Goal: Task Accomplishment & Management: Manage account settings

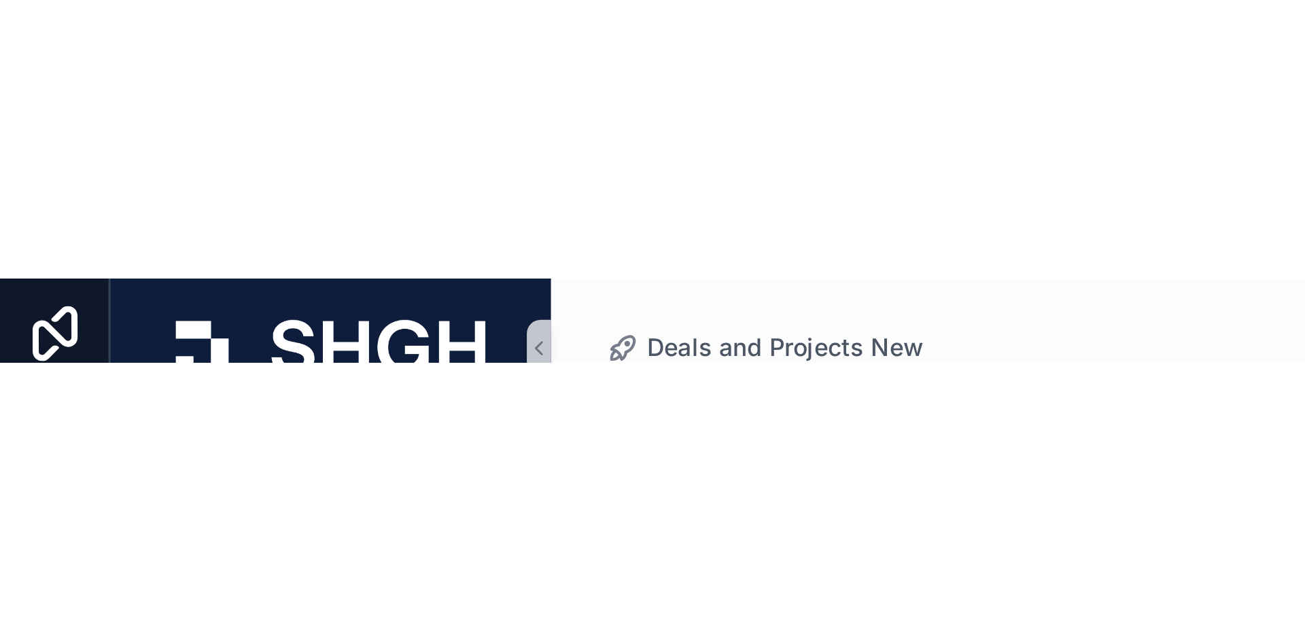
scroll to position [0, 508]
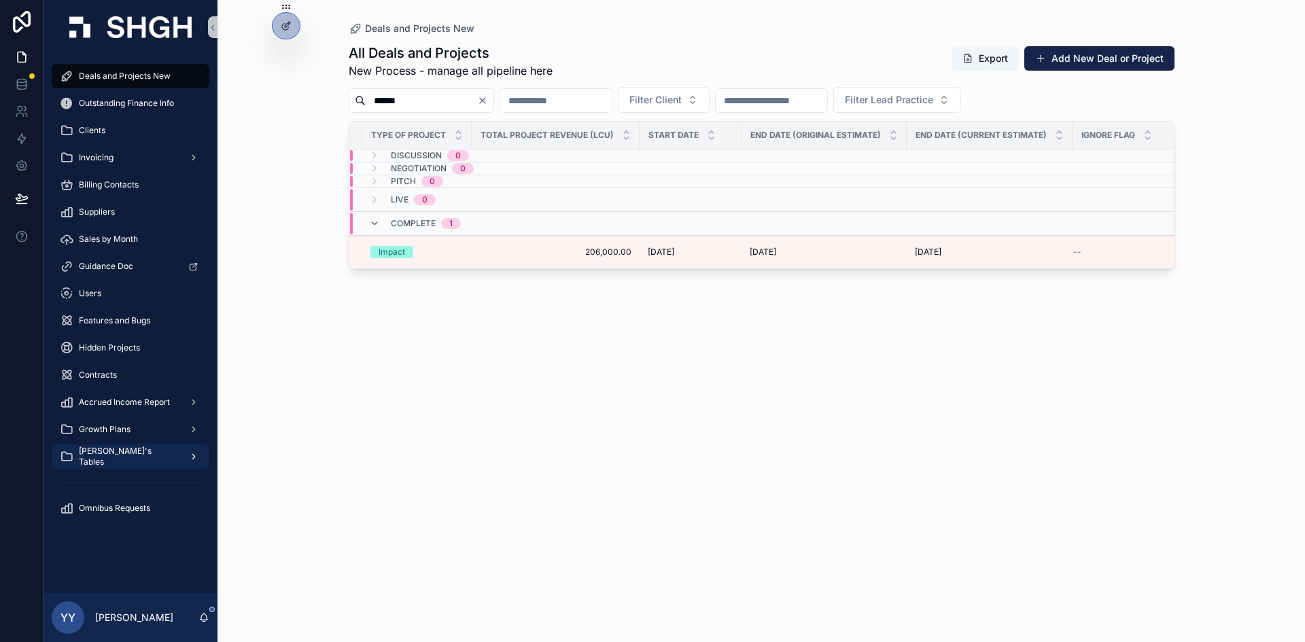
click at [111, 451] on span "[PERSON_NAME]'s Tables" at bounding box center [128, 457] width 99 height 22
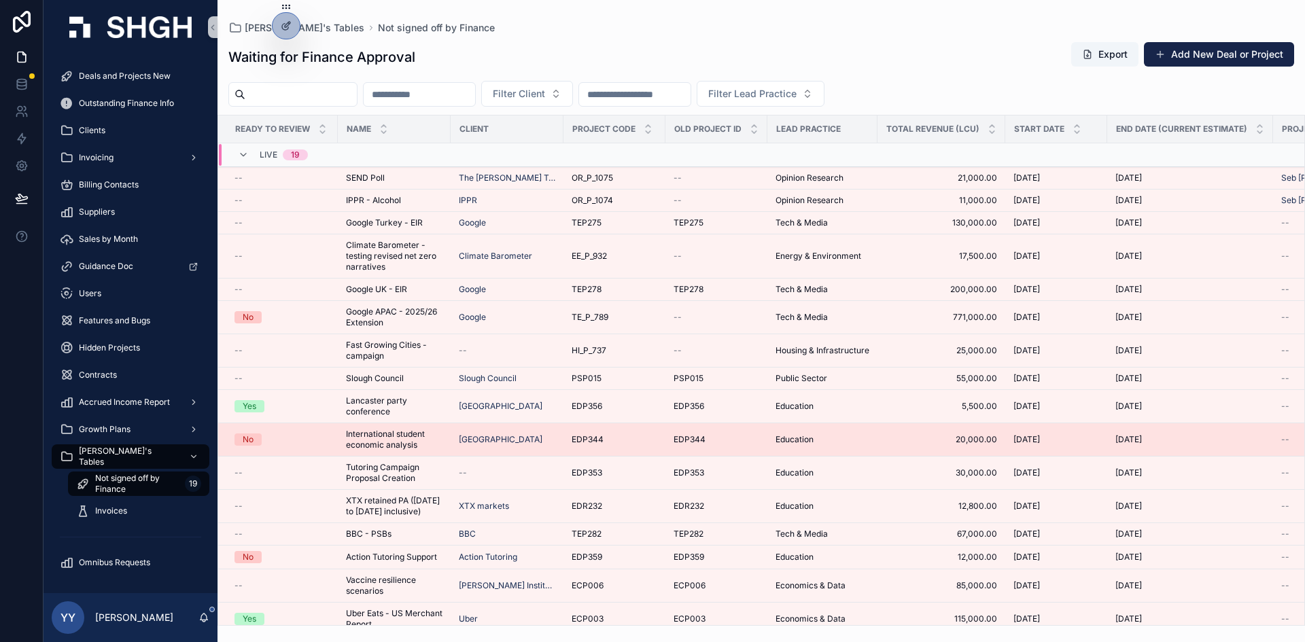
scroll to position [109, 0]
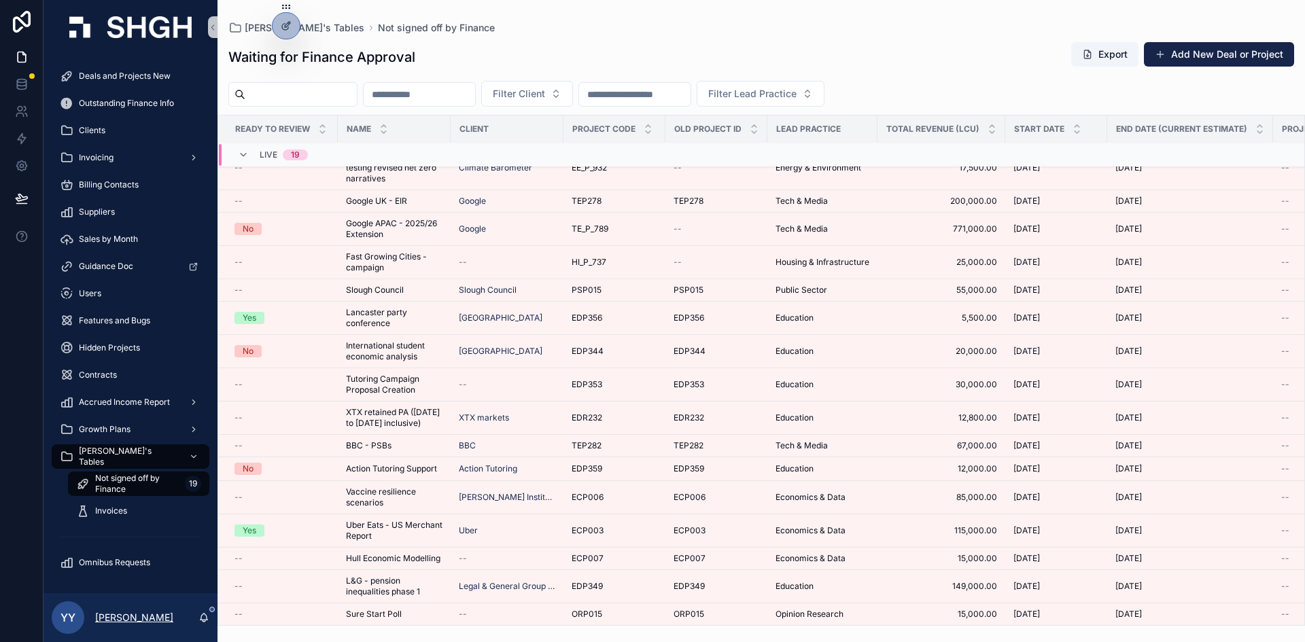
click at [136, 451] on p "[PERSON_NAME]" at bounding box center [134, 618] width 78 height 14
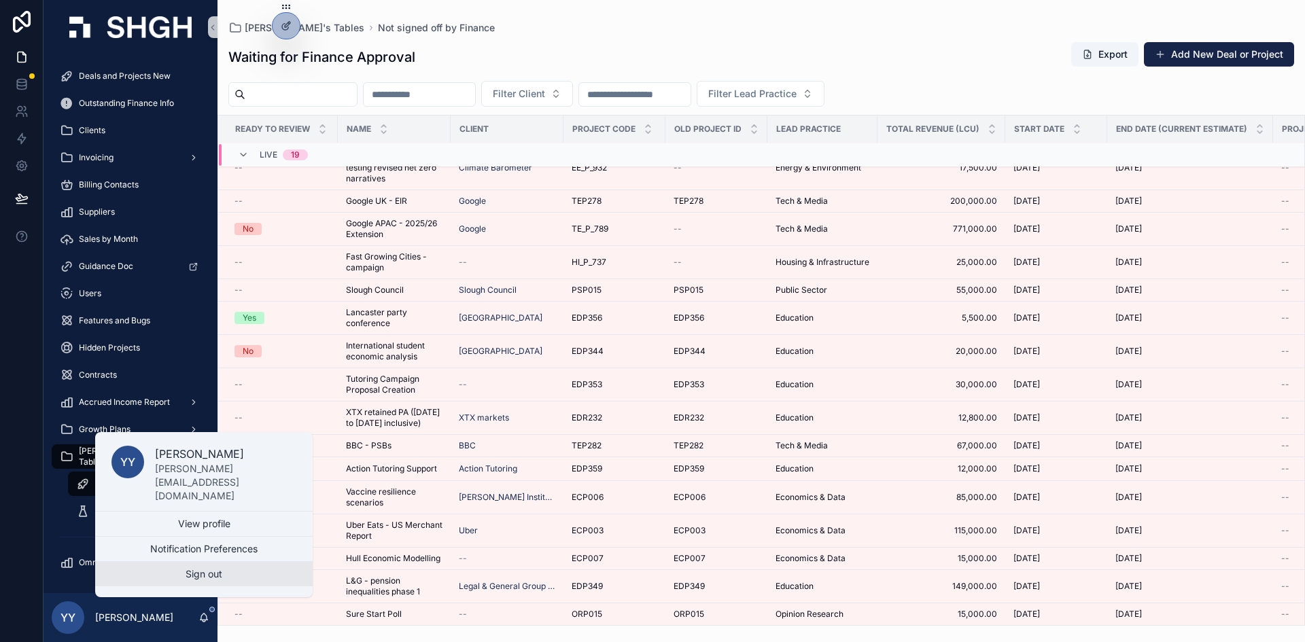
click at [203, 451] on button "Sign out" at bounding box center [204, 574] width 218 height 24
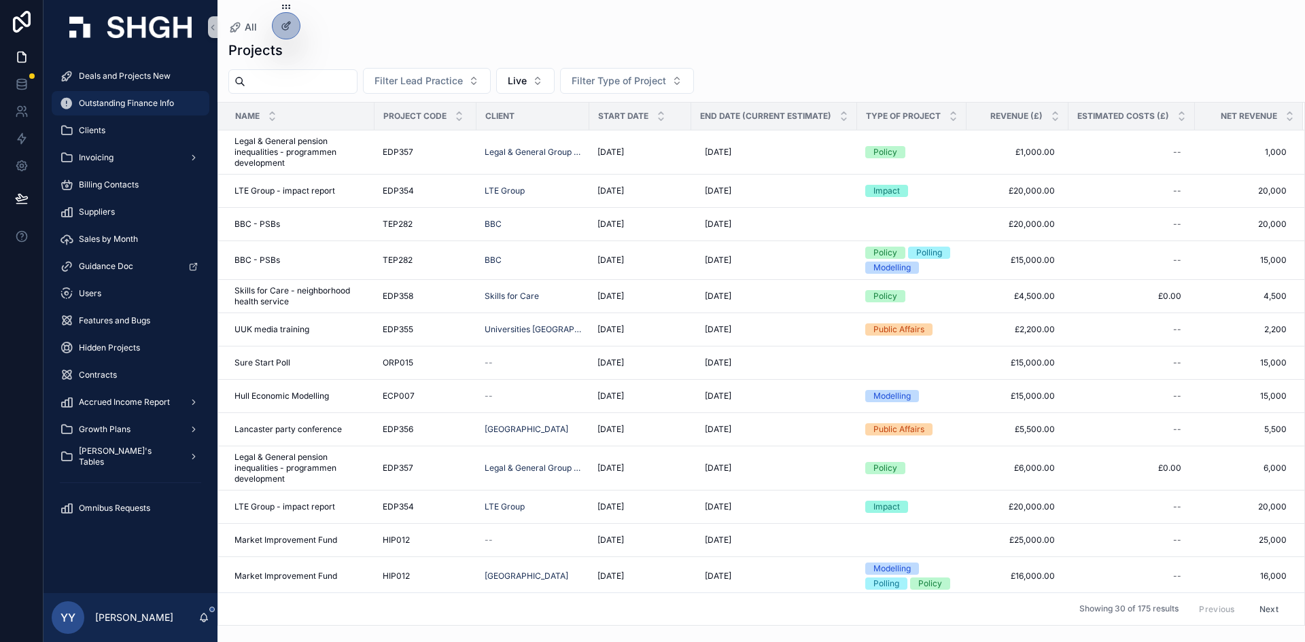
click at [144, 99] on span "Outstanding Finance Info" at bounding box center [126, 103] width 95 height 11
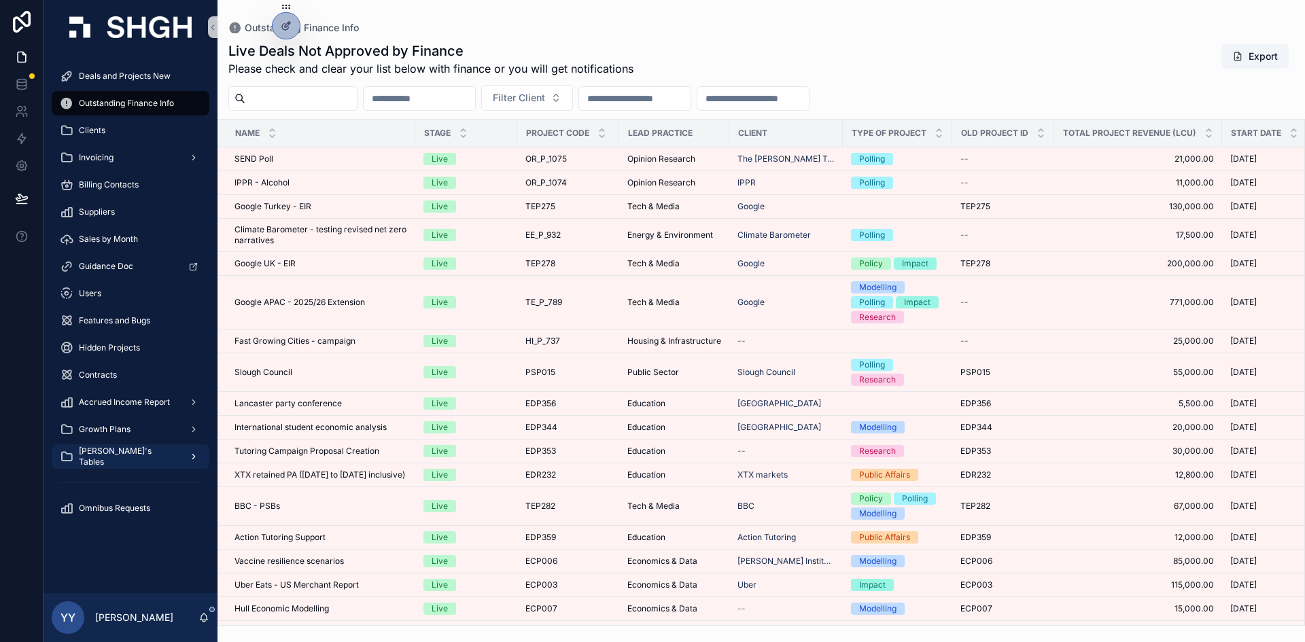
click at [145, 465] on div "[PERSON_NAME]'s Tables" at bounding box center [130, 457] width 141 height 22
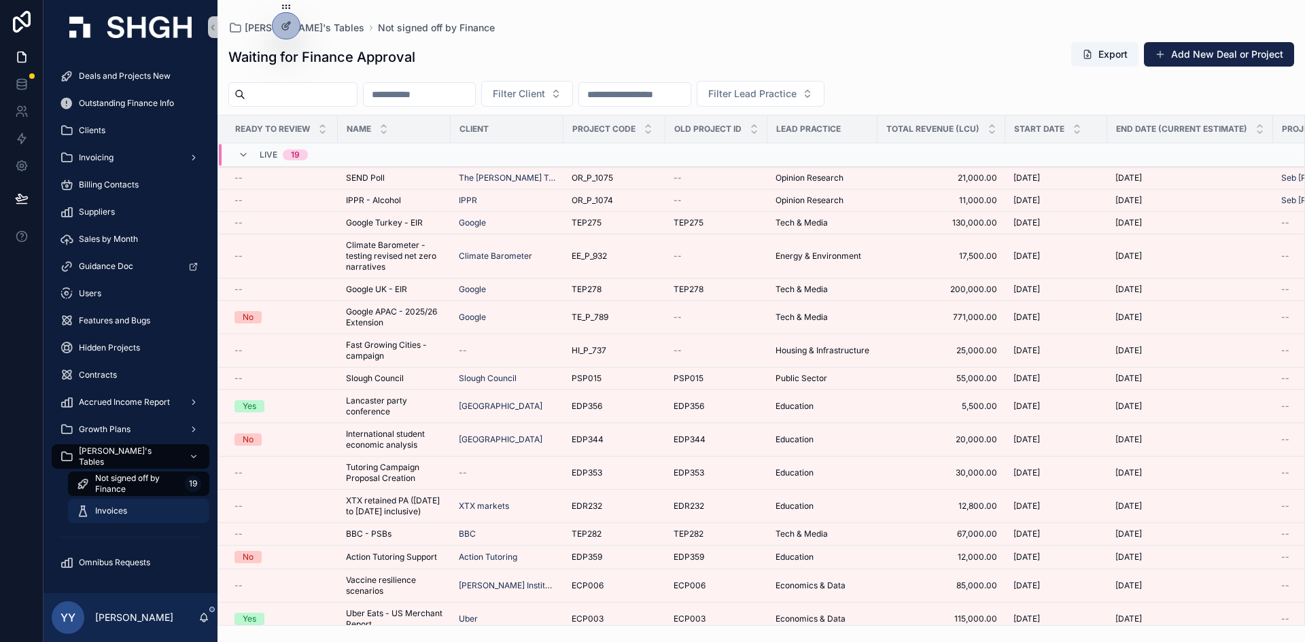
click at [115, 515] on span "Invoices" at bounding box center [111, 511] width 32 height 11
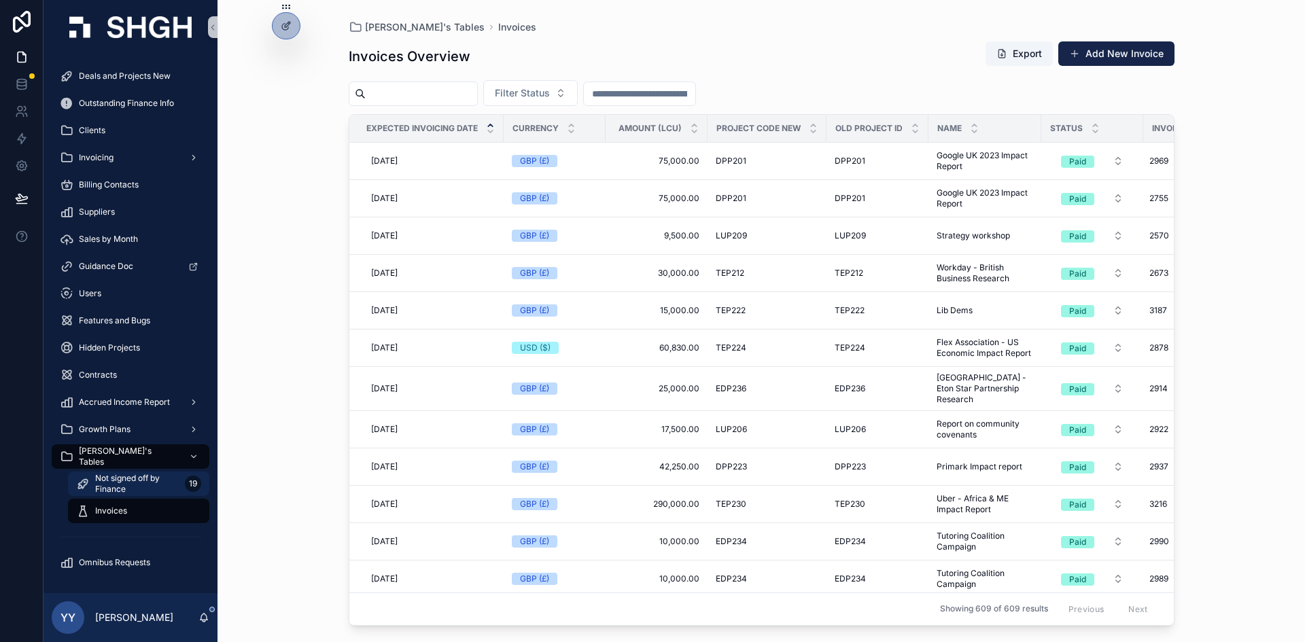
click at [123, 494] on span "Not signed off by Finance" at bounding box center [137, 484] width 84 height 22
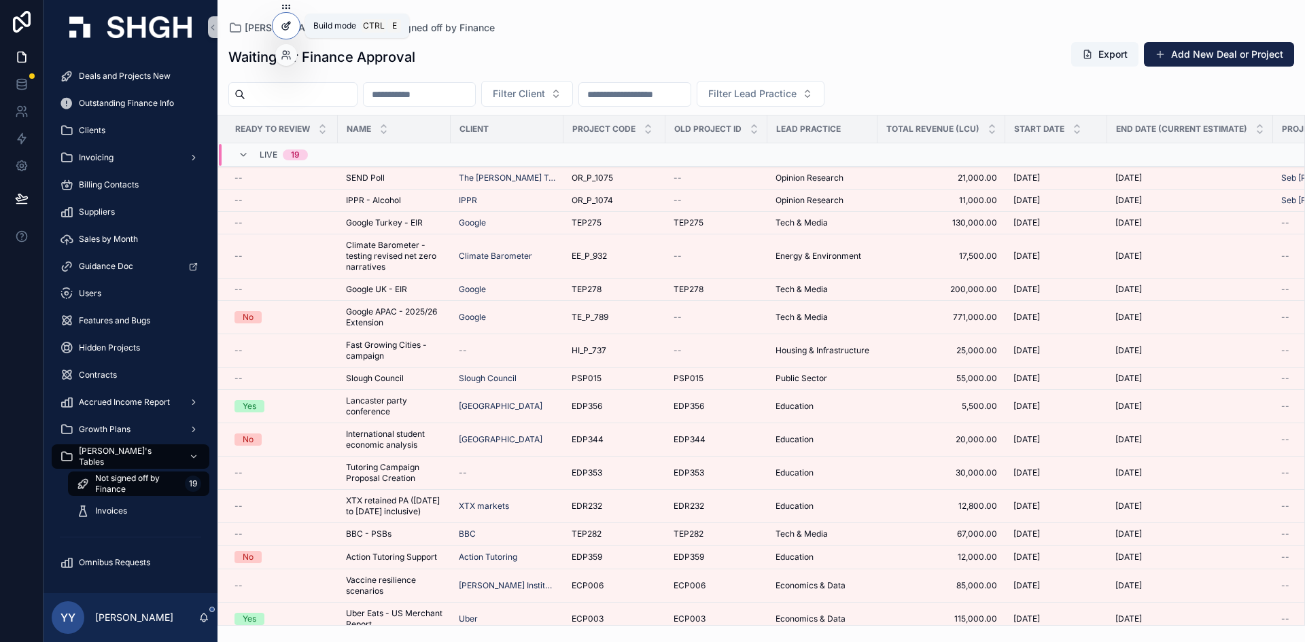
click at [285, 19] on div at bounding box center [286, 26] width 27 height 26
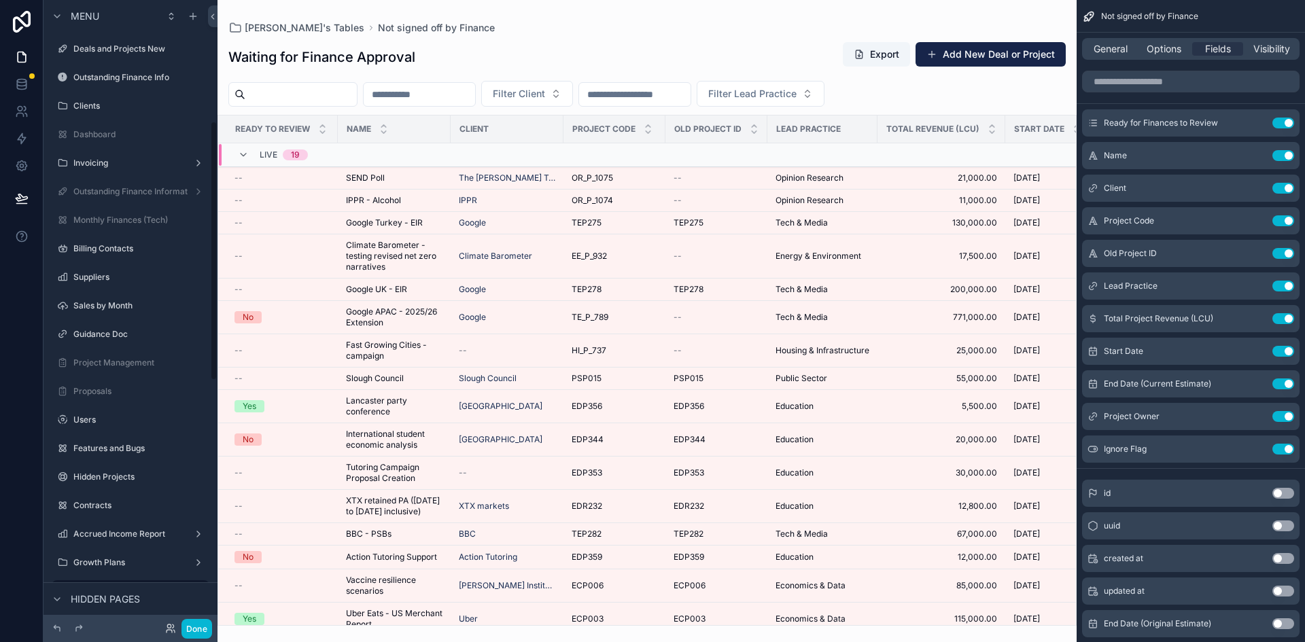
scroll to position [292, 0]
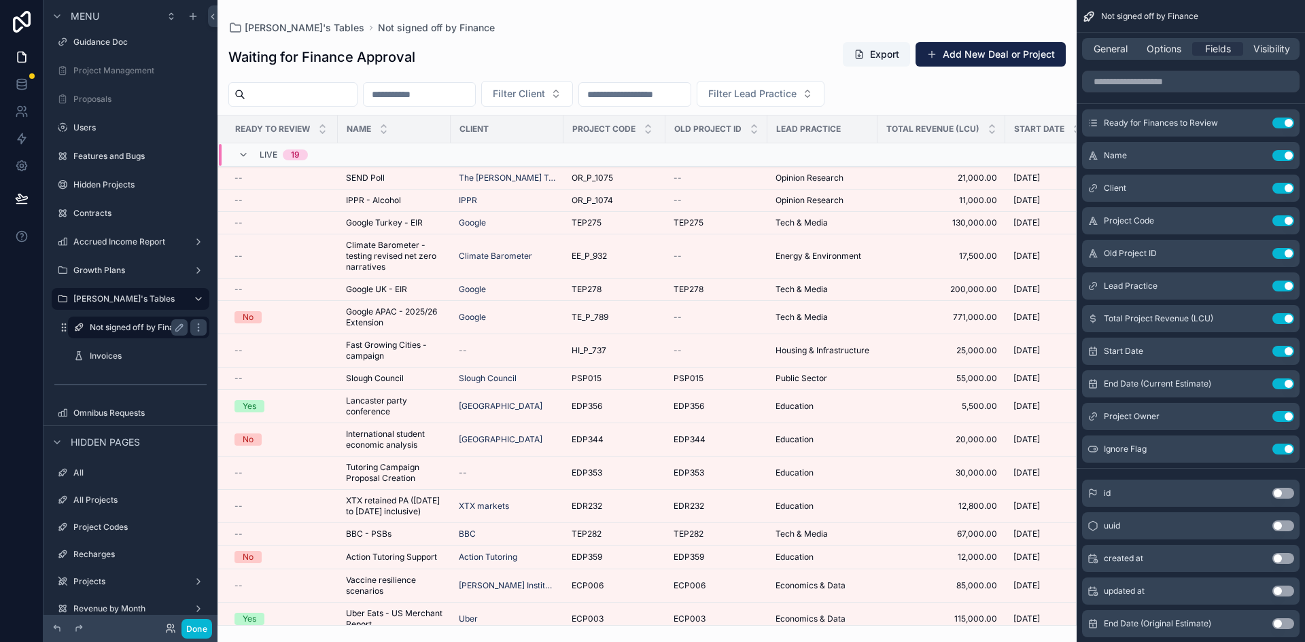
drag, startPoint x: 179, startPoint y: 297, endPoint x: 121, endPoint y: 334, distance: 69.4
click at [0, 0] on icon "scrollable content" at bounding box center [0, 0] width 0 height 0
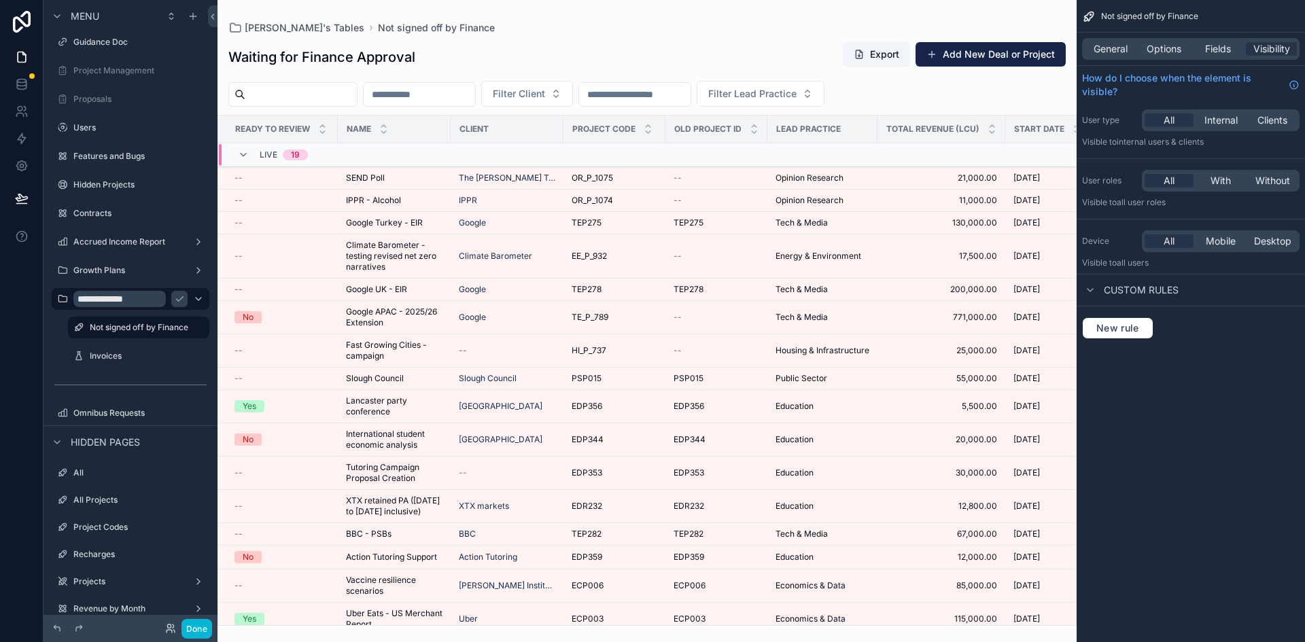
drag, startPoint x: 107, startPoint y: 299, endPoint x: 285, endPoint y: 320, distance: 178.6
click at [107, 298] on input "**********" at bounding box center [119, 299] width 92 height 16
type input "**********"
click at [183, 299] on icon "scrollable content" at bounding box center [179, 299] width 11 height 11
click at [130, 328] on label "Not signed off by Finance" at bounding box center [139, 327] width 99 height 11
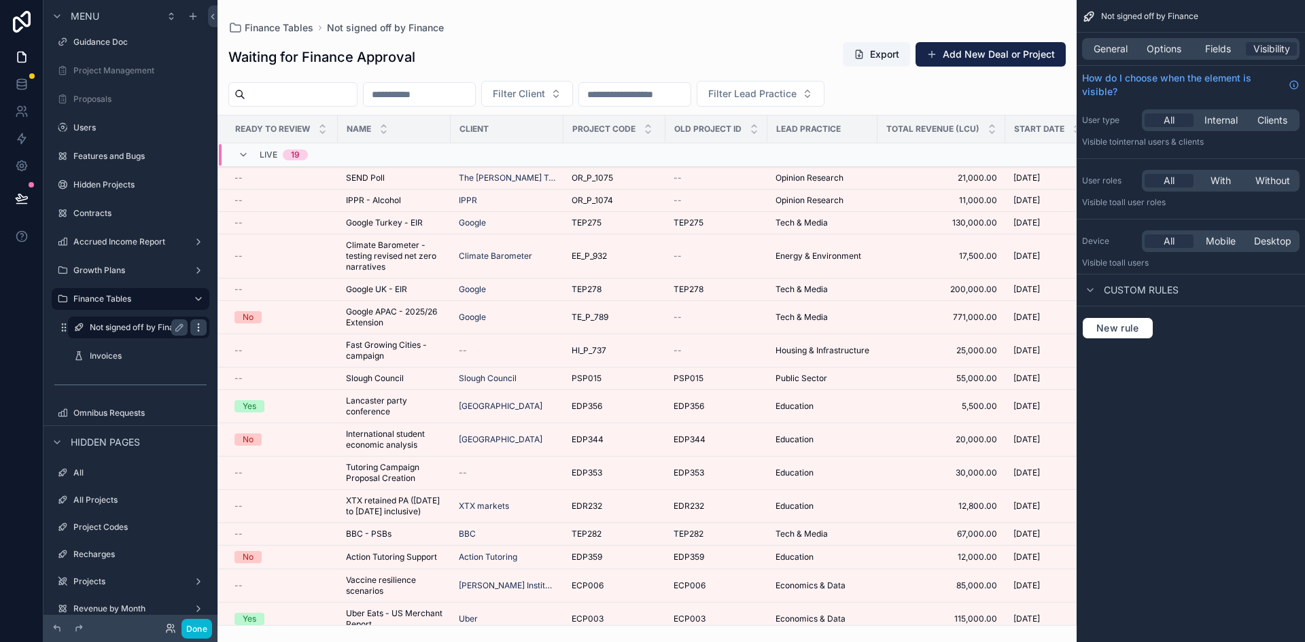
click at [201, 330] on icon "scrollable content" at bounding box center [198, 327] width 11 height 11
click at [251, 343] on span "Clone" at bounding box center [254, 343] width 25 height 14
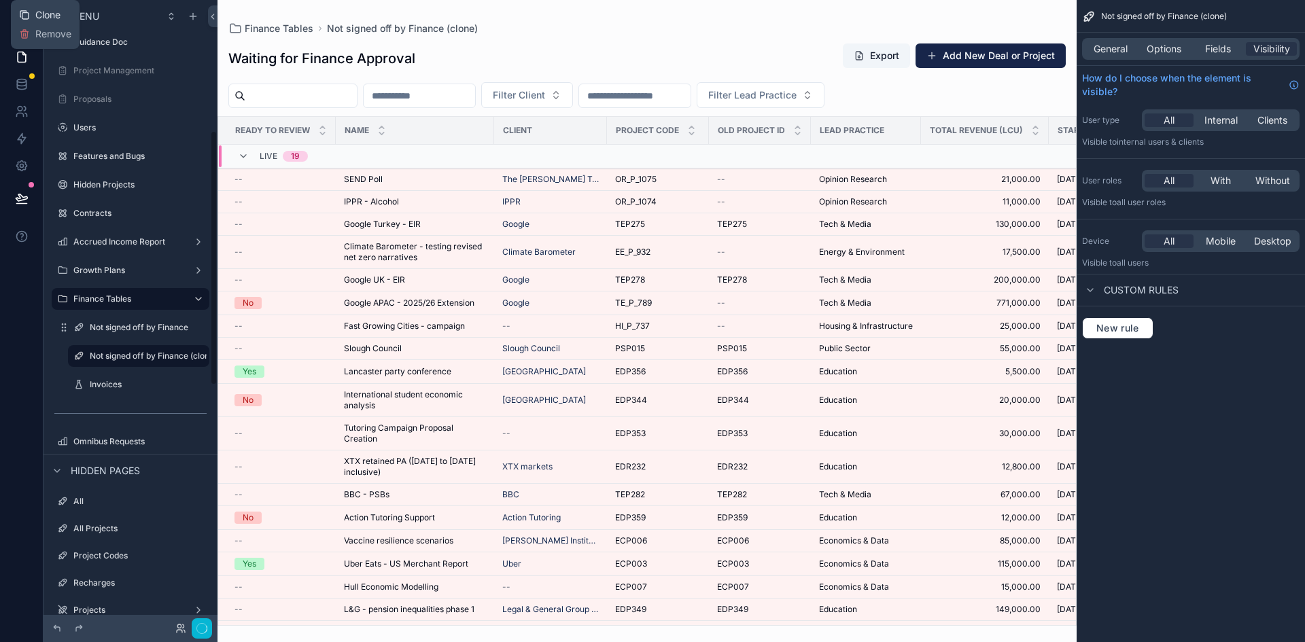
scroll to position [321, 0]
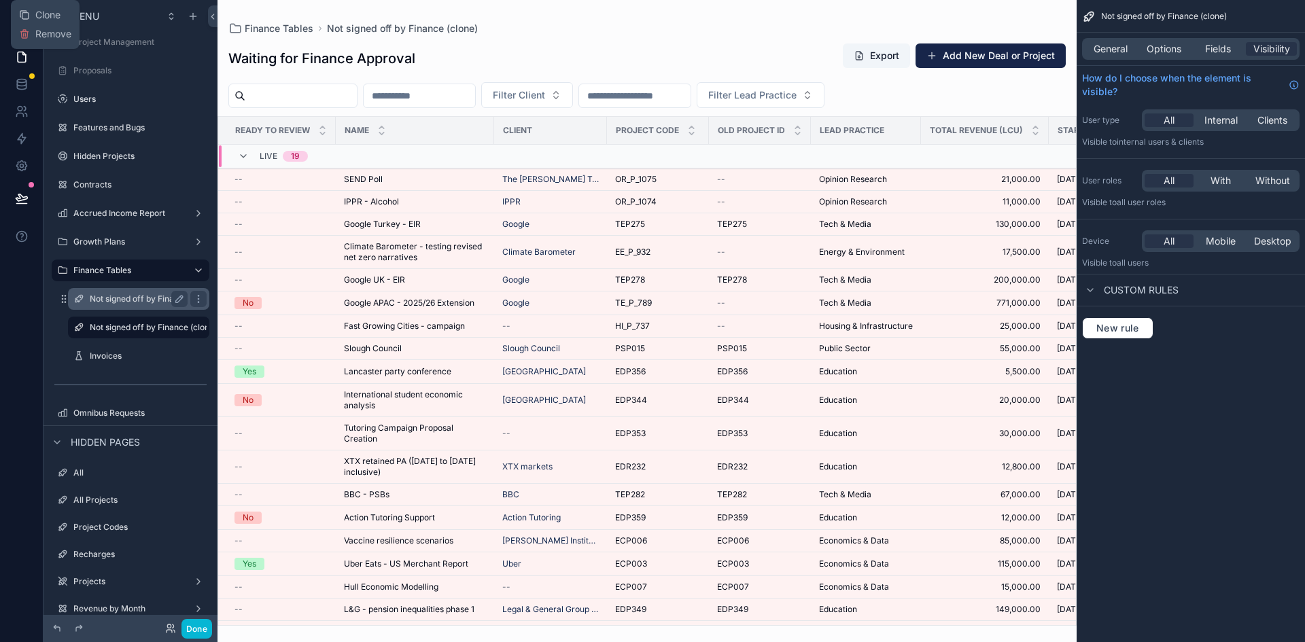
click at [154, 298] on label "Not signed off by Finance" at bounding box center [139, 299] width 99 height 11
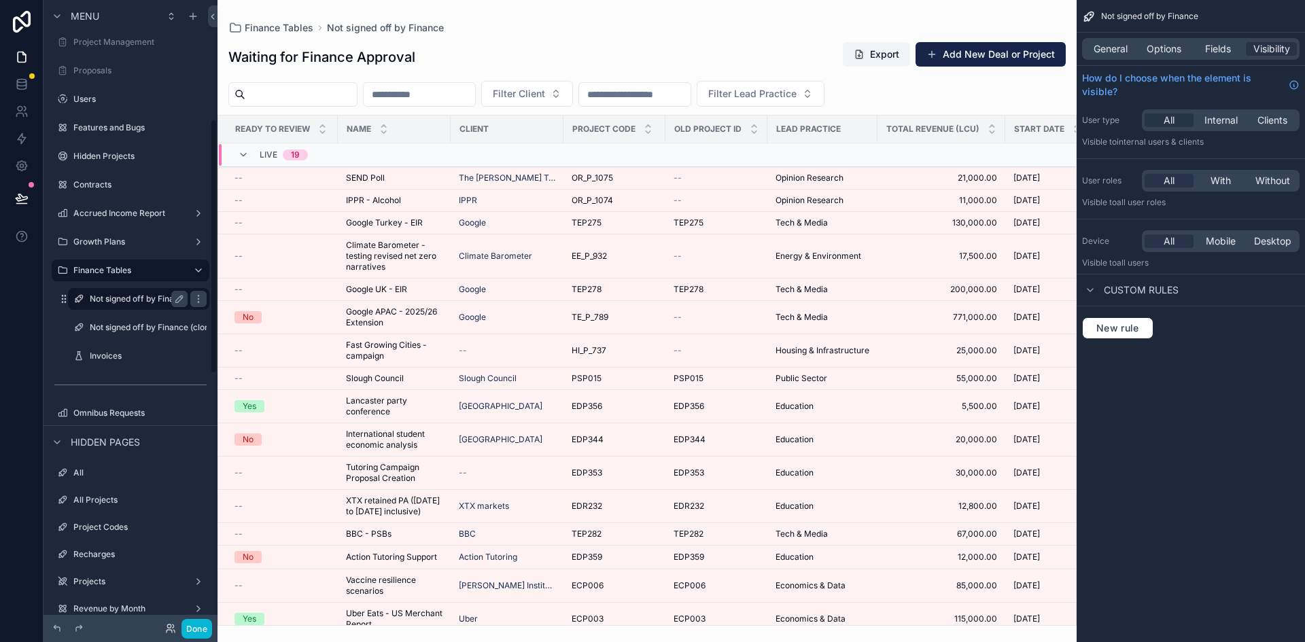
scroll to position [292, 0]
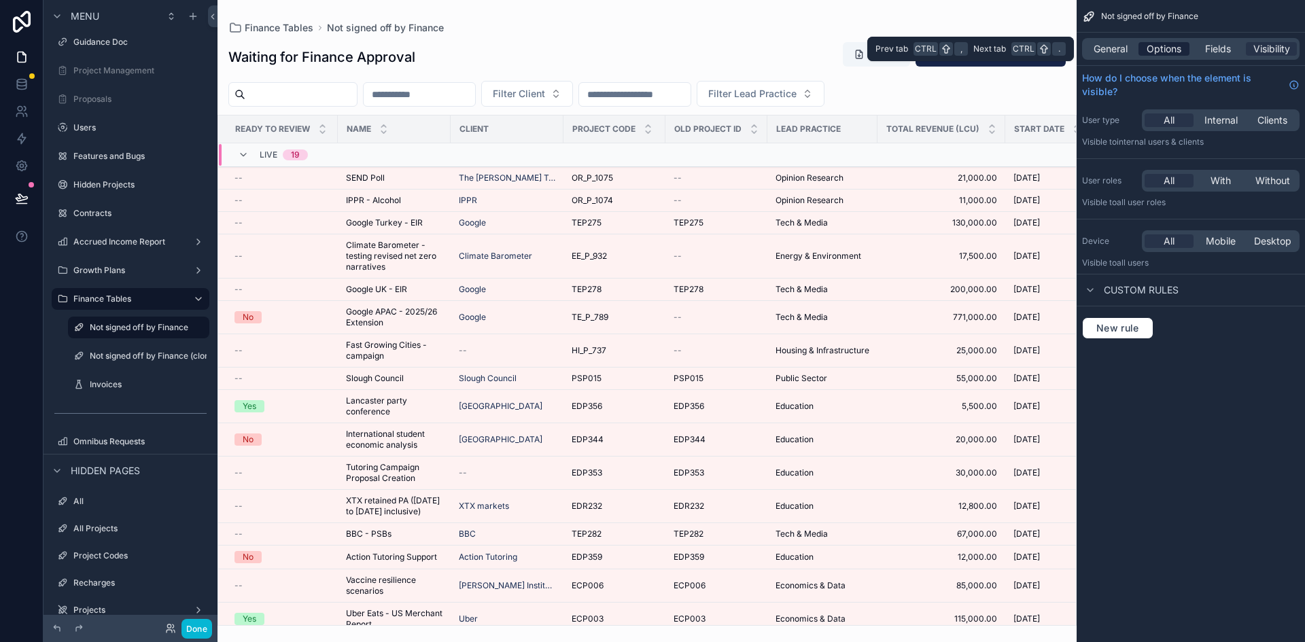
click at [1168, 49] on span "Options" at bounding box center [1164, 49] width 35 height 14
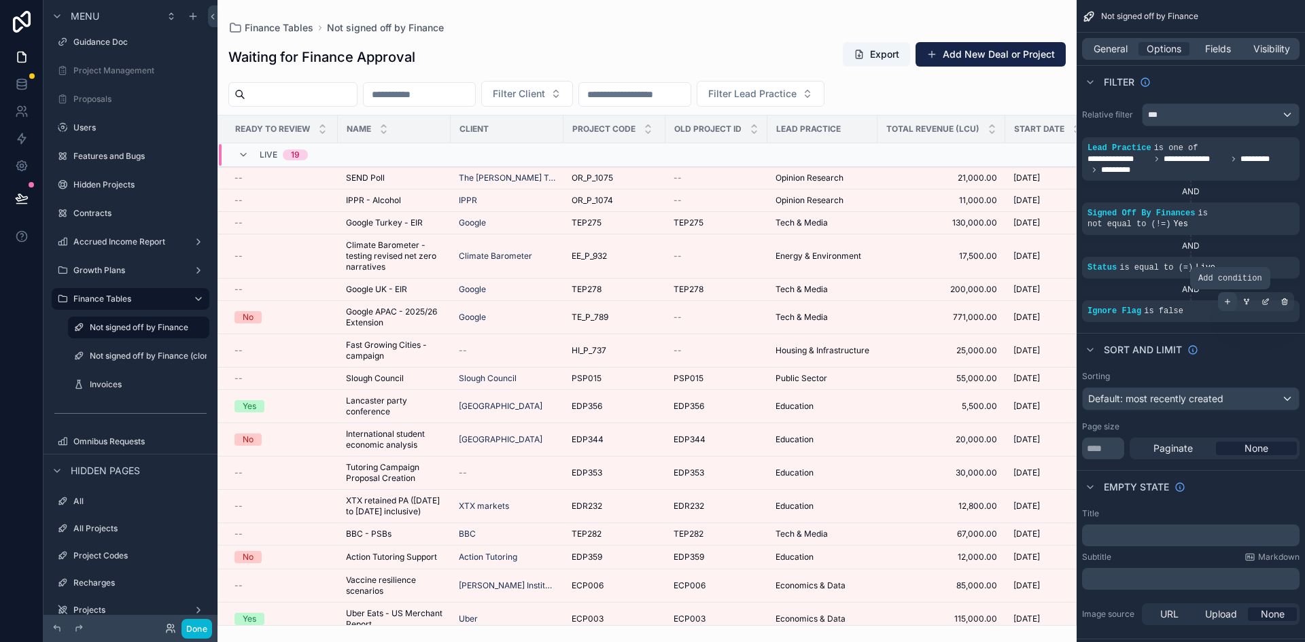
click at [1228, 303] on icon "scrollable content" at bounding box center [1227, 302] width 8 height 8
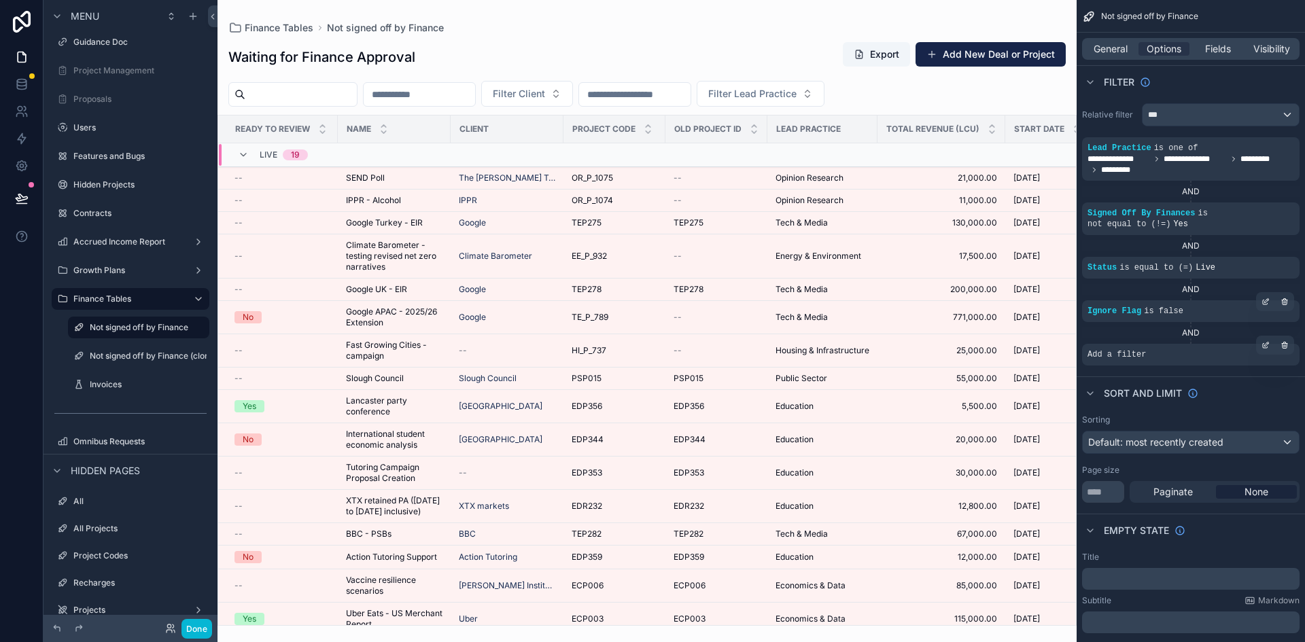
click at [1107, 347] on div "Add a filter" at bounding box center [1191, 355] width 218 height 22
click at [1105, 351] on span "Add a filter" at bounding box center [1117, 354] width 58 height 11
click at [1263, 341] on icon "scrollable content" at bounding box center [1266, 345] width 8 height 8
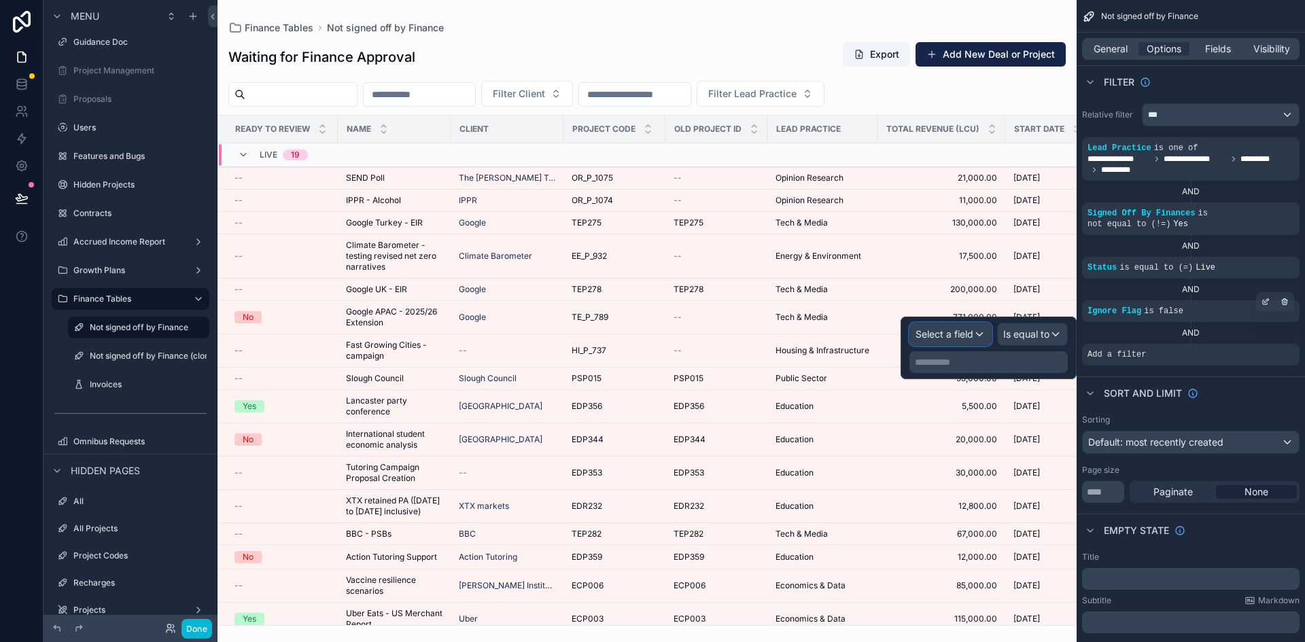
click at [939, 334] on span "Select a field" at bounding box center [945, 334] width 58 height 12
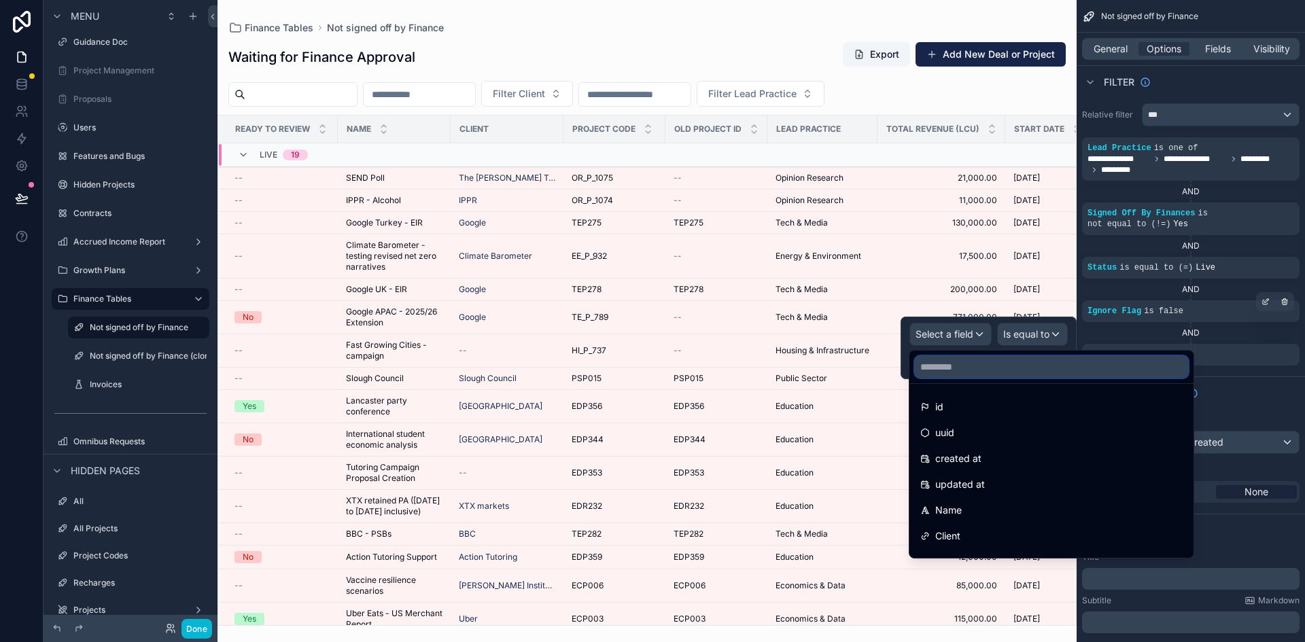
click at [939, 368] on input "text" at bounding box center [1051, 367] width 273 height 22
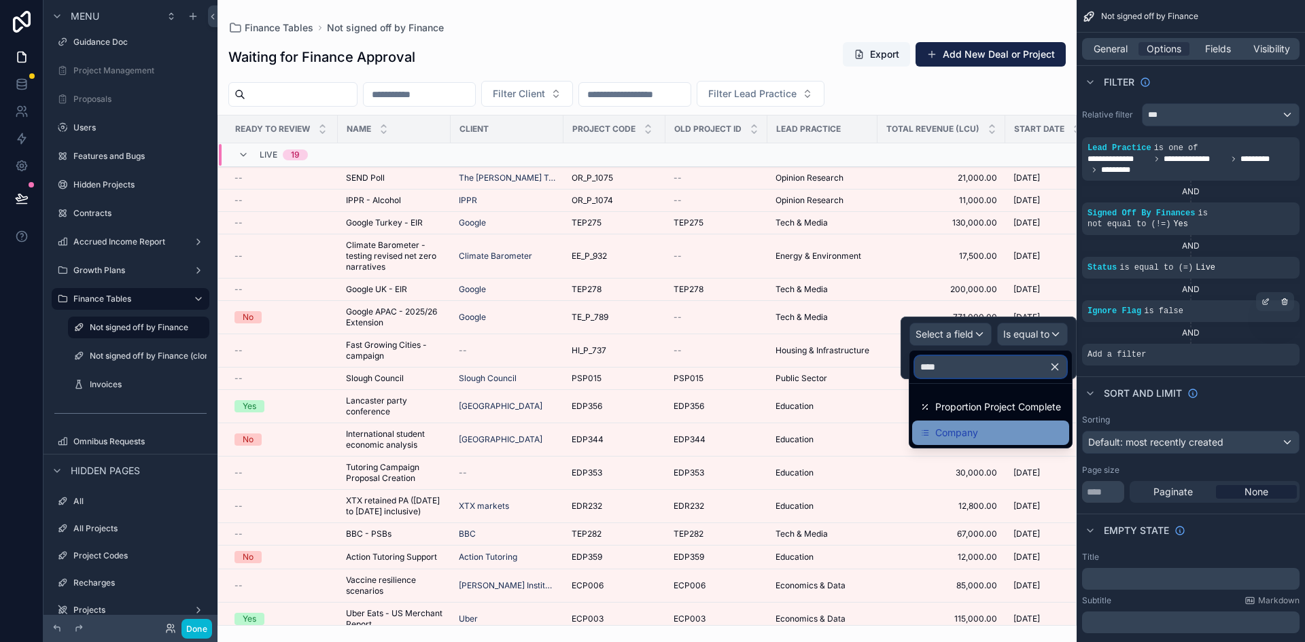
type input "****"
click at [958, 432] on span "Company" at bounding box center [956, 433] width 43 height 16
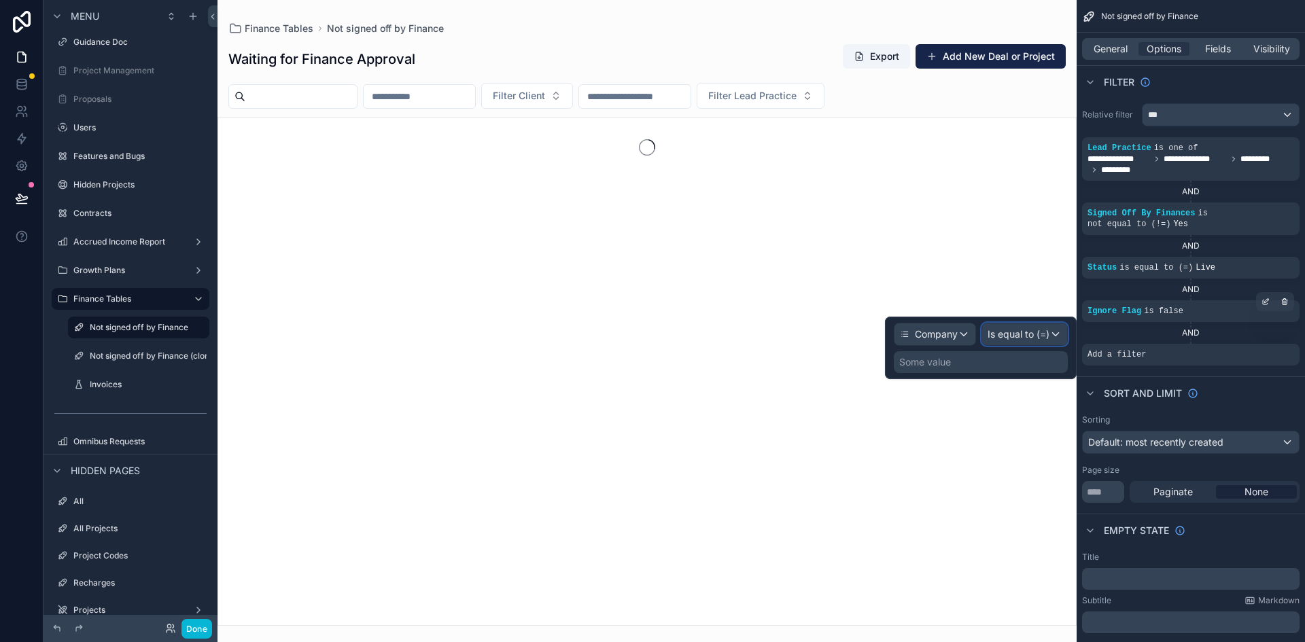
click at [1015, 336] on span "Is equal to (=)" at bounding box center [1019, 335] width 62 height 14
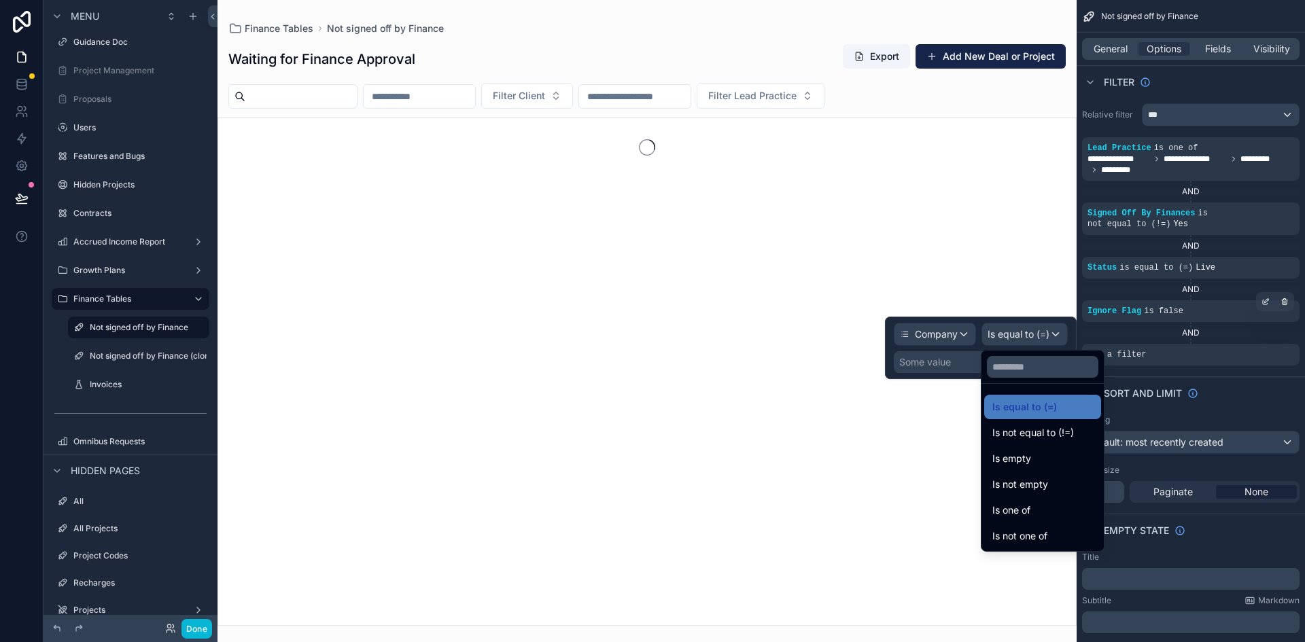
click at [941, 364] on div at bounding box center [981, 348] width 192 height 63
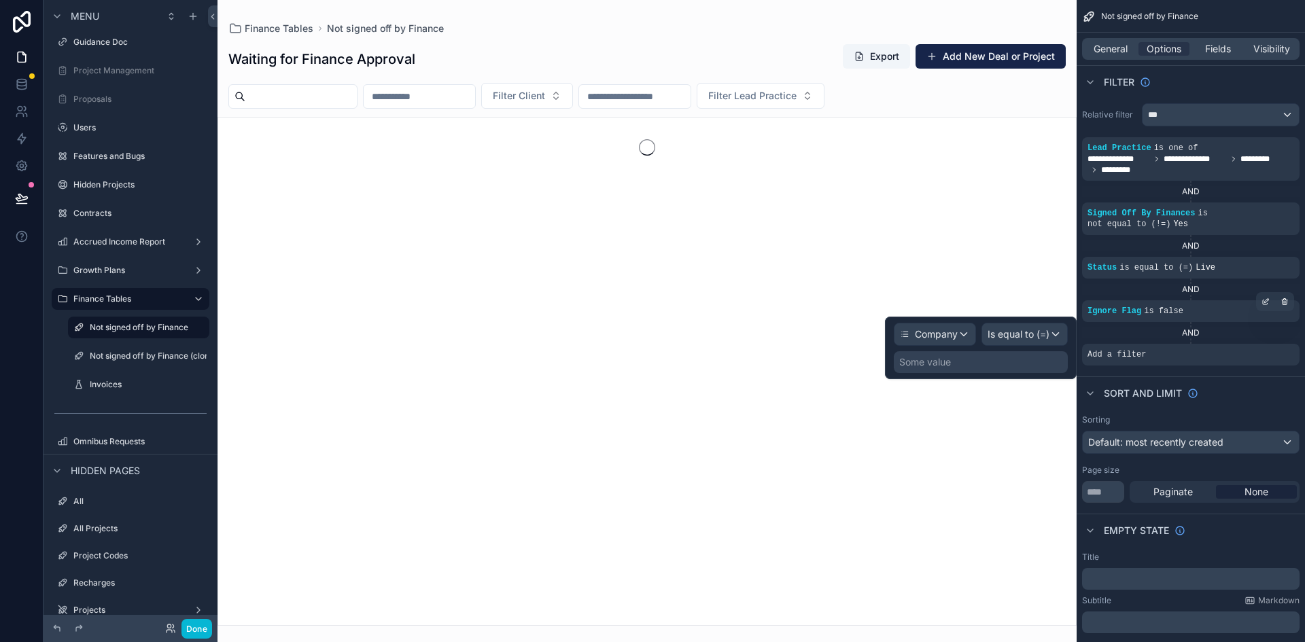
click at [941, 364] on div "Some value" at bounding box center [925, 362] width 52 height 14
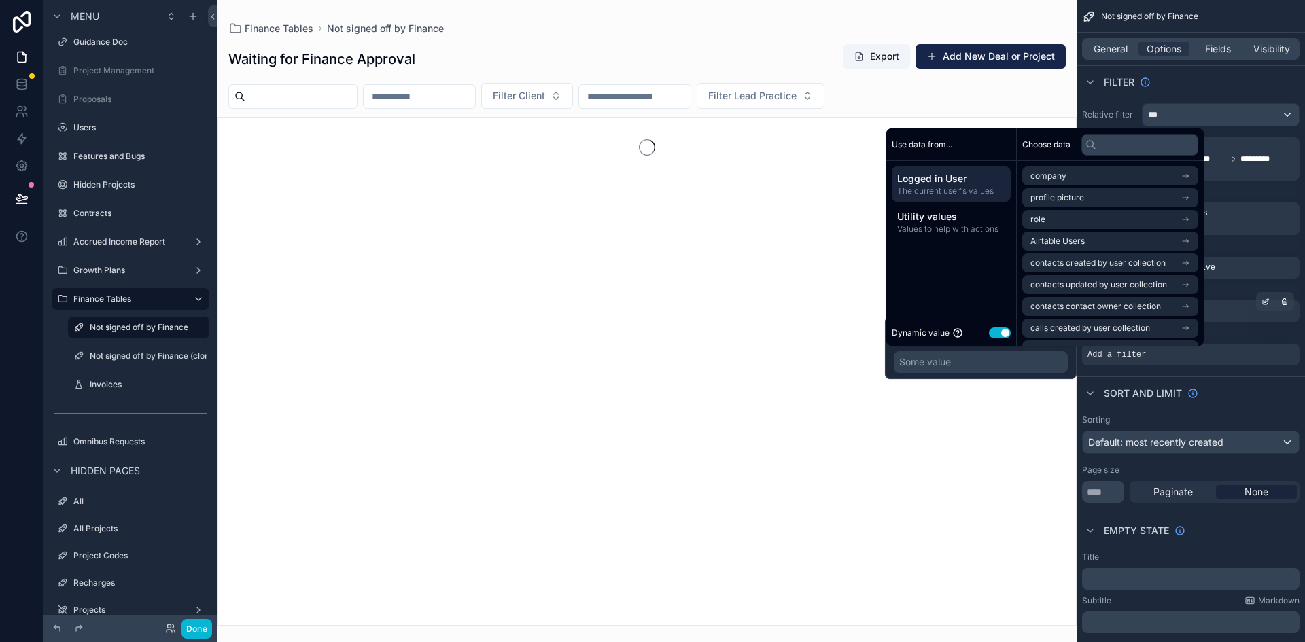
click at [999, 330] on button "Use setting" at bounding box center [1000, 333] width 22 height 11
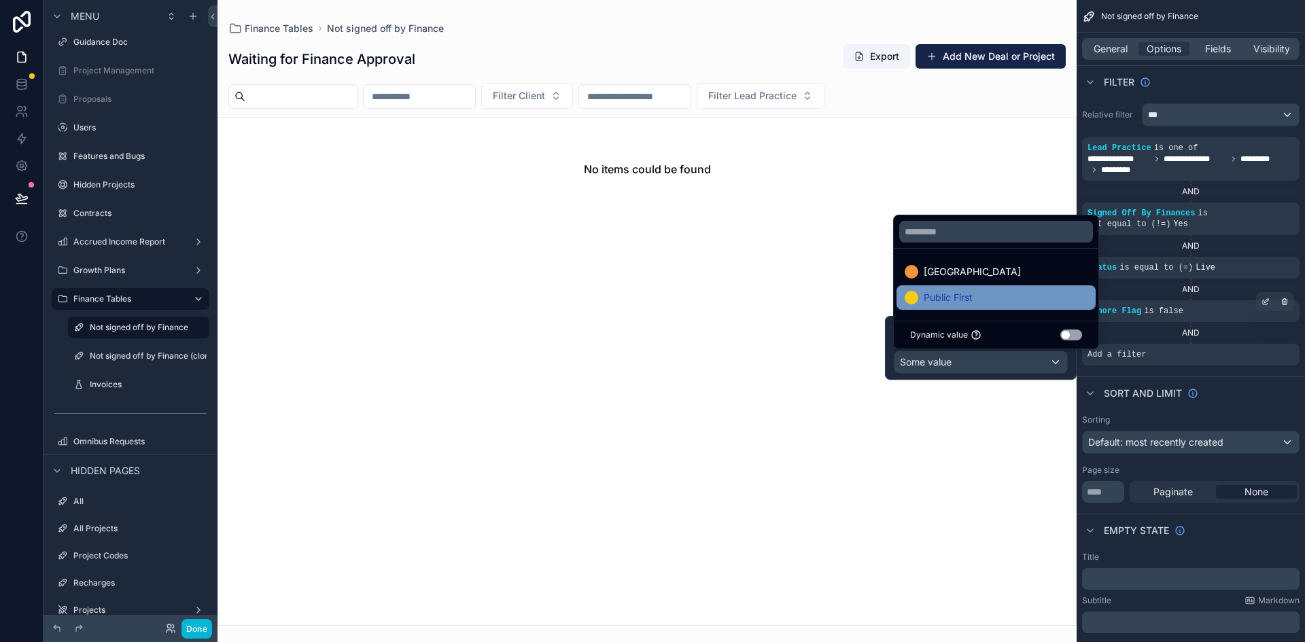
click at [935, 298] on span "Public First" at bounding box center [948, 298] width 49 height 16
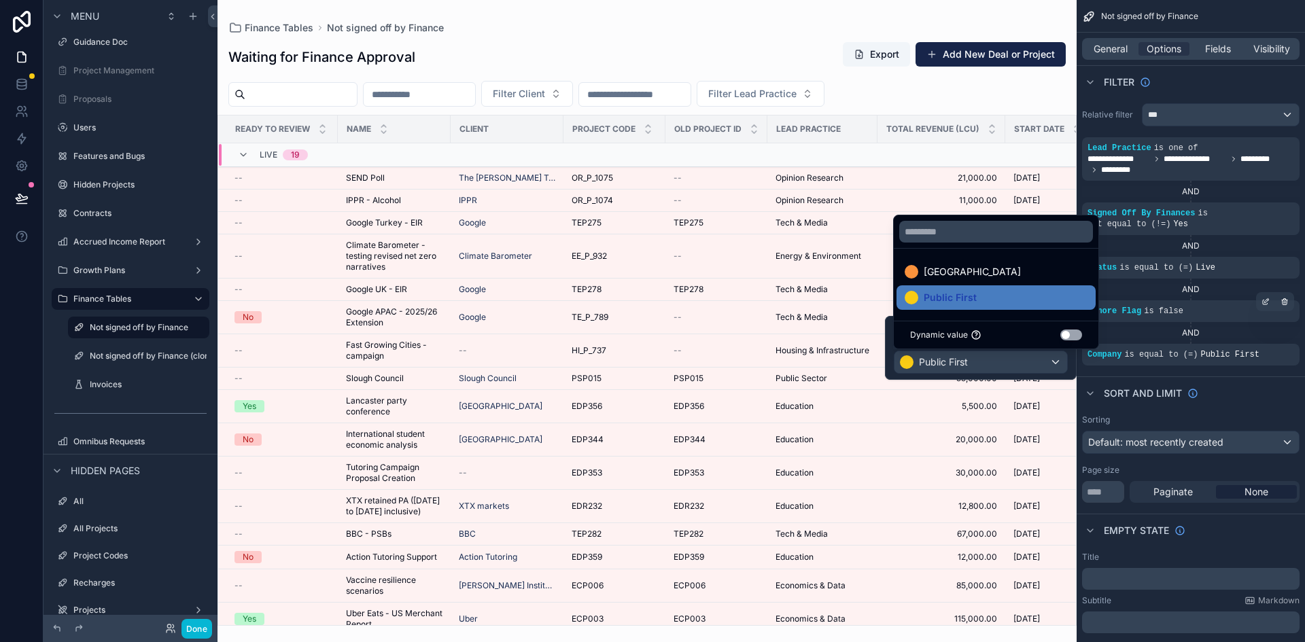
click at [1228, 396] on div "Sort And Limit" at bounding box center [1191, 393] width 228 height 33
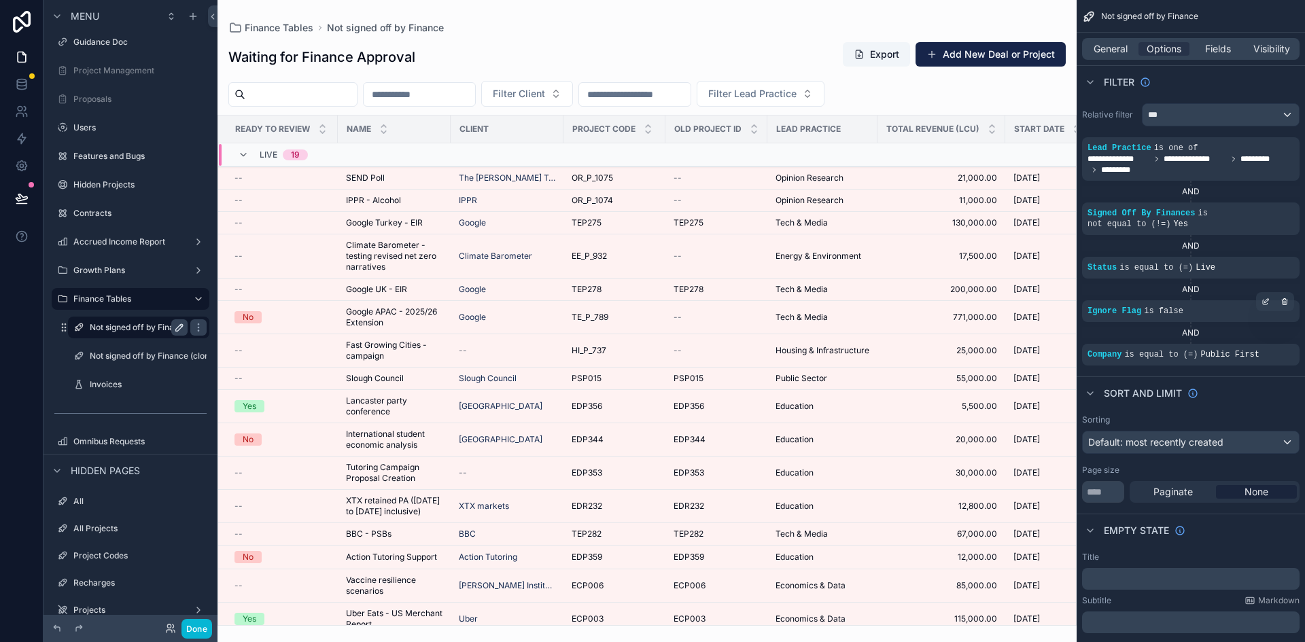
click at [179, 327] on icon "scrollable content" at bounding box center [179, 327] width 11 height 11
click at [143, 326] on input "**********" at bounding box center [128, 327] width 76 height 16
type input "**********"
click at [193, 328] on icon "scrollable content" at bounding box center [198, 327] width 11 height 11
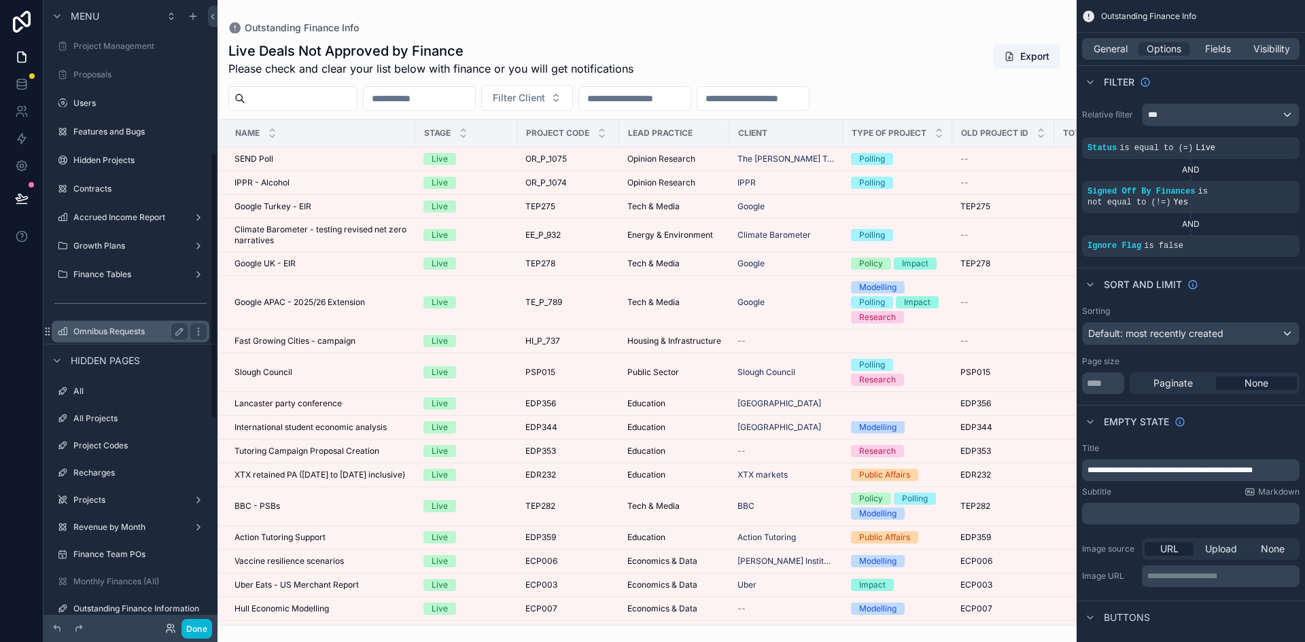
scroll to position [340, 0]
click at [130, 279] on label "Finance Tables" at bounding box center [127, 276] width 109 height 11
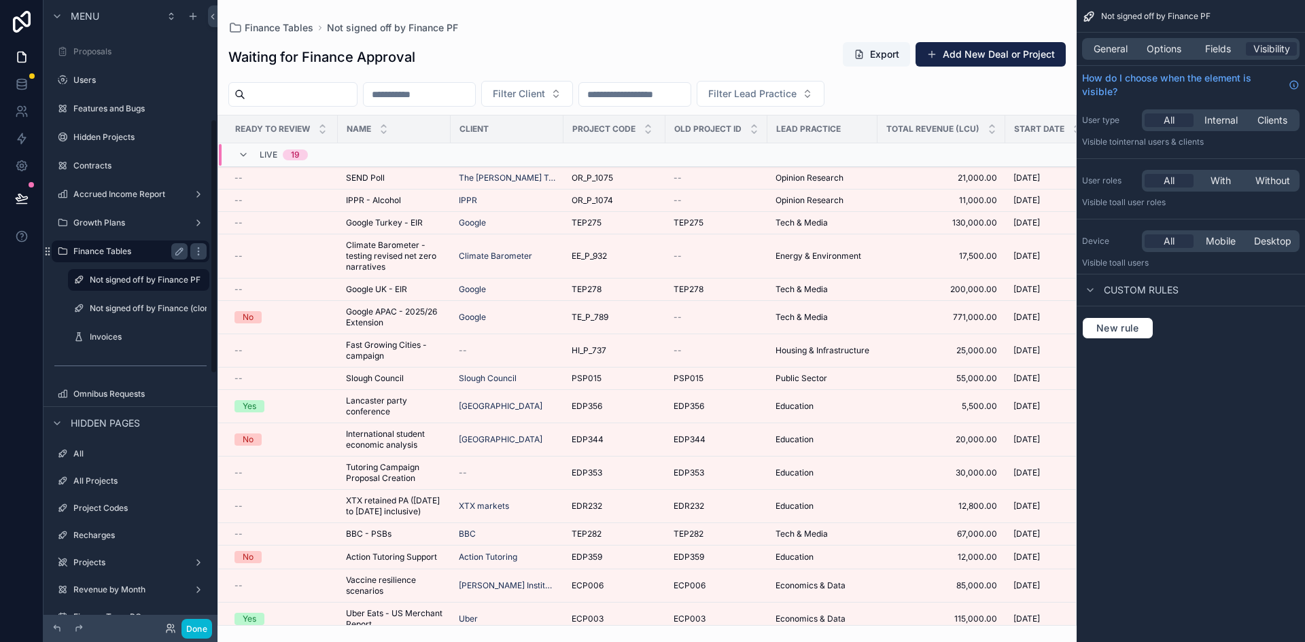
scroll to position [292, 0]
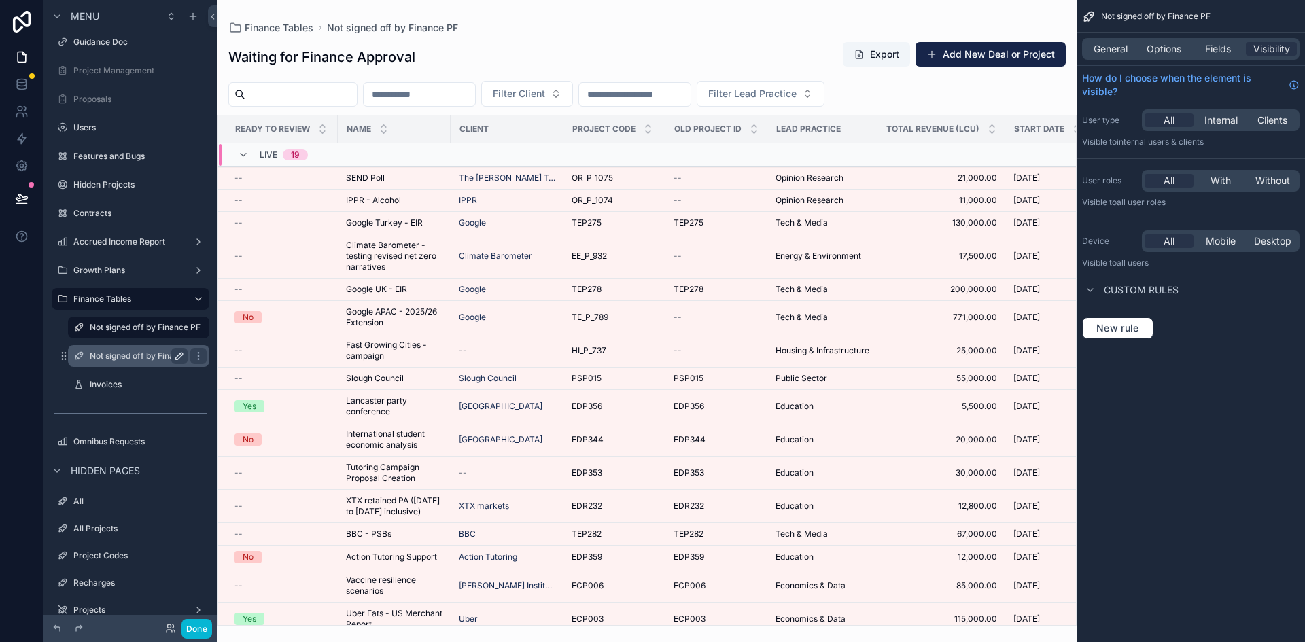
click at [181, 357] on icon "scrollable content" at bounding box center [179, 356] width 7 height 7
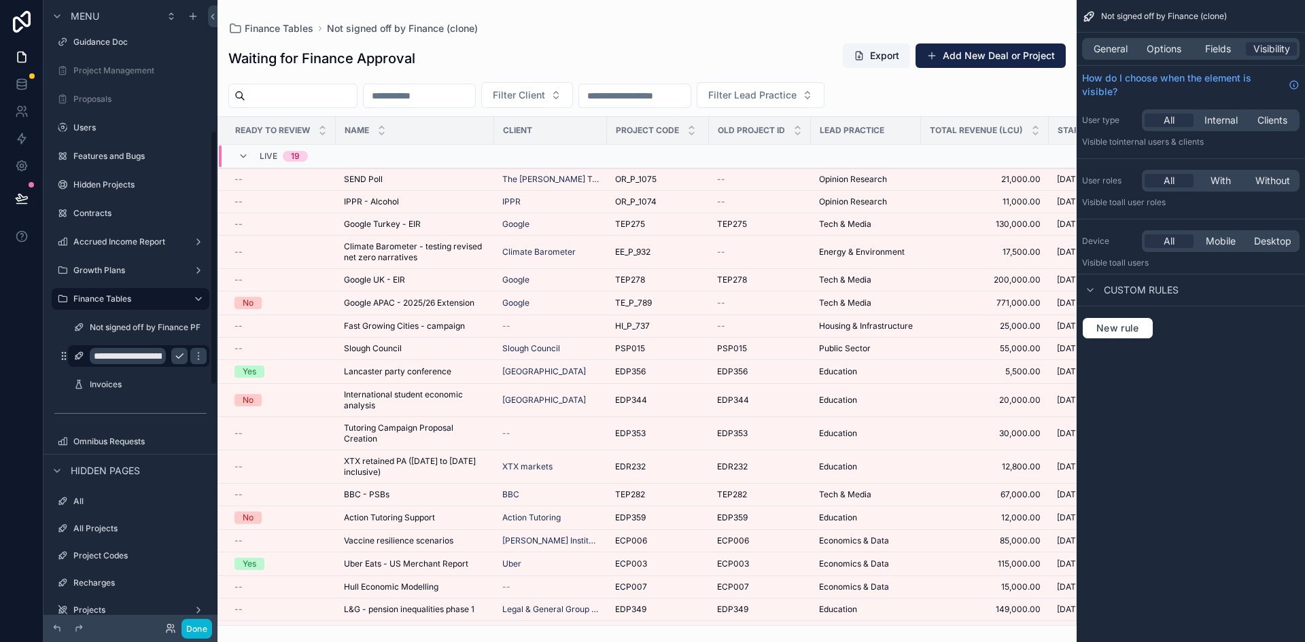
scroll to position [321, 0]
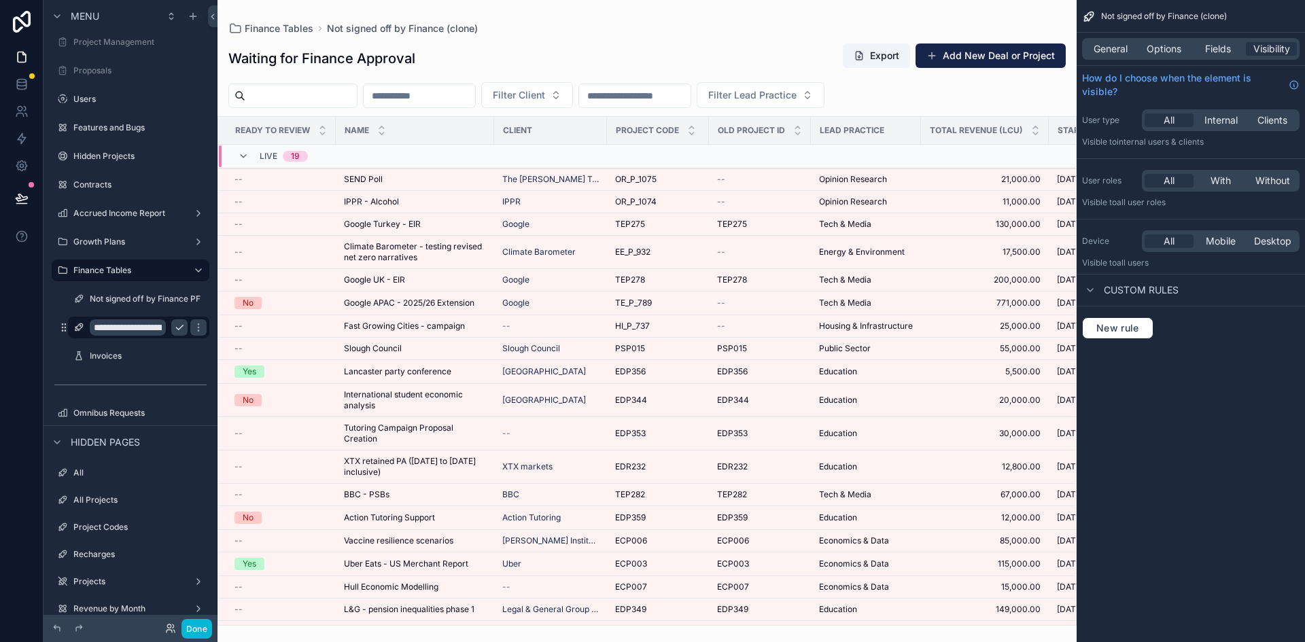
click at [142, 323] on input "**********" at bounding box center [128, 327] width 76 height 16
type input "**********"
click at [190, 328] on button "scrollable content" at bounding box center [198, 327] width 16 height 16
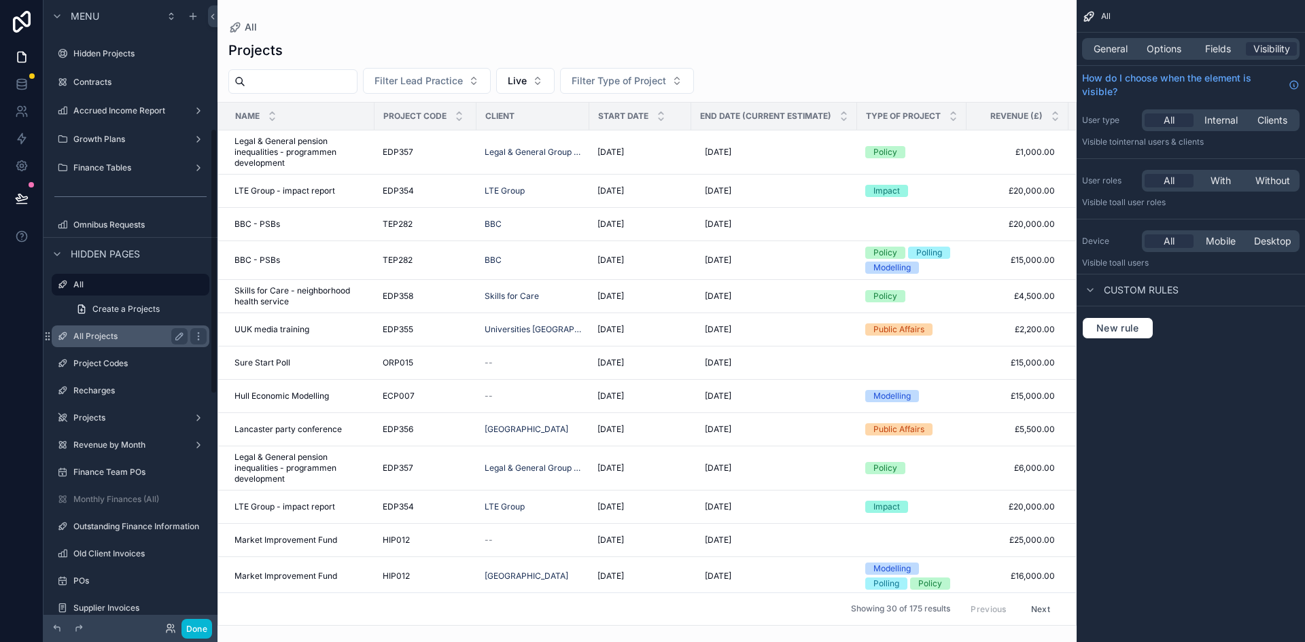
scroll to position [304, 0]
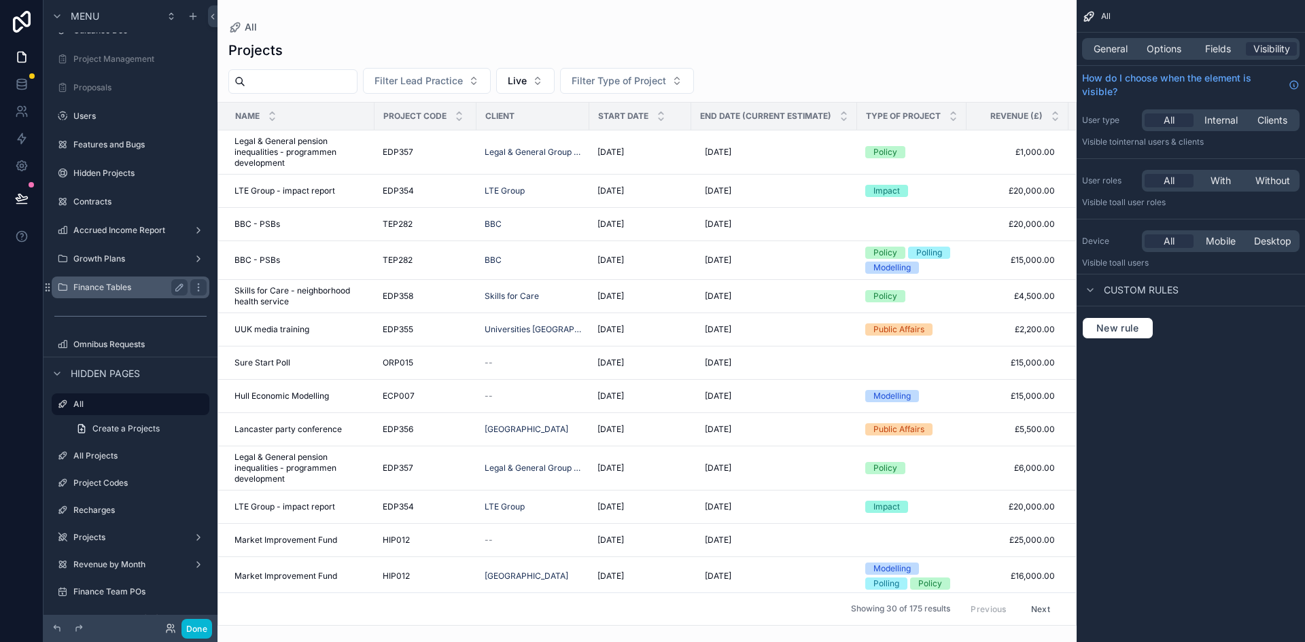
click at [119, 289] on label "Finance Tables" at bounding box center [127, 287] width 109 height 11
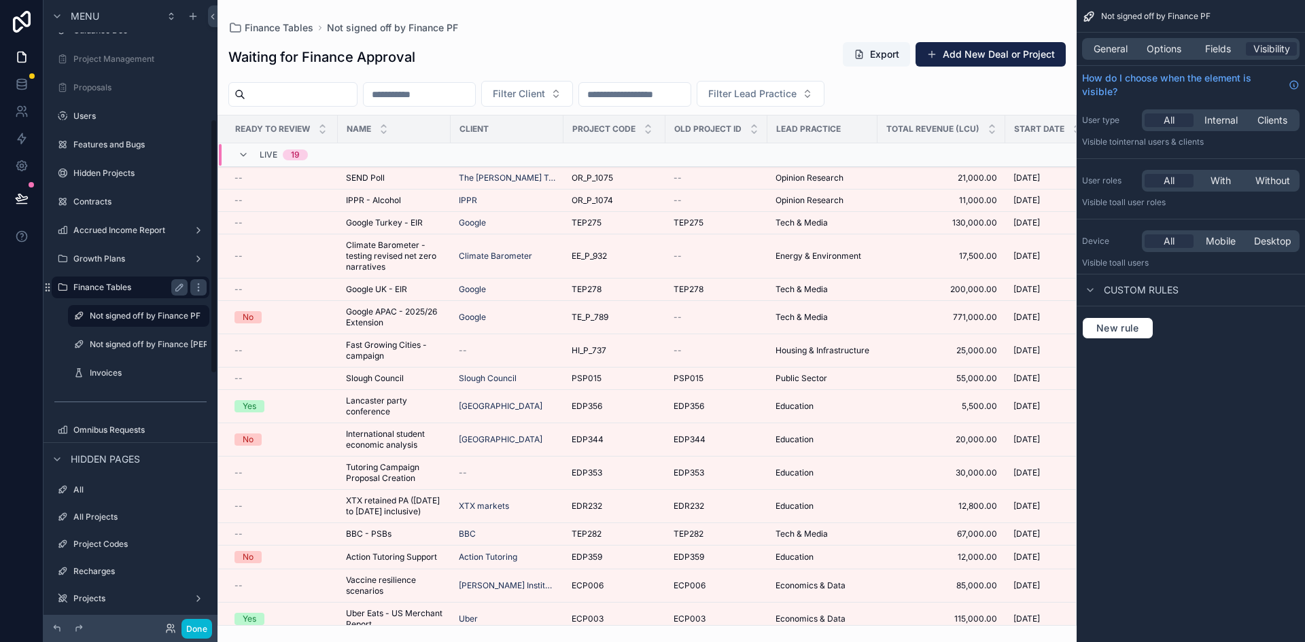
scroll to position [292, 0]
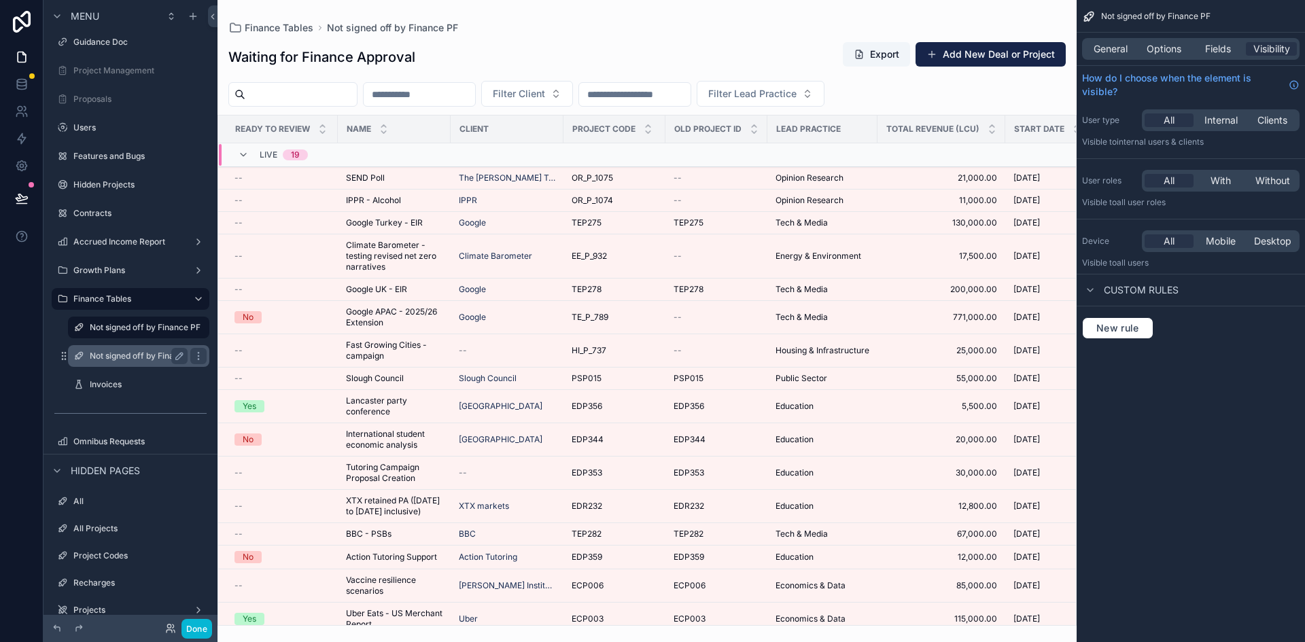
click at [139, 353] on label "Not signed off by Finance SHlone)" at bounding box center [175, 356] width 171 height 11
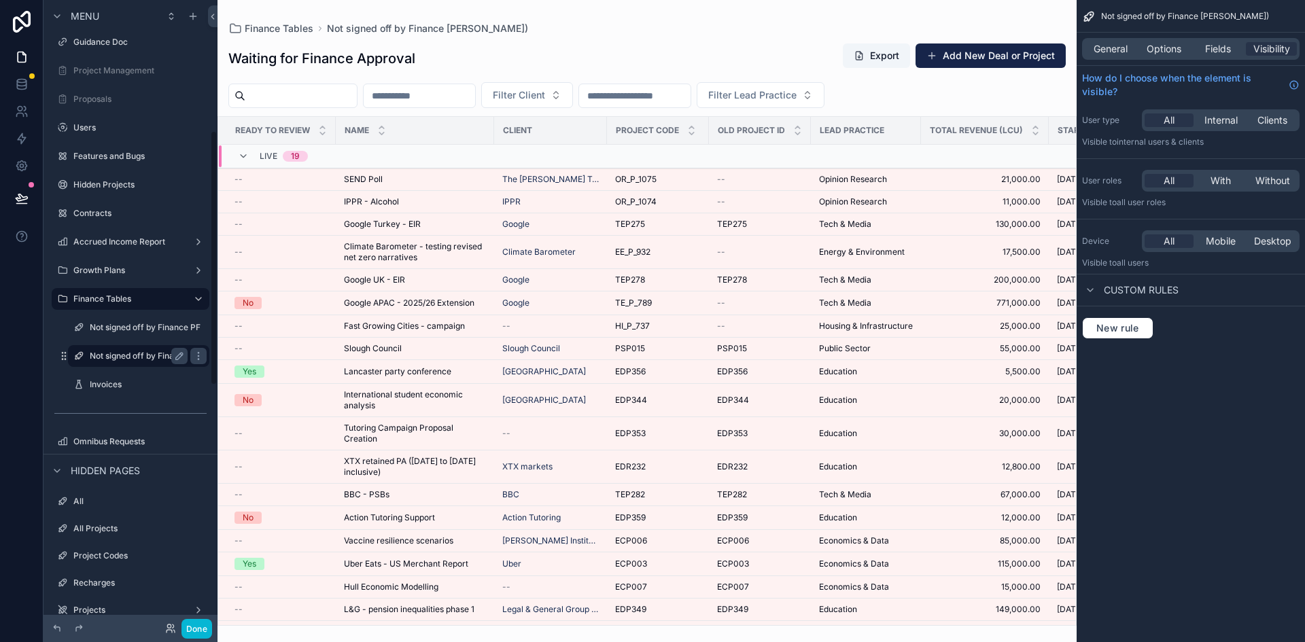
scroll to position [321, 0]
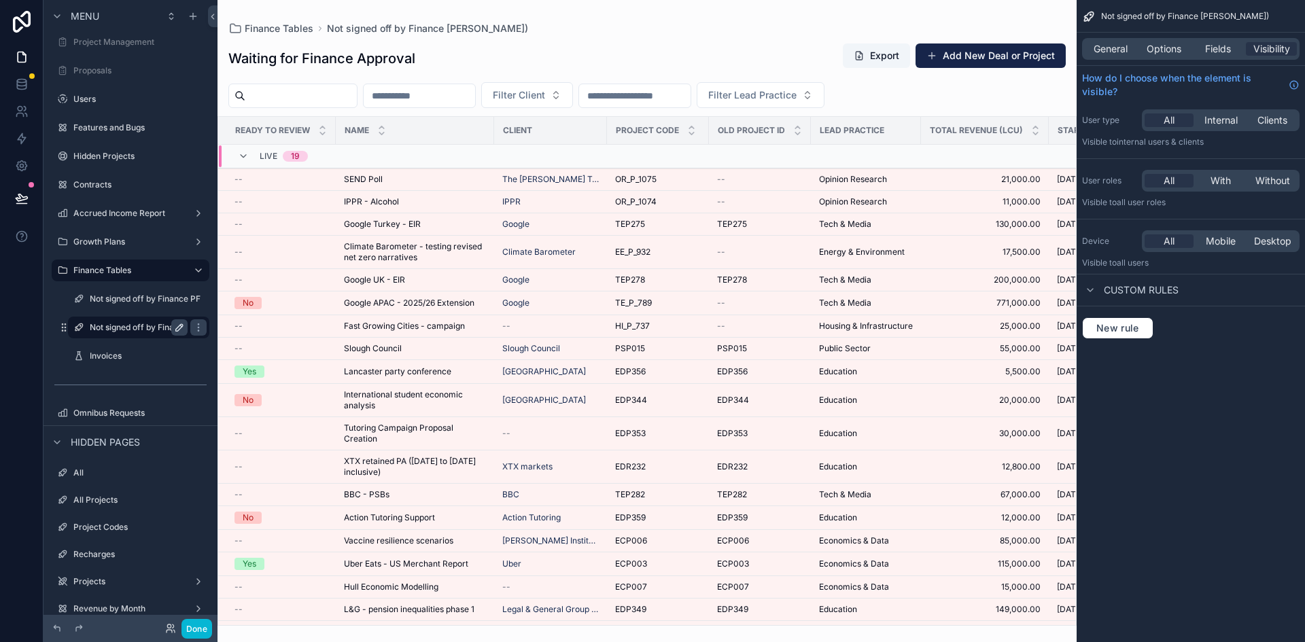
click at [178, 329] on icon "scrollable content" at bounding box center [179, 327] width 11 height 11
click at [143, 323] on input "**********" at bounding box center [128, 327] width 76 height 16
type input "**********"
click at [193, 324] on icon "scrollable content" at bounding box center [198, 327] width 11 height 11
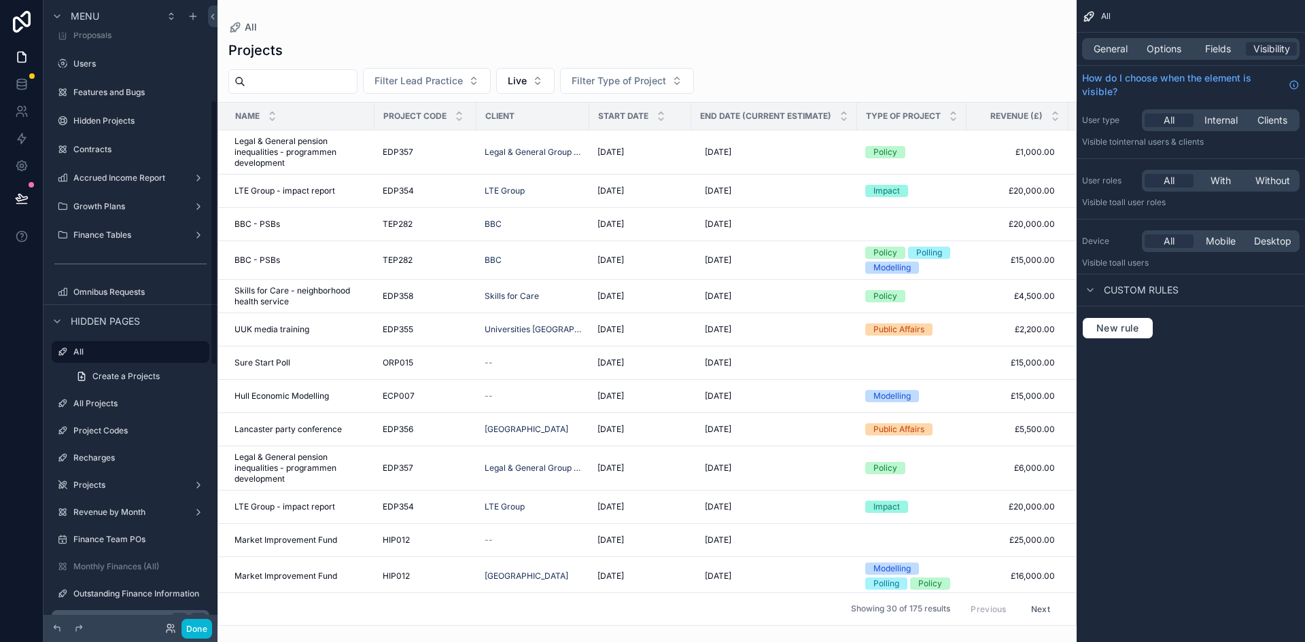
scroll to position [236, 0]
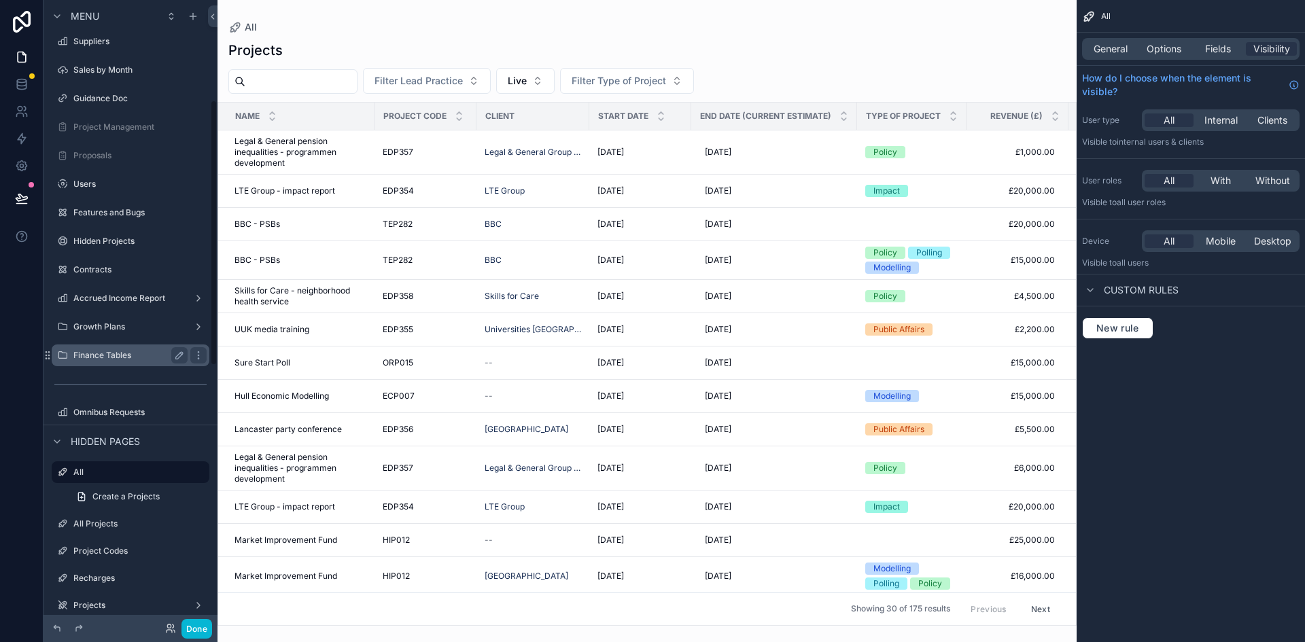
click at [105, 362] on div "Finance Tables" at bounding box center [130, 355] width 114 height 16
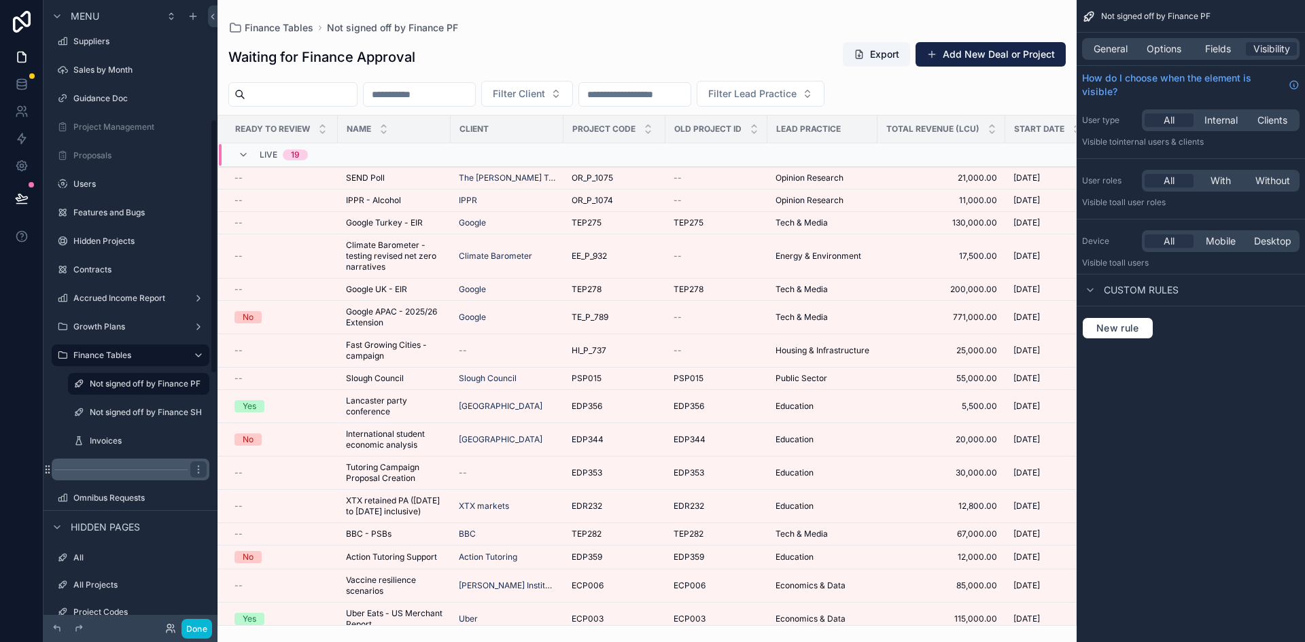
scroll to position [292, 0]
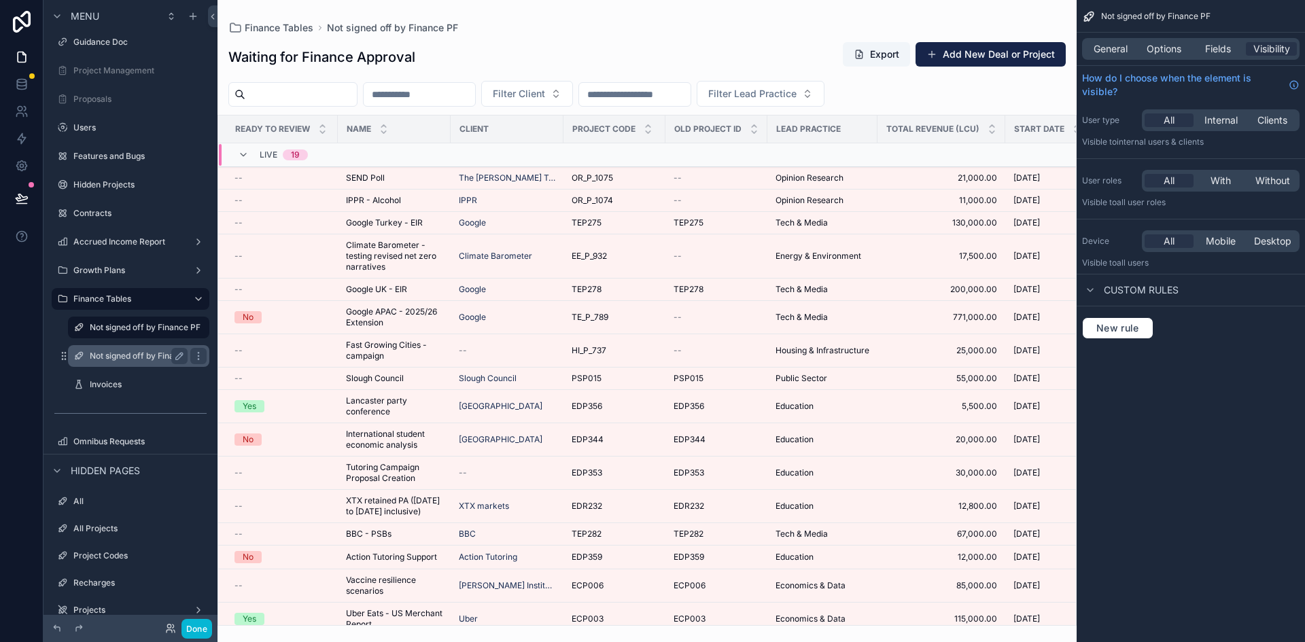
click at [107, 351] on label "Not signed off by Finance SH" at bounding box center [146, 356] width 112 height 11
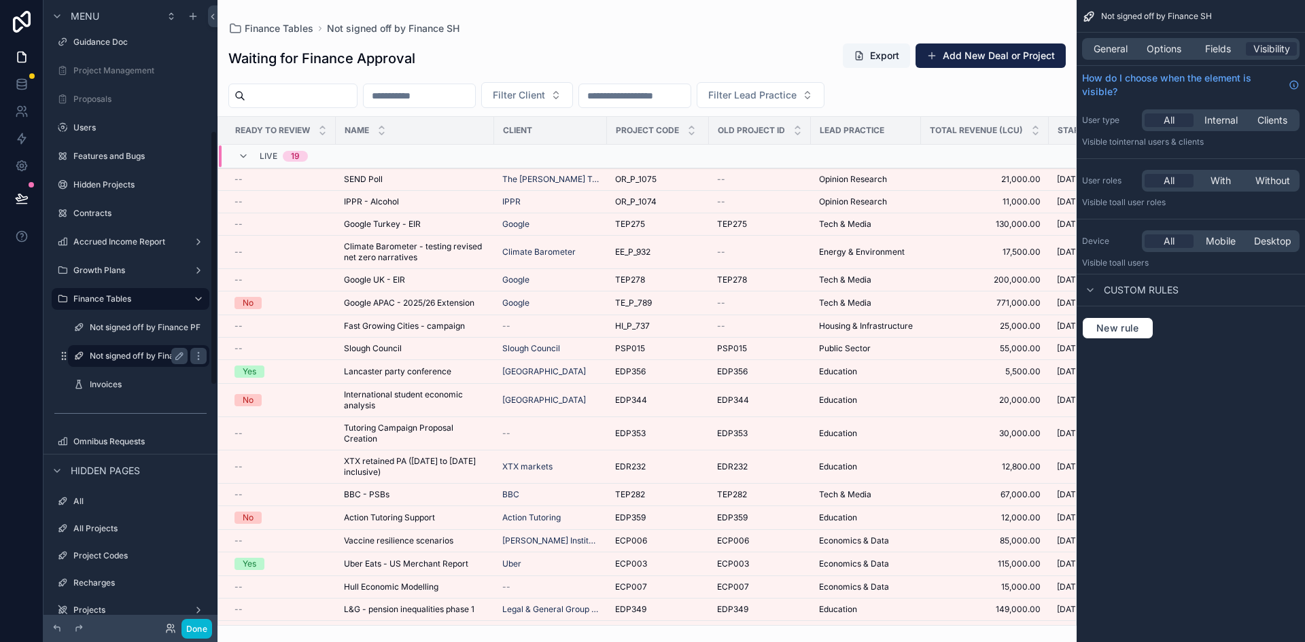
scroll to position [321, 0]
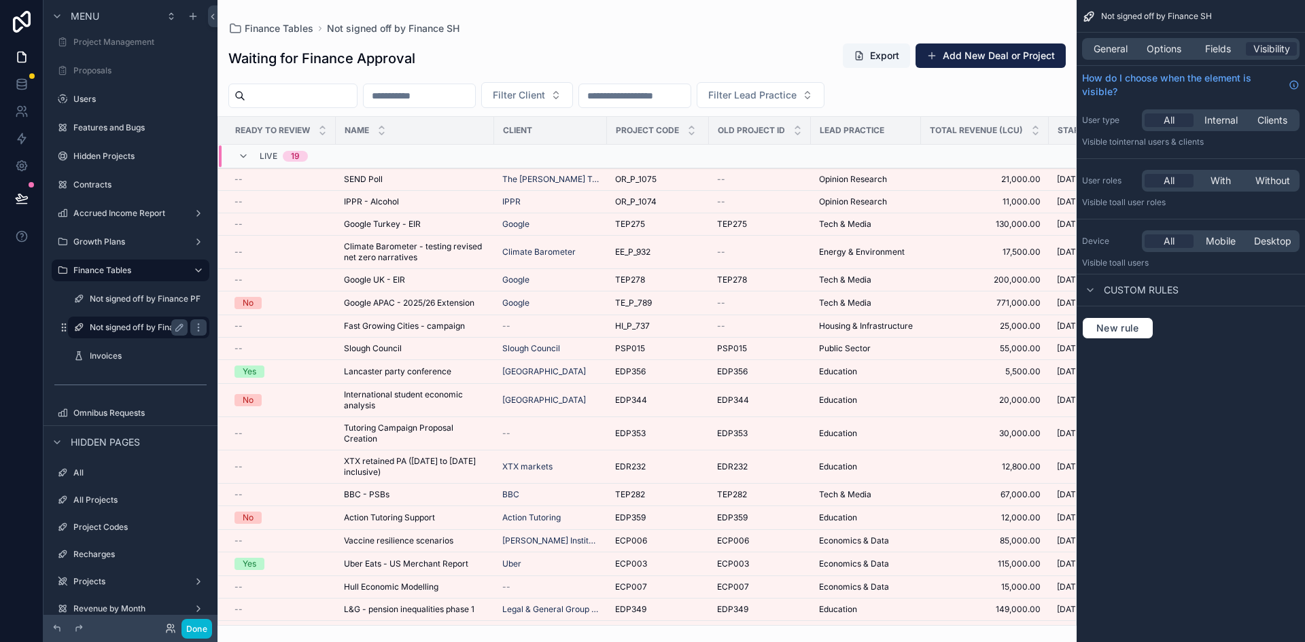
click at [122, 329] on label "Not signed off by Finance SH" at bounding box center [146, 327] width 112 height 11
click at [1173, 48] on span "Options" at bounding box center [1164, 49] width 35 height 14
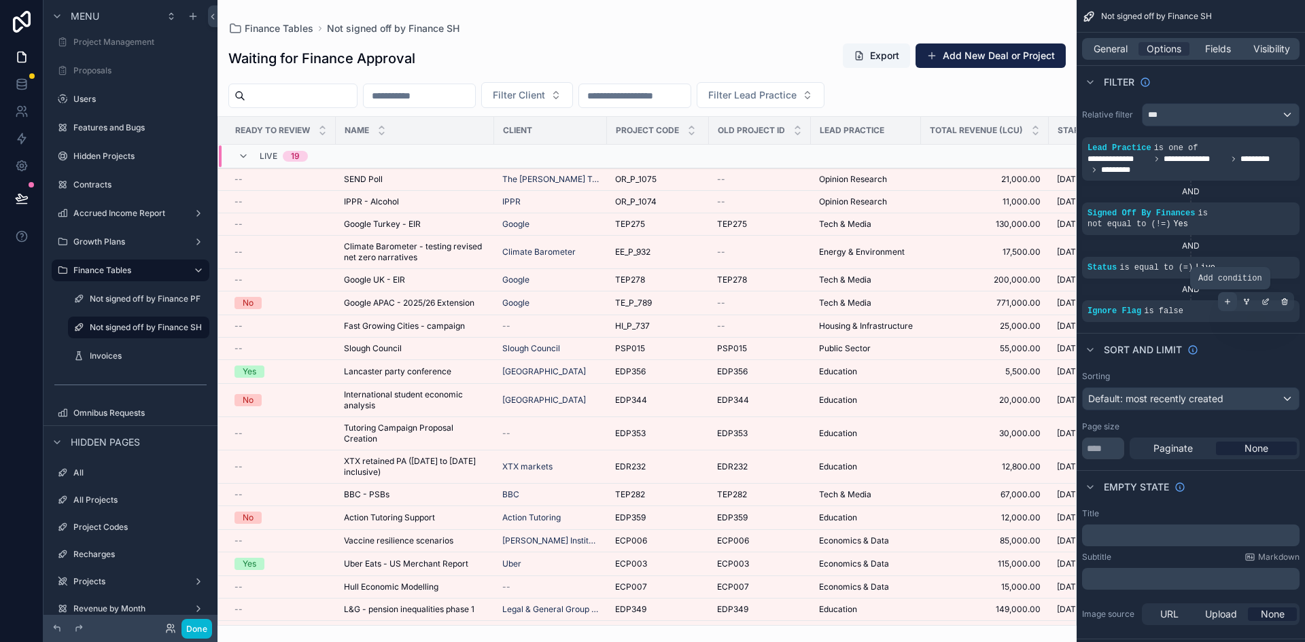
click at [1226, 302] on icon "scrollable content" at bounding box center [1228, 302] width 5 height 0
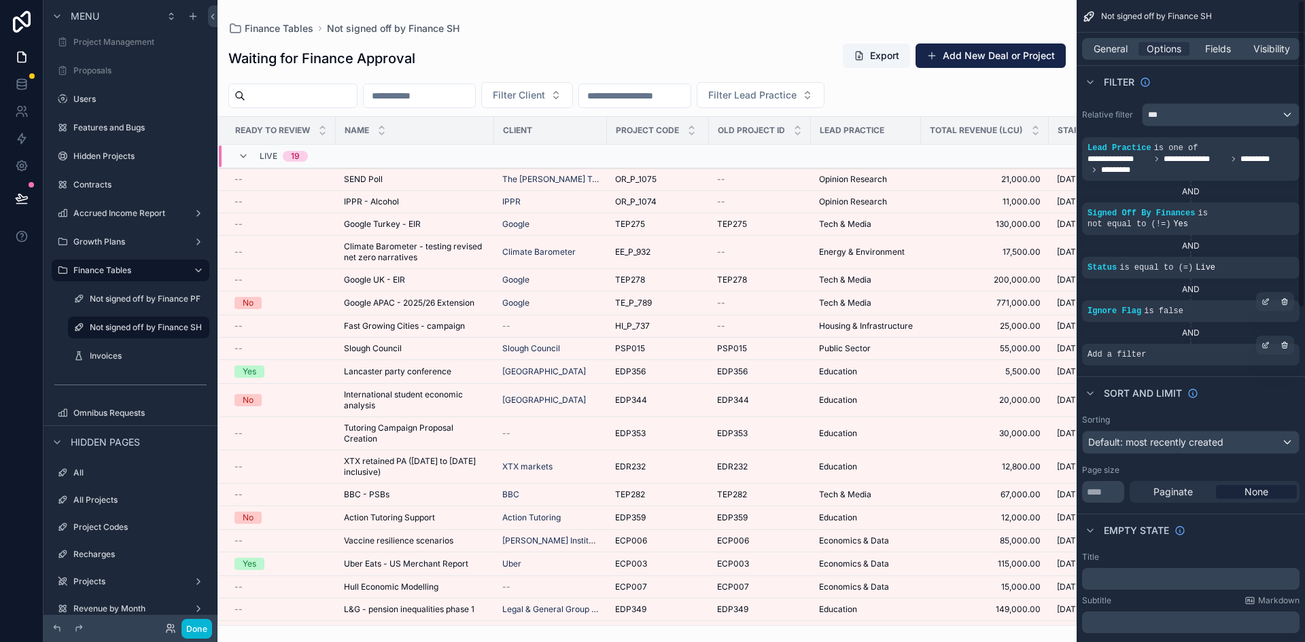
click at [1117, 360] on span "Add a filter" at bounding box center [1117, 354] width 58 height 11
click at [1268, 345] on icon "scrollable content" at bounding box center [1266, 345] width 8 height 8
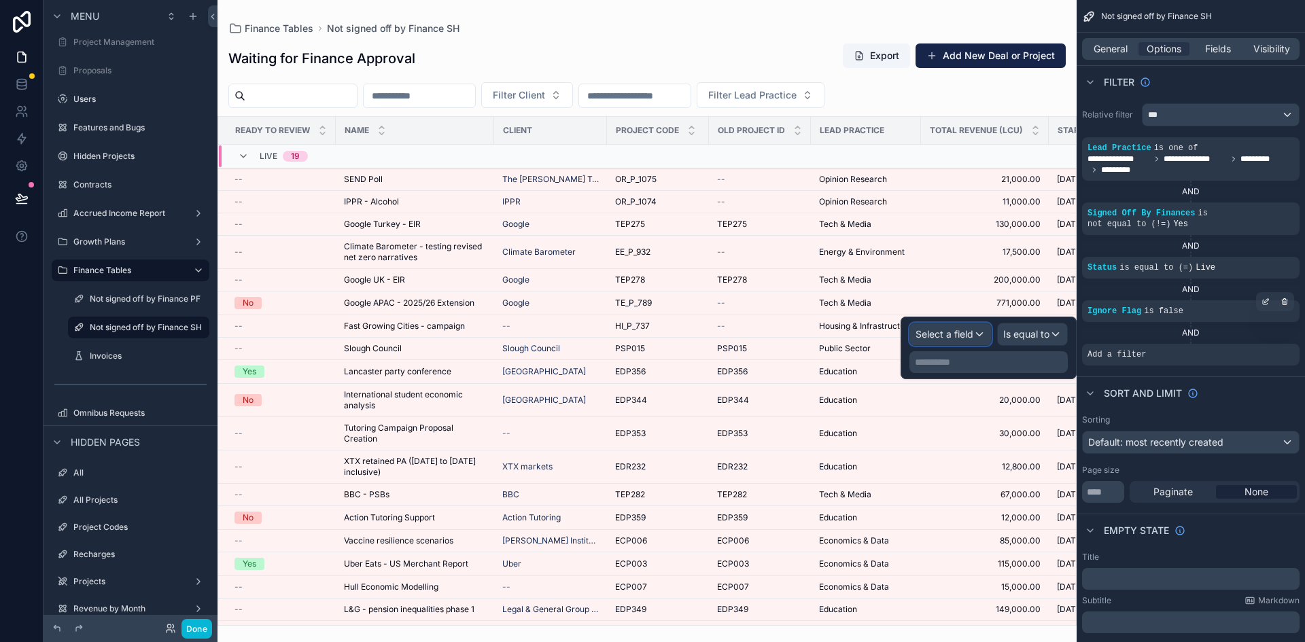
click at [957, 336] on span "Select a field" at bounding box center [945, 334] width 58 height 12
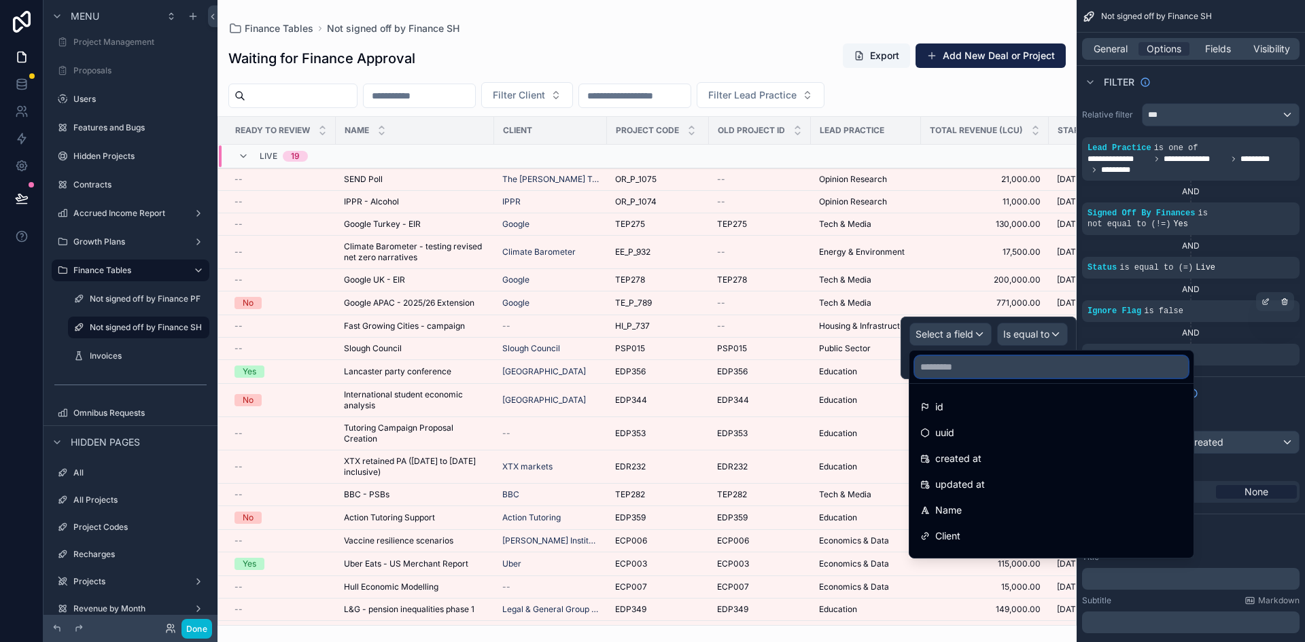
click at [969, 364] on input "text" at bounding box center [1051, 367] width 273 height 22
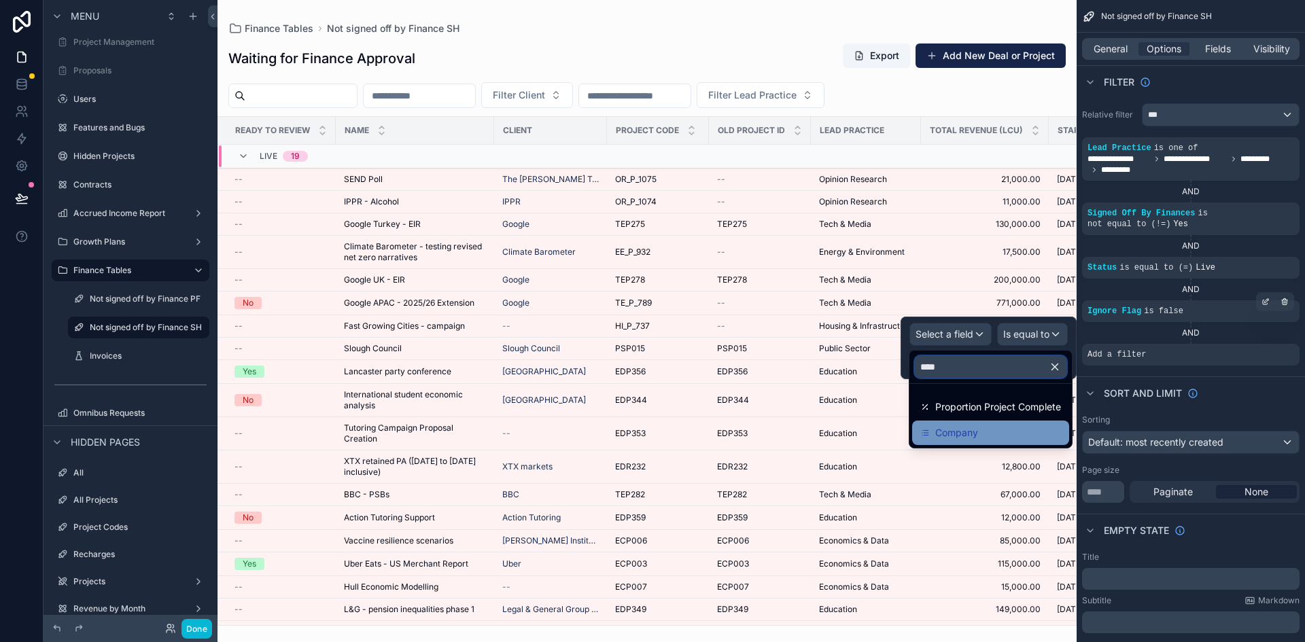
type input "****"
click at [965, 425] on span "Company" at bounding box center [956, 433] width 43 height 16
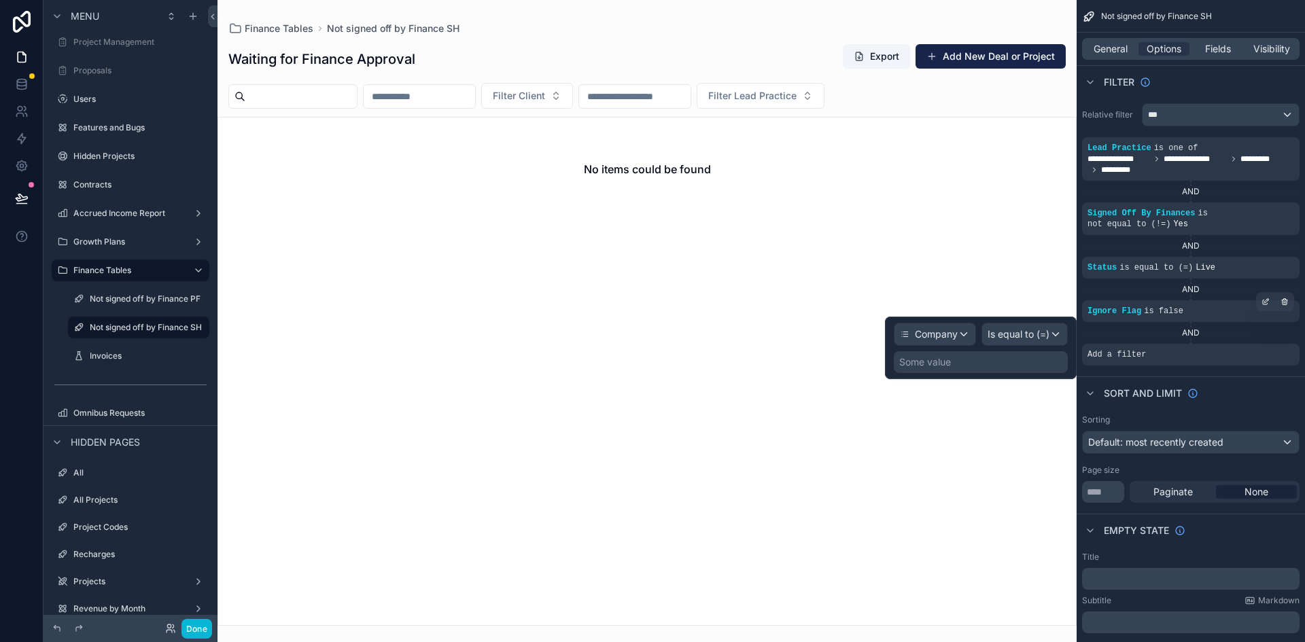
click at [951, 366] on div "Some value" at bounding box center [925, 362] width 52 height 14
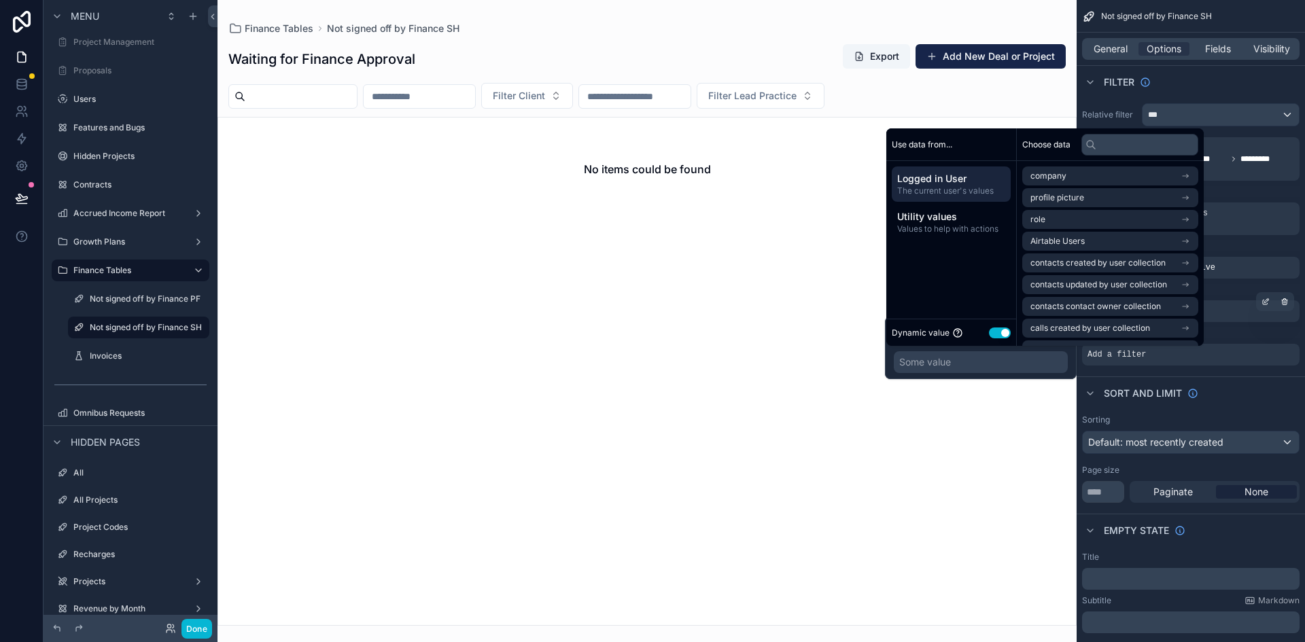
click at [993, 330] on button "Use setting" at bounding box center [1000, 333] width 22 height 11
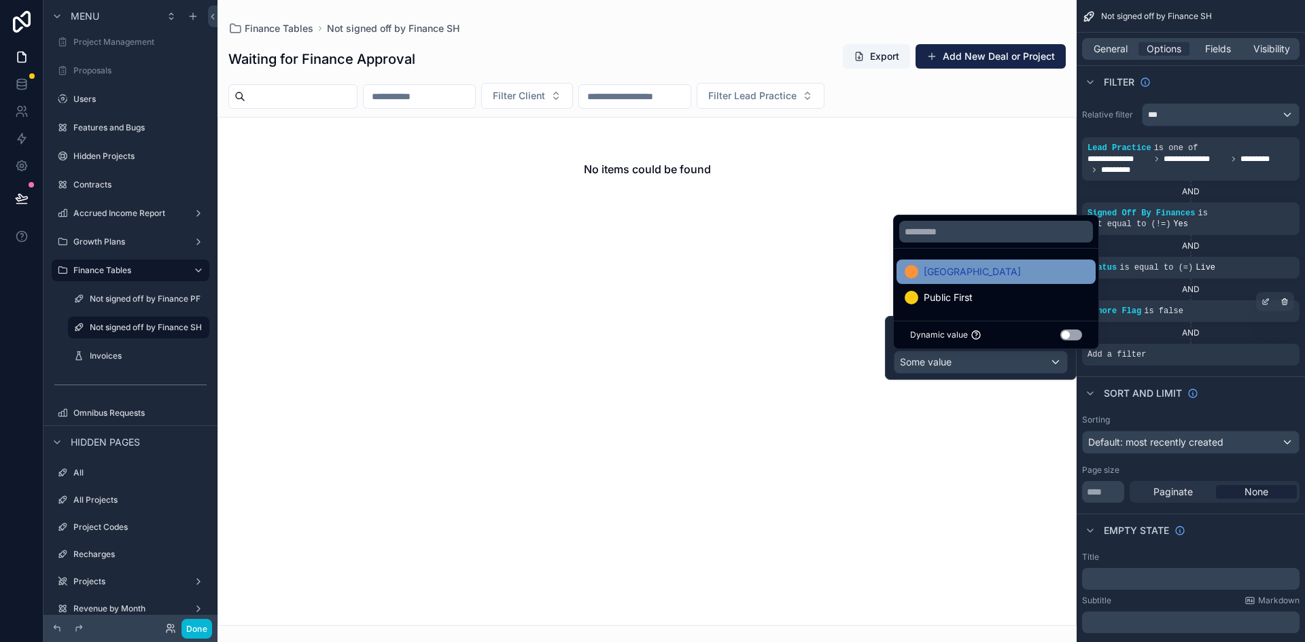
click at [919, 269] on div "Stonehaven" at bounding box center [963, 272] width 116 height 16
click at [1241, 398] on div "Sort And Limit" at bounding box center [1191, 393] width 228 height 33
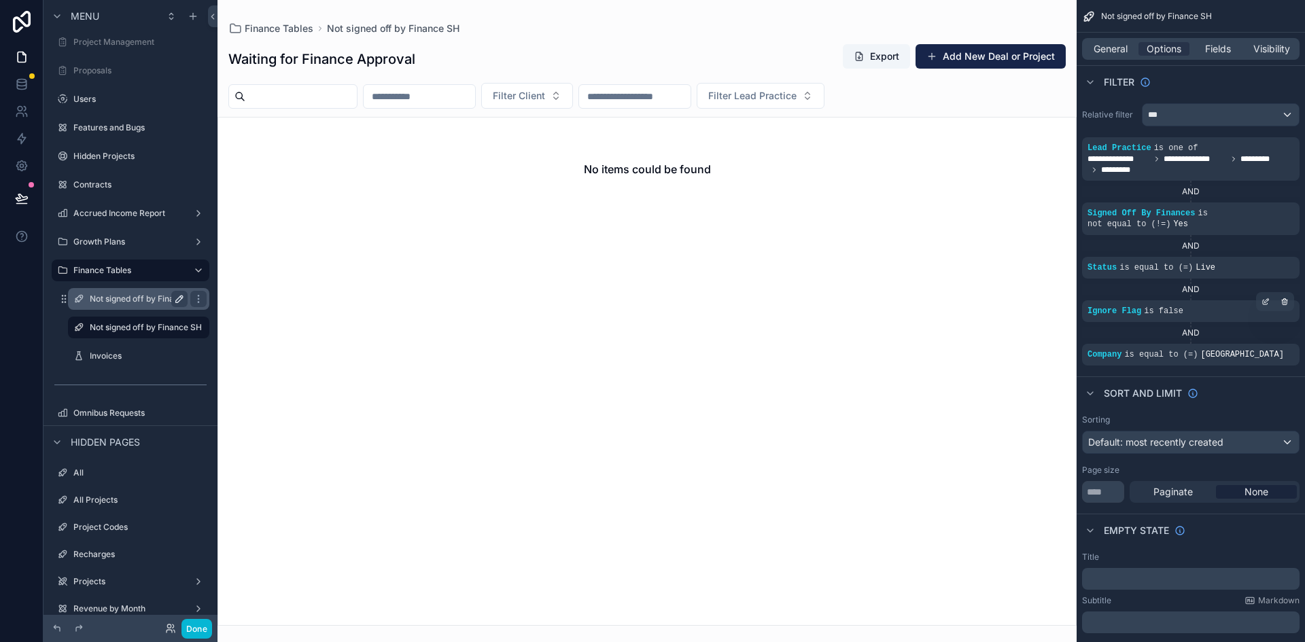
click at [184, 298] on icon "scrollable content" at bounding box center [179, 299] width 11 height 11
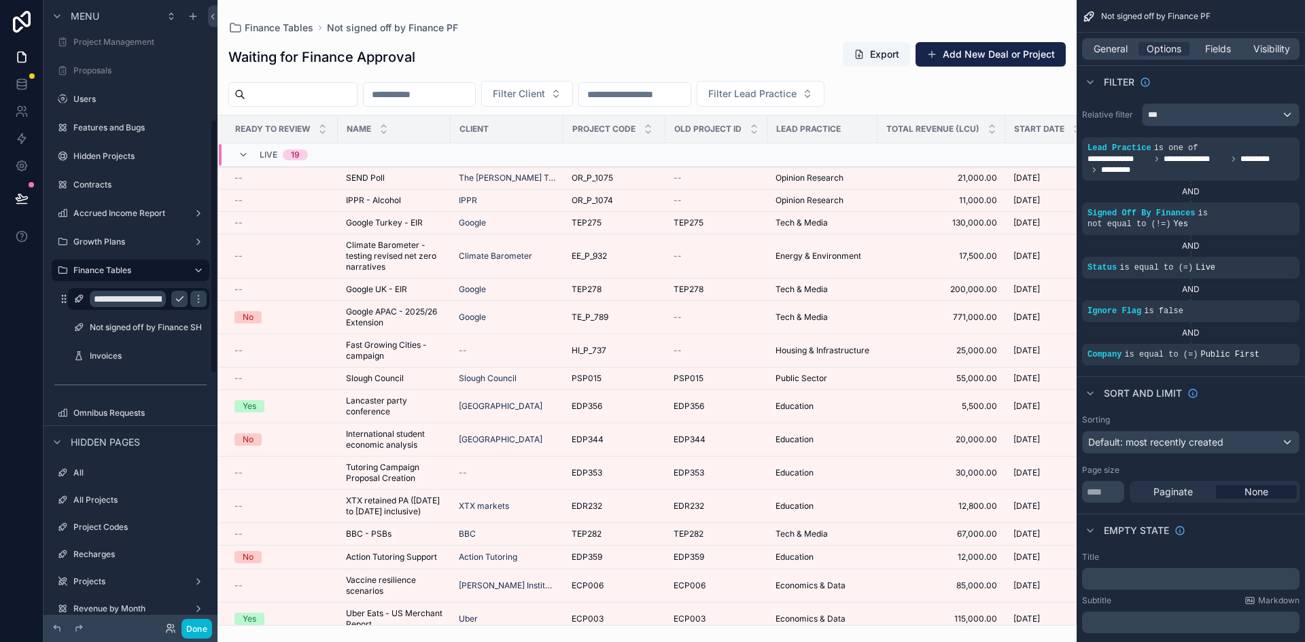
scroll to position [292, 0]
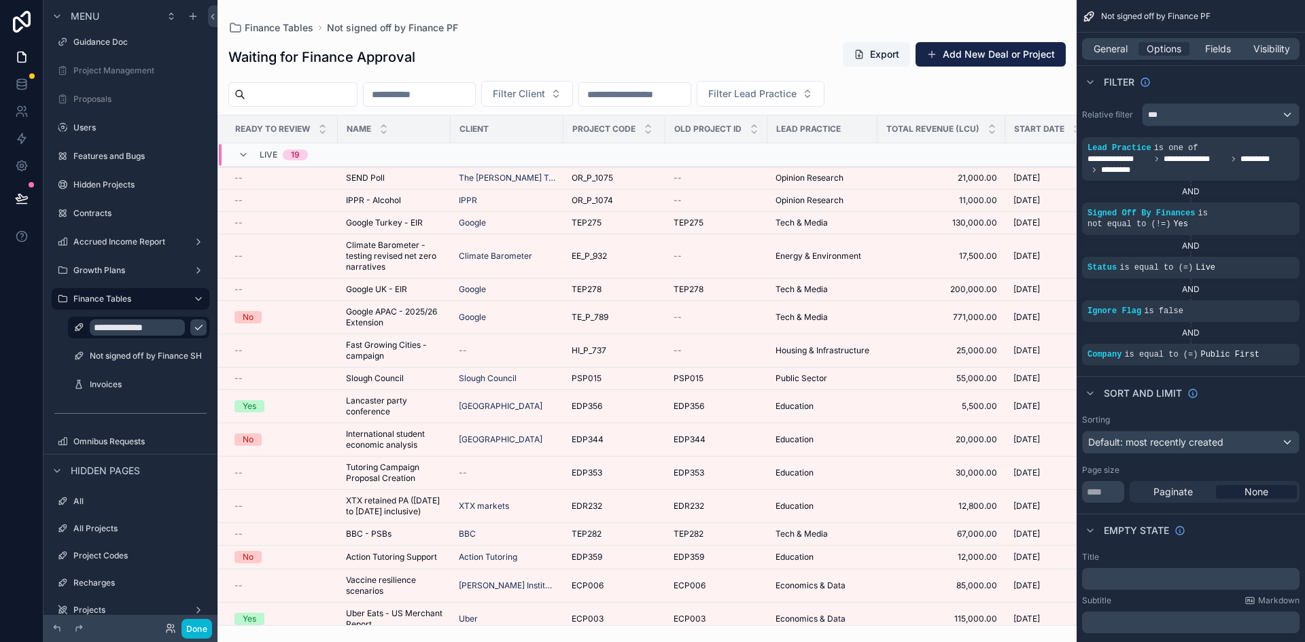
type input "**********"
click at [193, 329] on icon "scrollable content" at bounding box center [198, 327] width 11 height 11
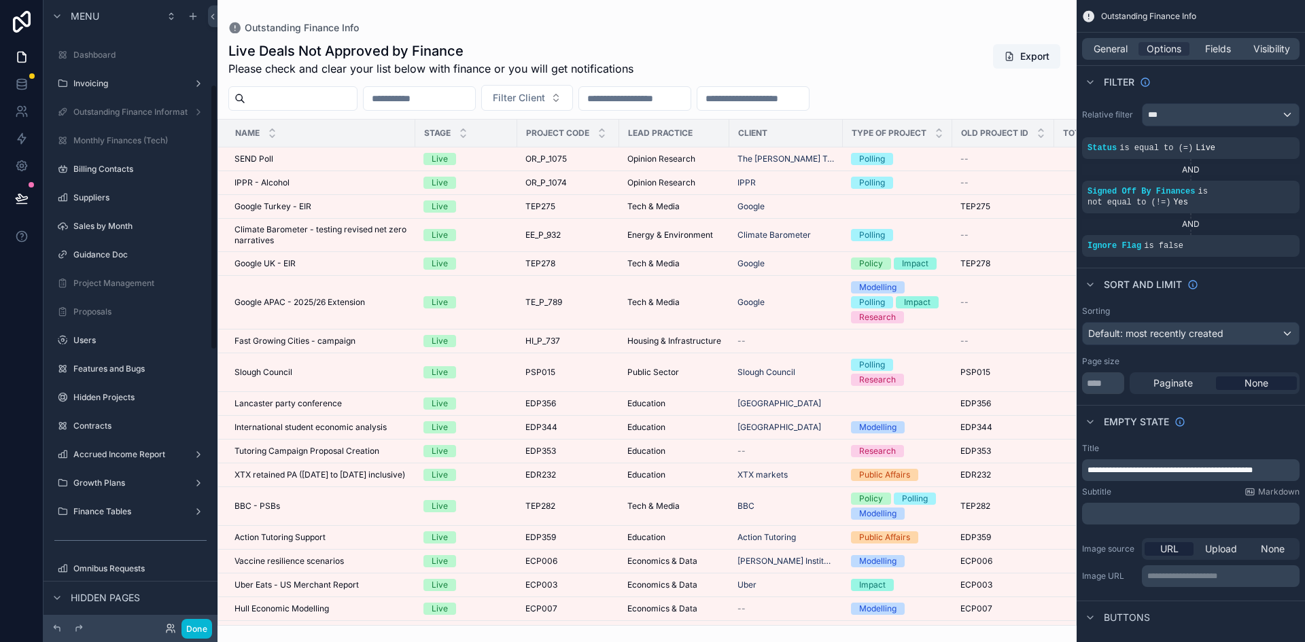
scroll to position [204, 0]
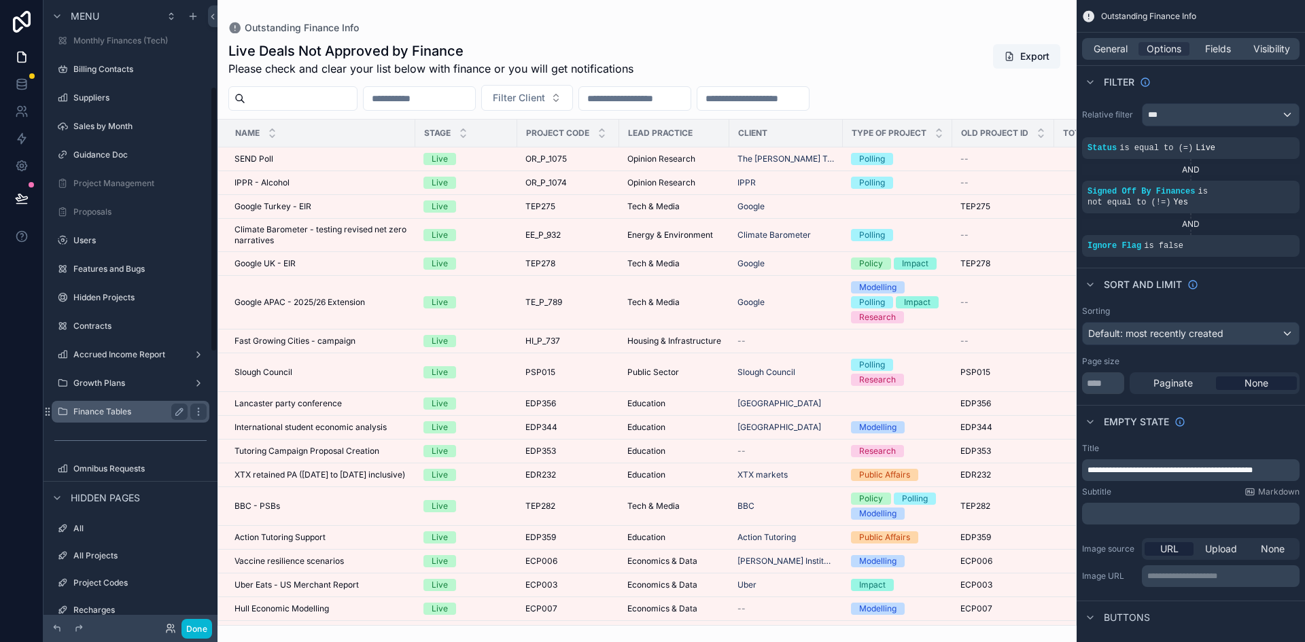
click at [114, 412] on label "Finance Tables" at bounding box center [127, 411] width 109 height 11
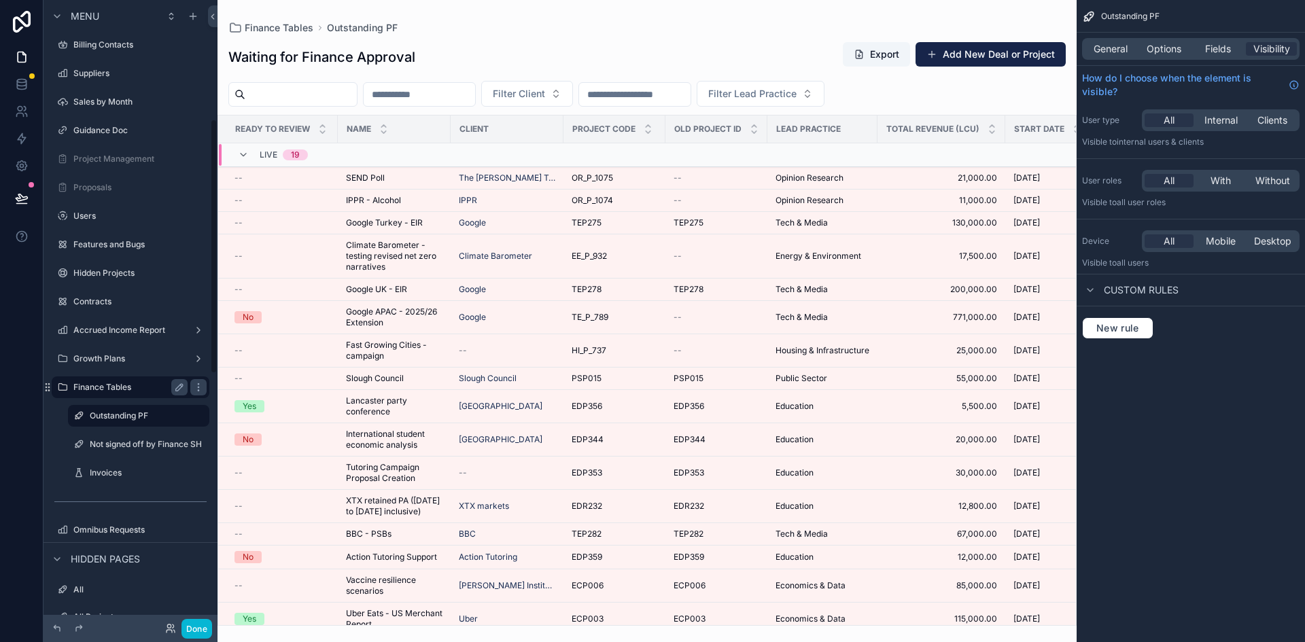
scroll to position [292, 0]
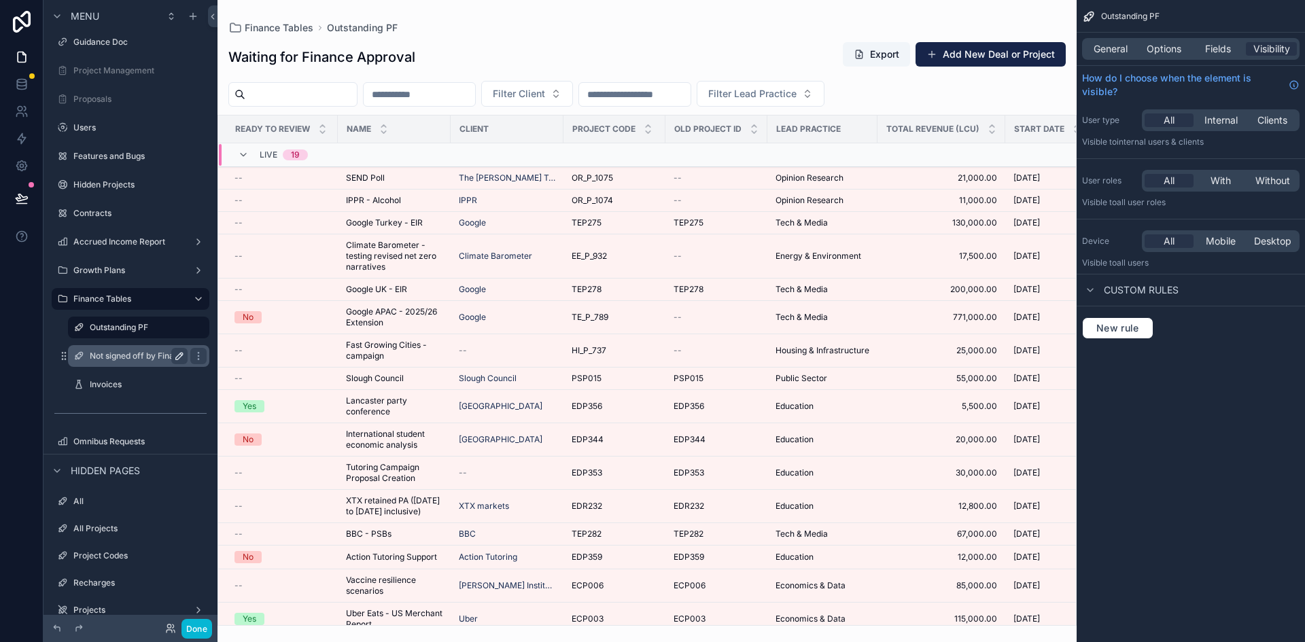
click at [173, 353] on button "scrollable content" at bounding box center [179, 356] width 16 height 16
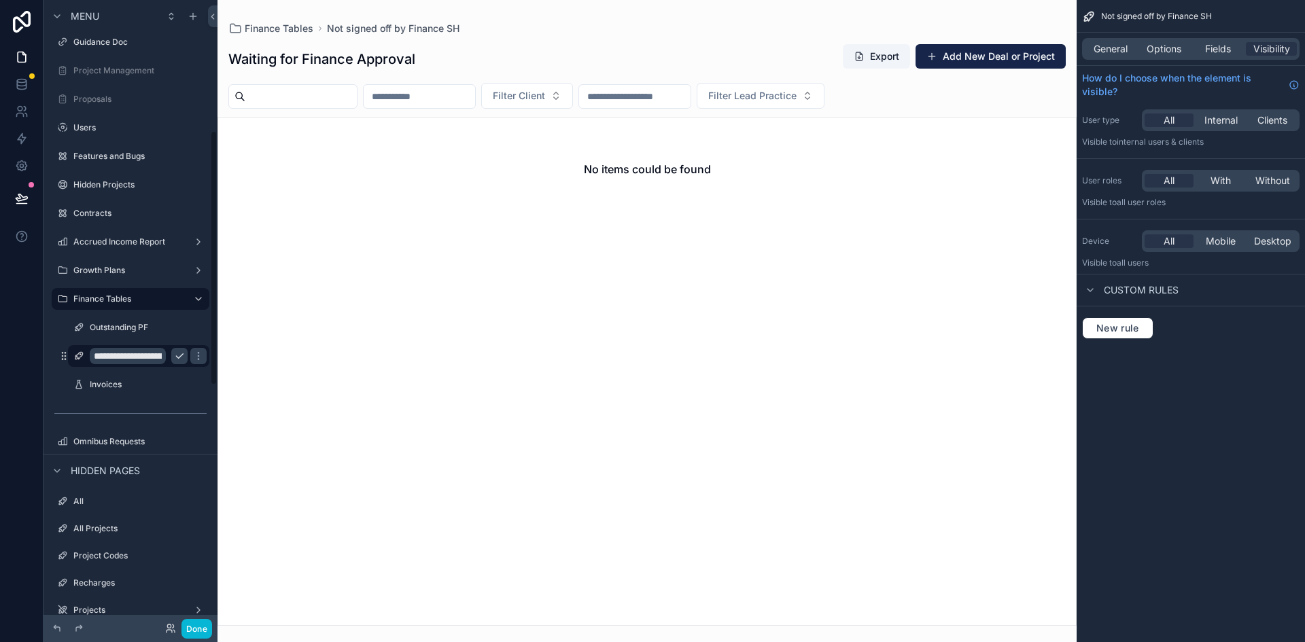
scroll to position [321, 0]
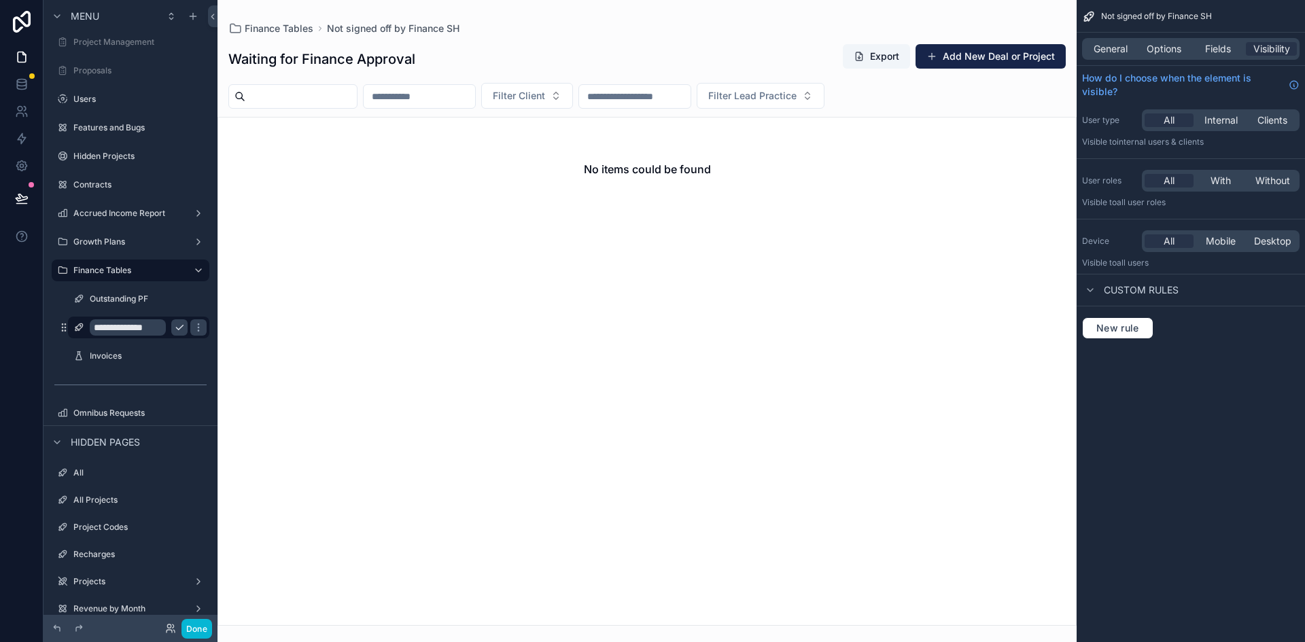
type input "**********"
click at [181, 326] on icon "scrollable content" at bounding box center [179, 327] width 11 height 11
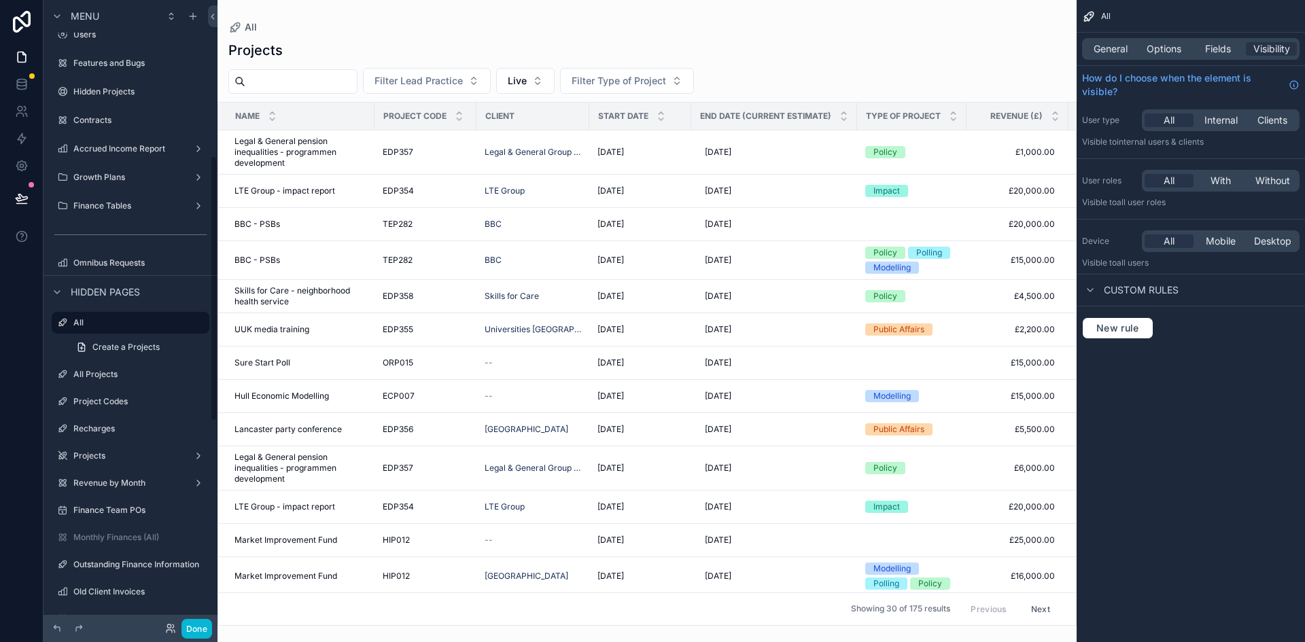
scroll to position [314, 0]
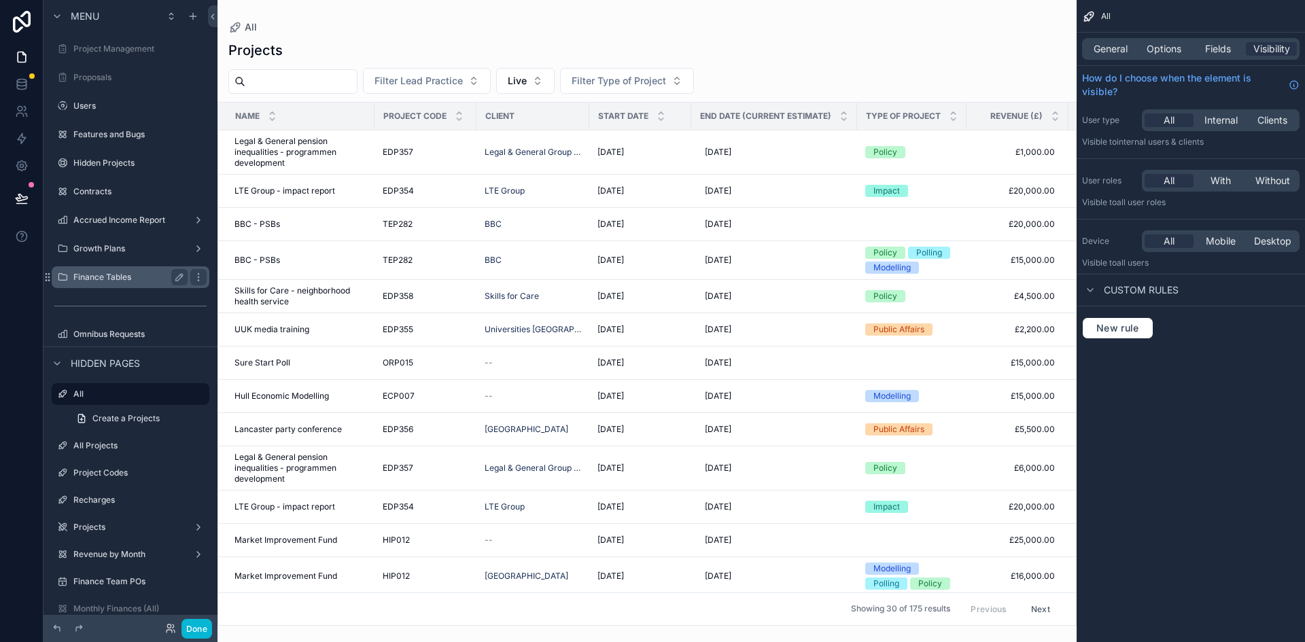
click at [86, 288] on div "Finance Tables" at bounding box center [130, 277] width 152 height 22
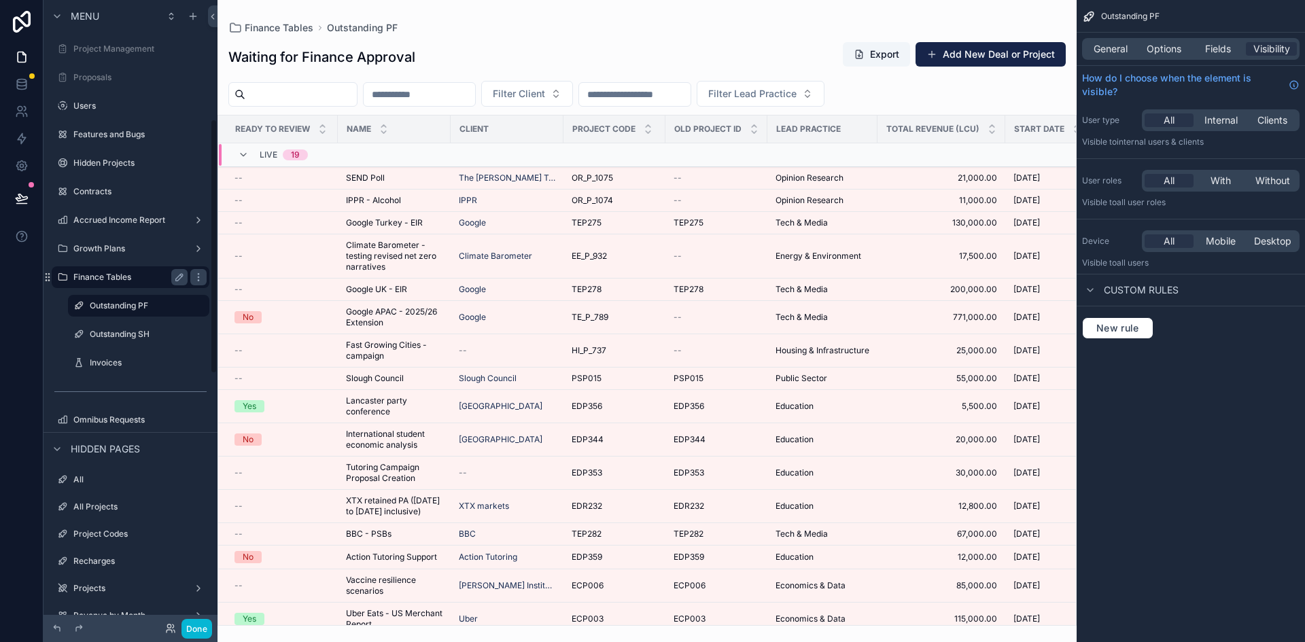
scroll to position [292, 0]
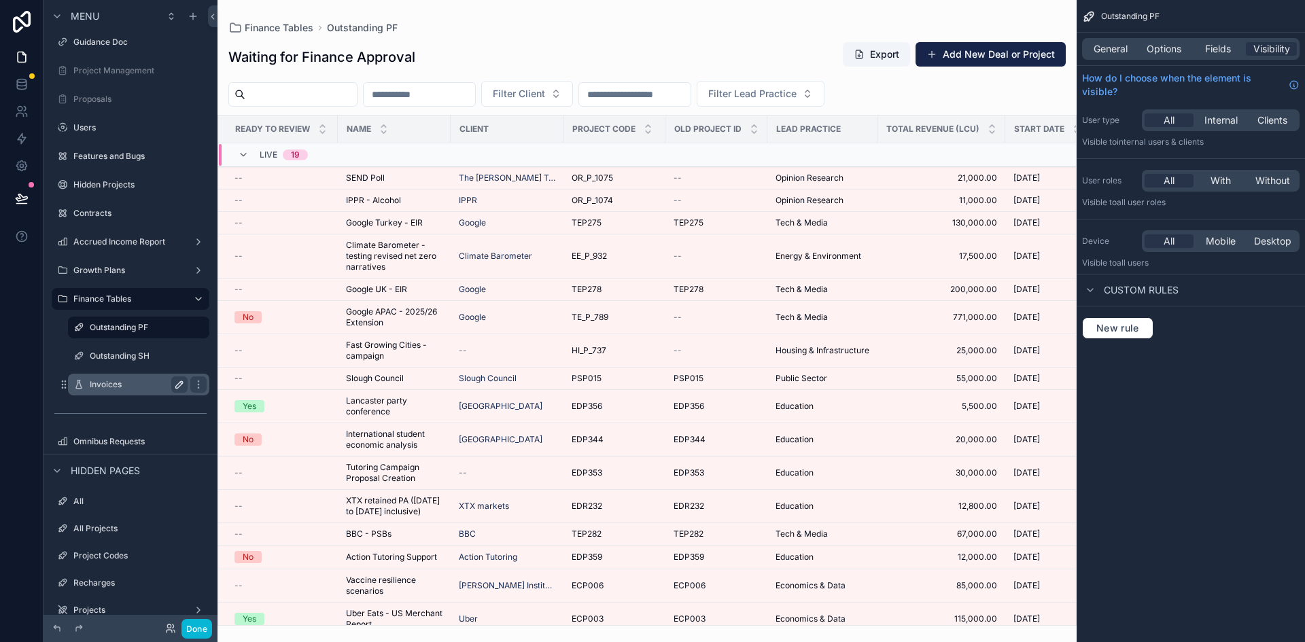
click at [175, 384] on icon "scrollable content" at bounding box center [179, 384] width 11 height 11
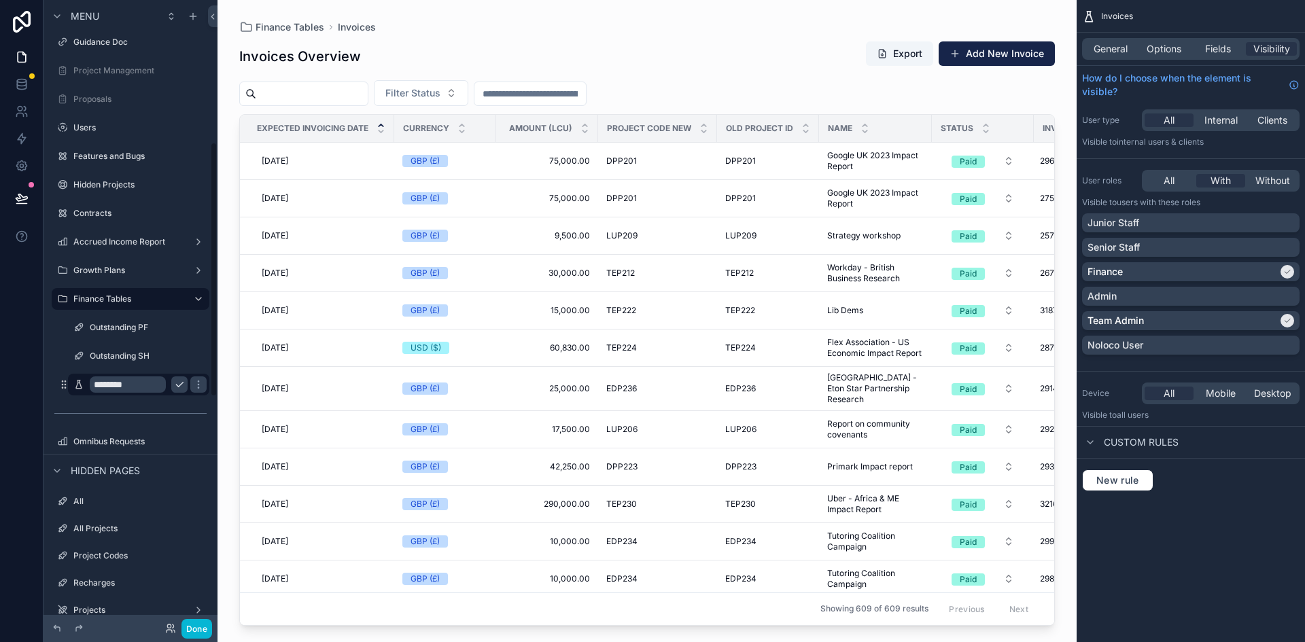
scroll to position [349, 0]
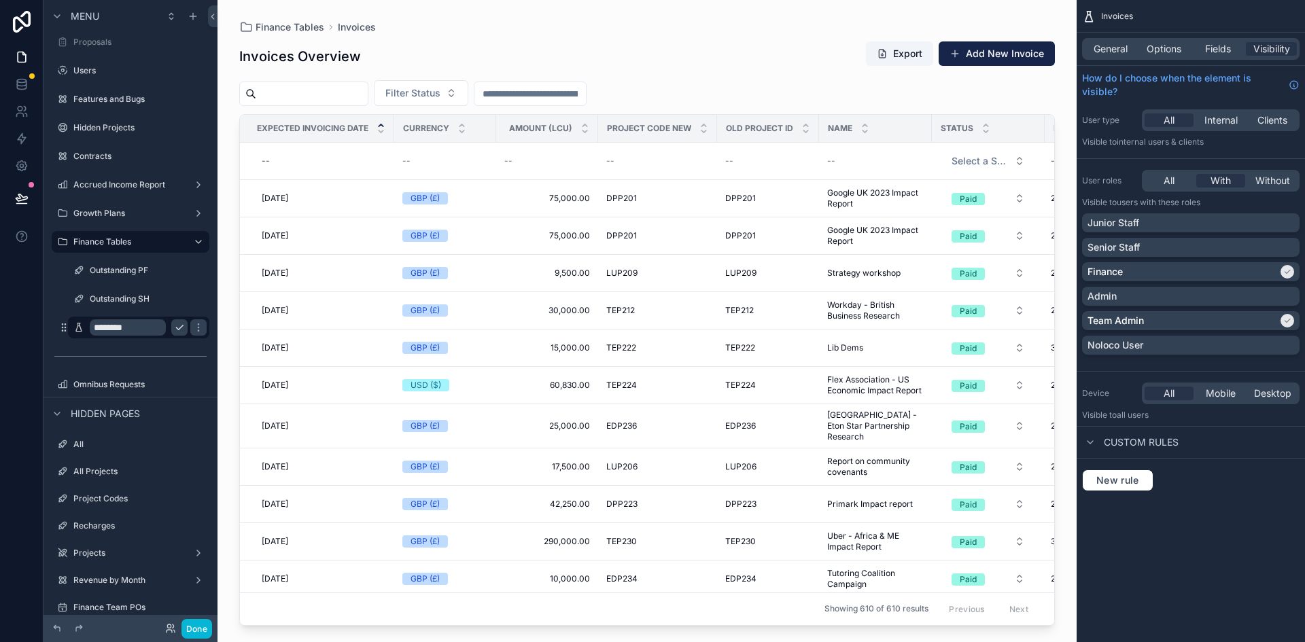
click at [145, 330] on input "********" at bounding box center [128, 327] width 76 height 16
type input "**********"
click at [193, 328] on icon "scrollable content" at bounding box center [198, 327] width 11 height 11
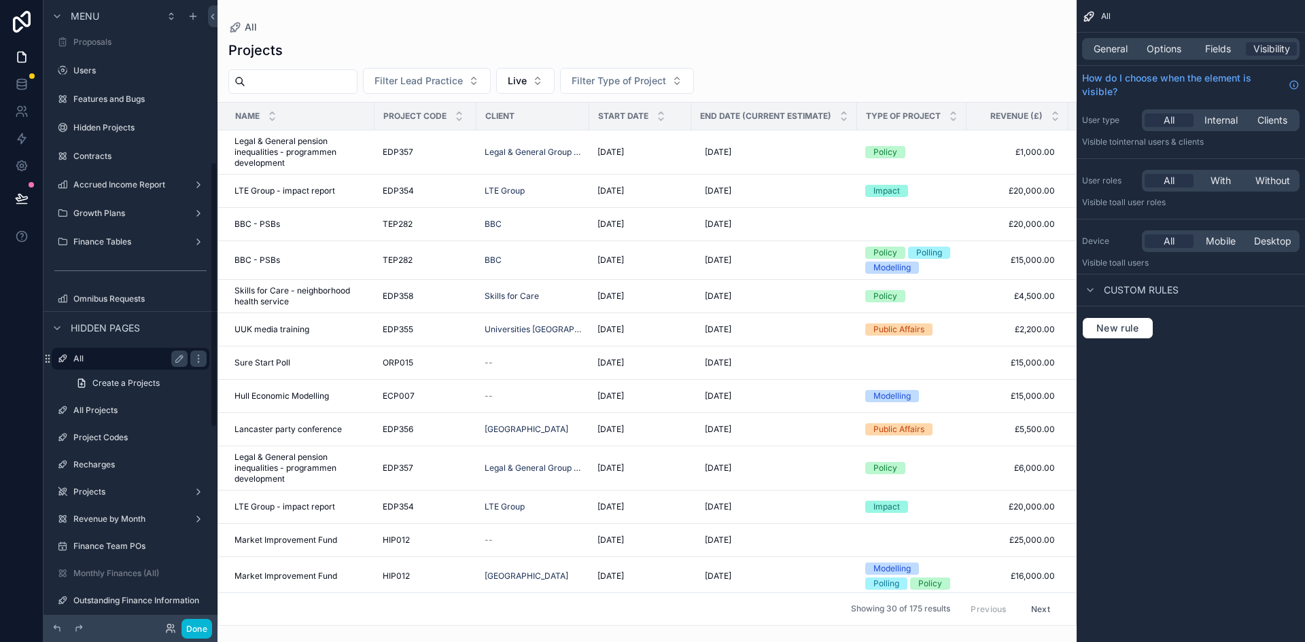
scroll to position [382, 0]
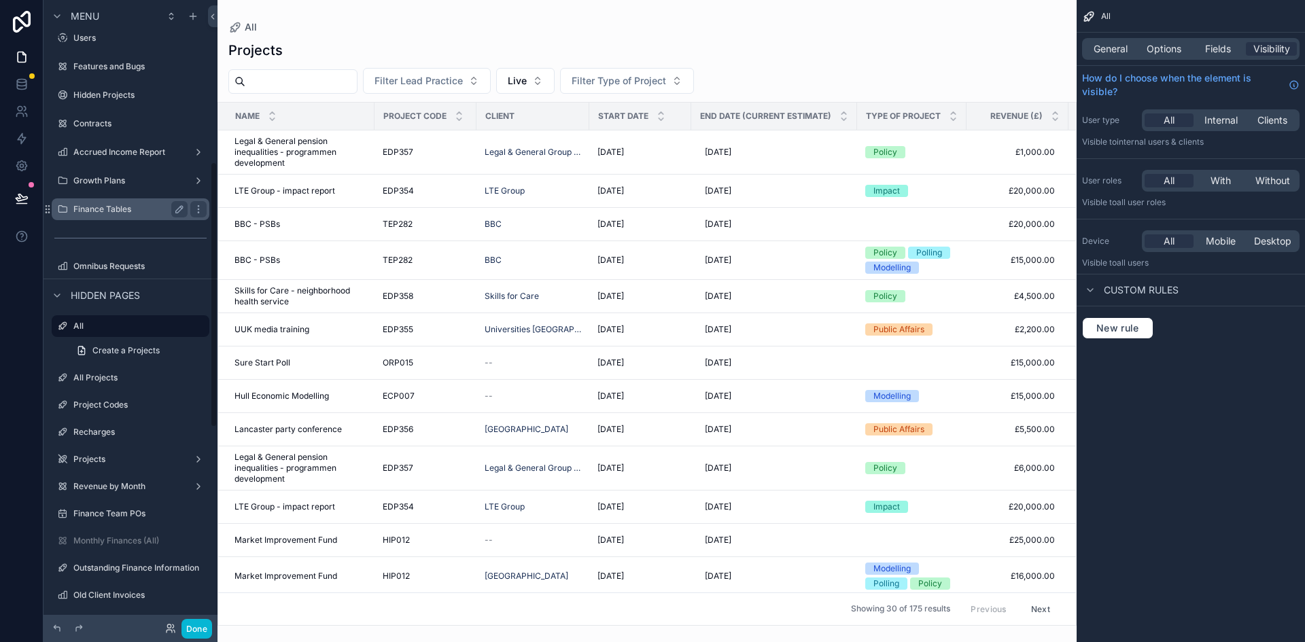
click at [103, 211] on label "Finance Tables" at bounding box center [127, 209] width 109 height 11
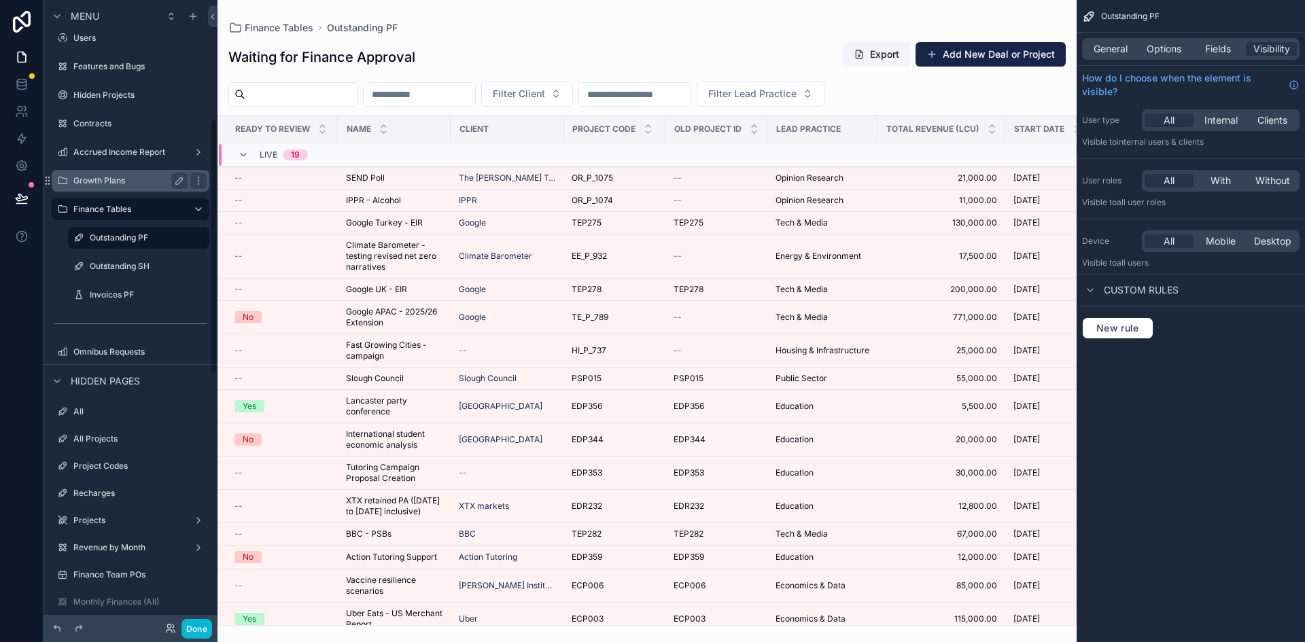
scroll to position [292, 0]
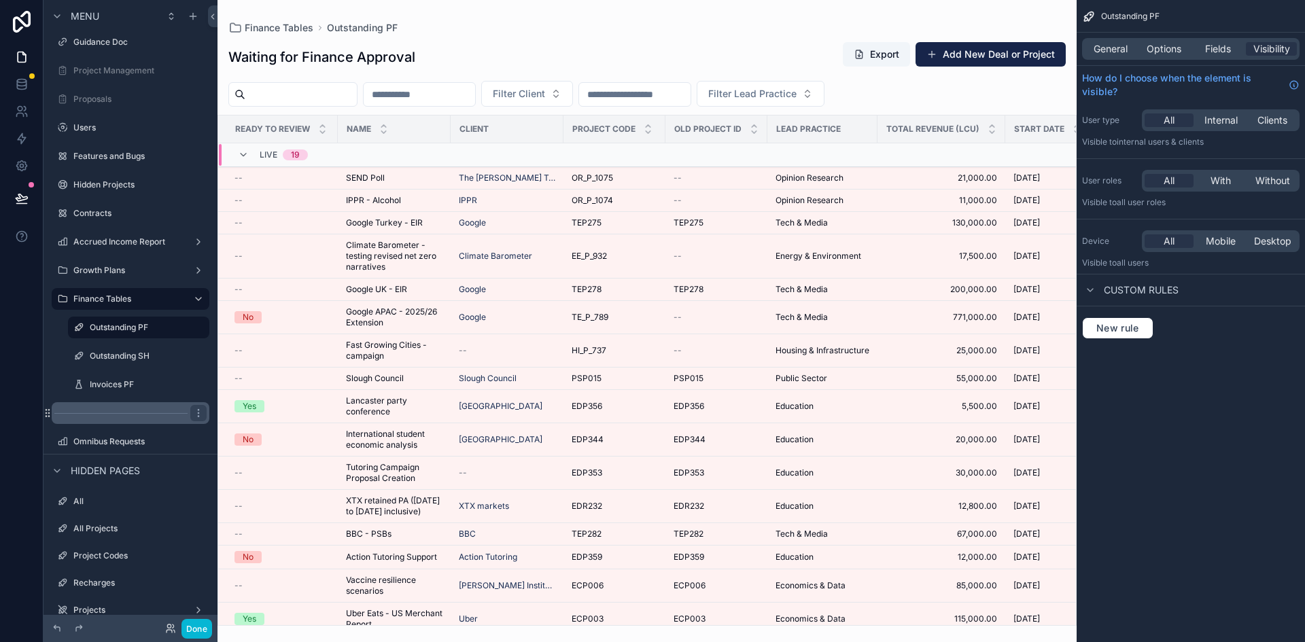
drag, startPoint x: 116, startPoint y: 380, endPoint x: 88, endPoint y: 407, distance: 38.4
click at [84, 406] on div "scrollable content" at bounding box center [131, 413] width 158 height 22
click at [201, 385] on icon "scrollable content" at bounding box center [198, 384] width 11 height 11
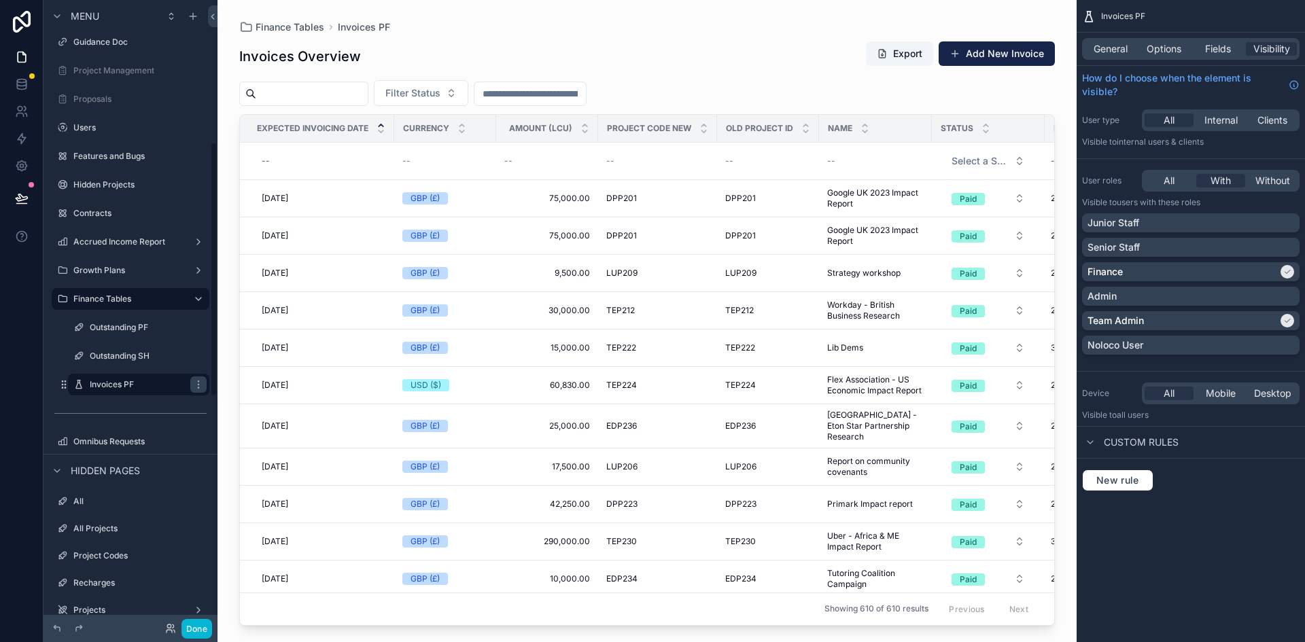
scroll to position [349, 0]
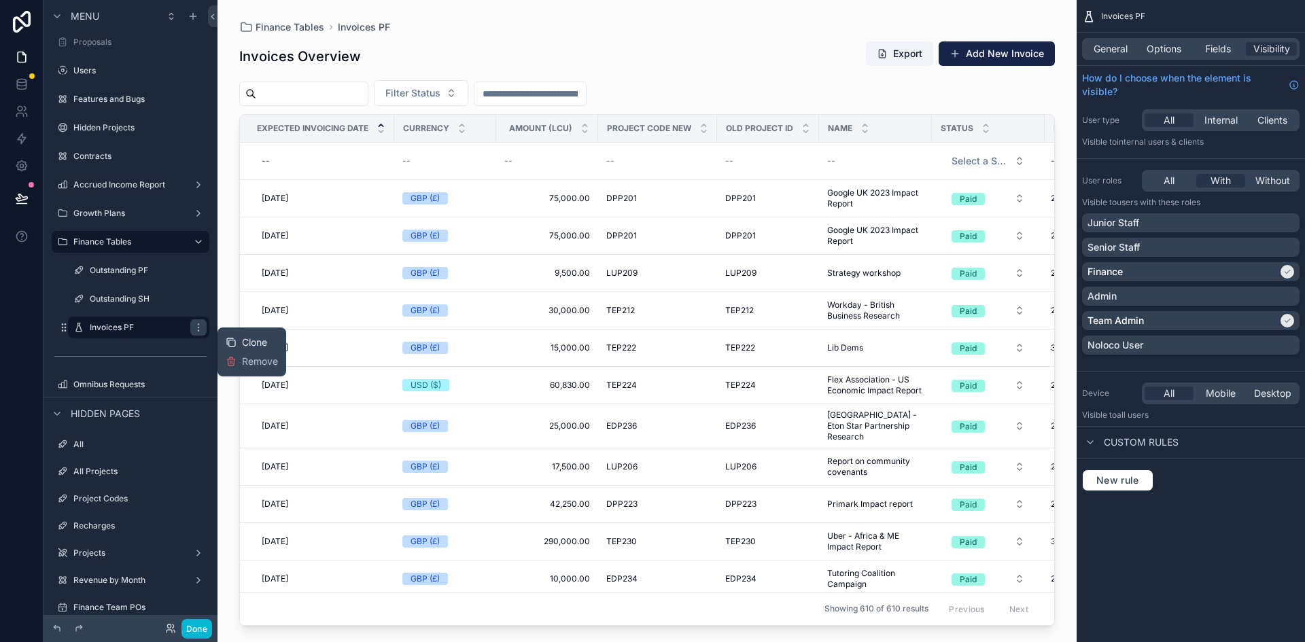
click at [249, 343] on span "Clone" at bounding box center [254, 343] width 25 height 14
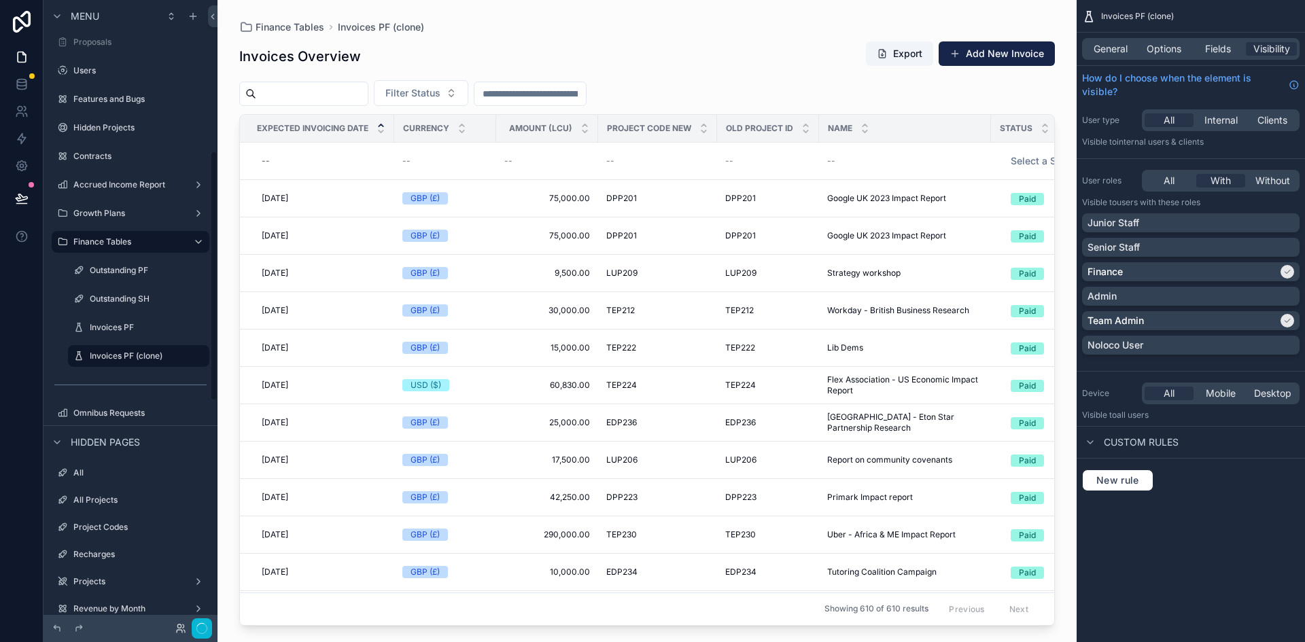
scroll to position [378, 0]
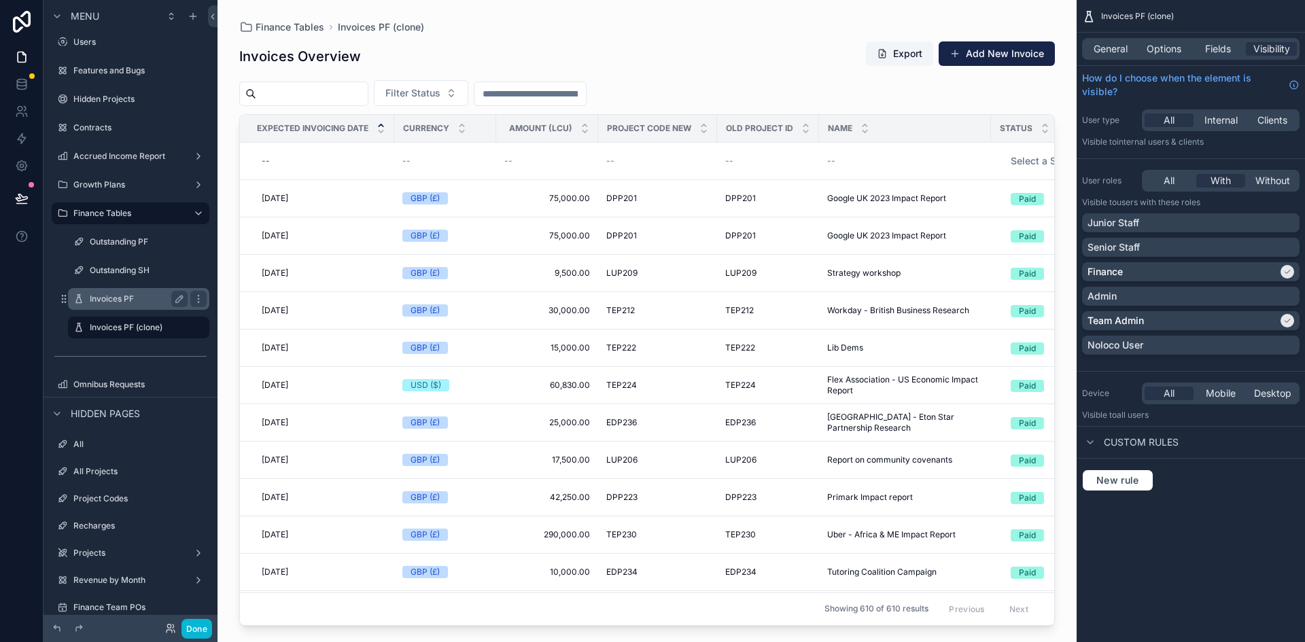
click at [137, 304] on label "Invoices PF" at bounding box center [136, 299] width 92 height 11
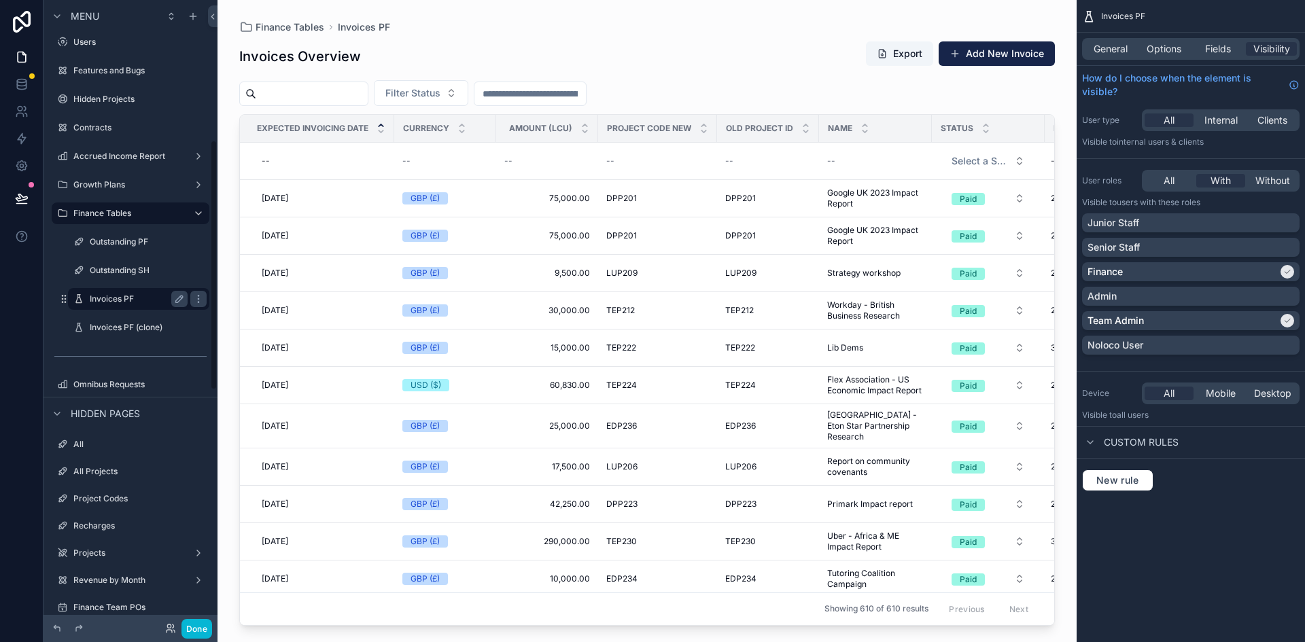
scroll to position [349, 0]
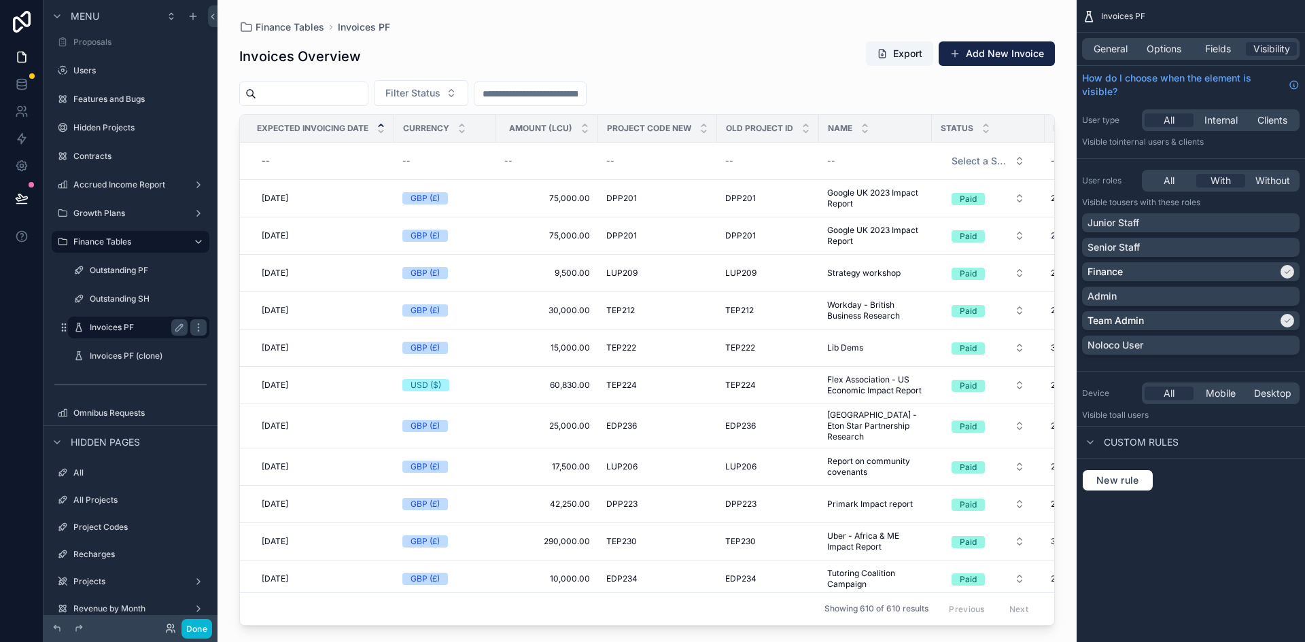
click at [136, 326] on label "Invoices PF" at bounding box center [136, 327] width 92 height 11
click at [1168, 47] on span "Options" at bounding box center [1164, 49] width 35 height 14
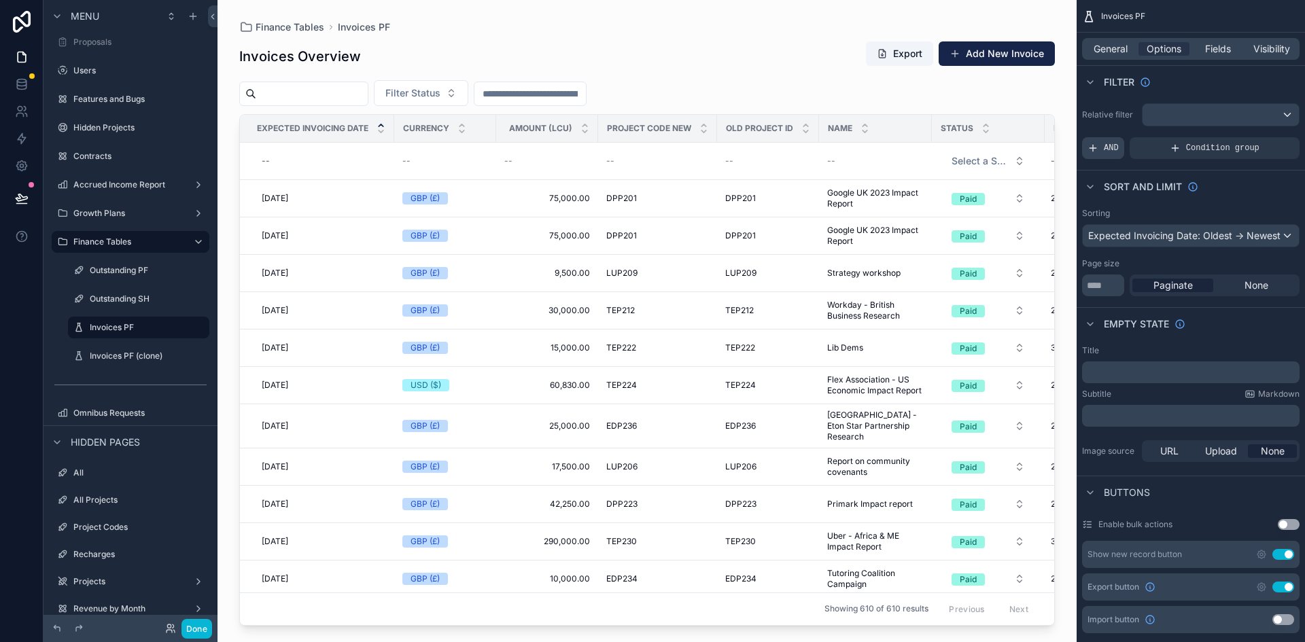
click at [1087, 145] on div "AND" at bounding box center [1103, 148] width 42 height 22
click at [1268, 137] on icon "scrollable content" at bounding box center [1267, 137] width 1 height 1
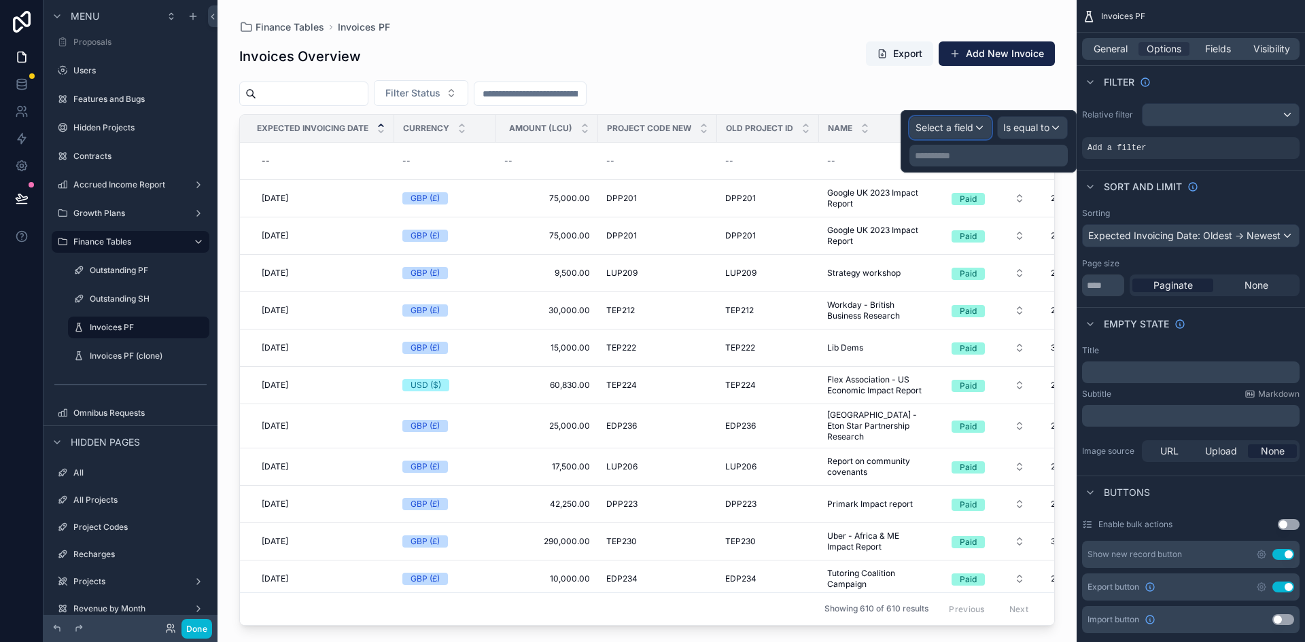
click at [958, 125] on span "Select a field" at bounding box center [945, 128] width 58 height 12
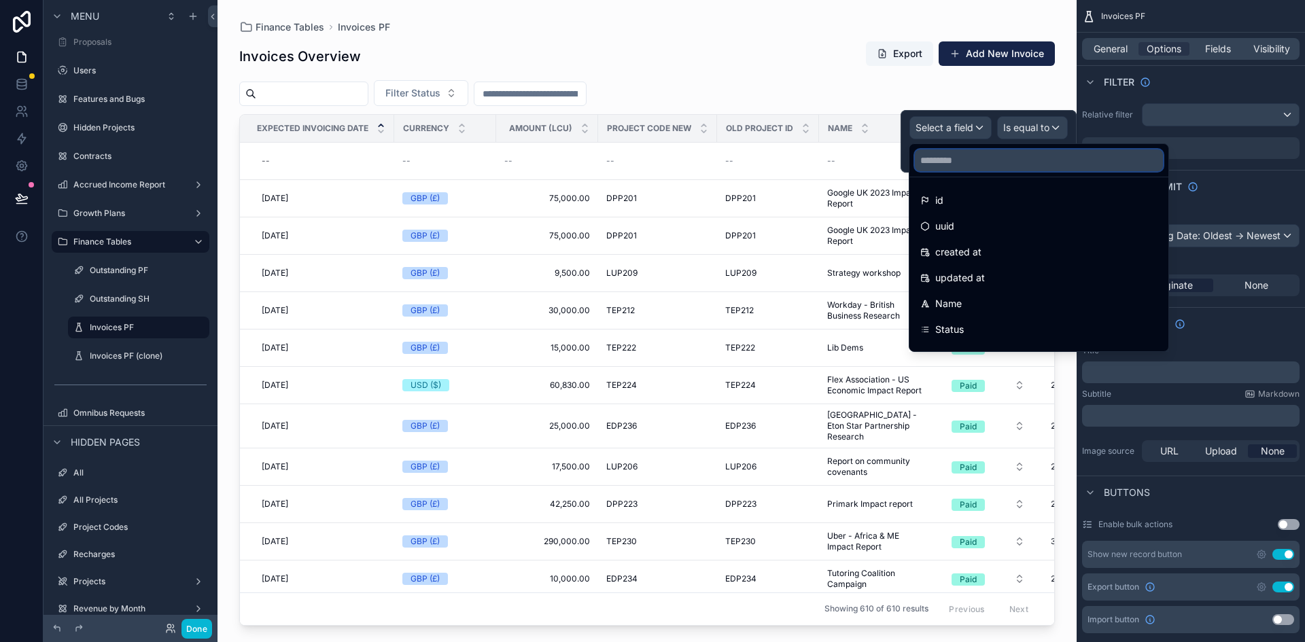
click at [952, 156] on input "text" at bounding box center [1039, 161] width 248 height 22
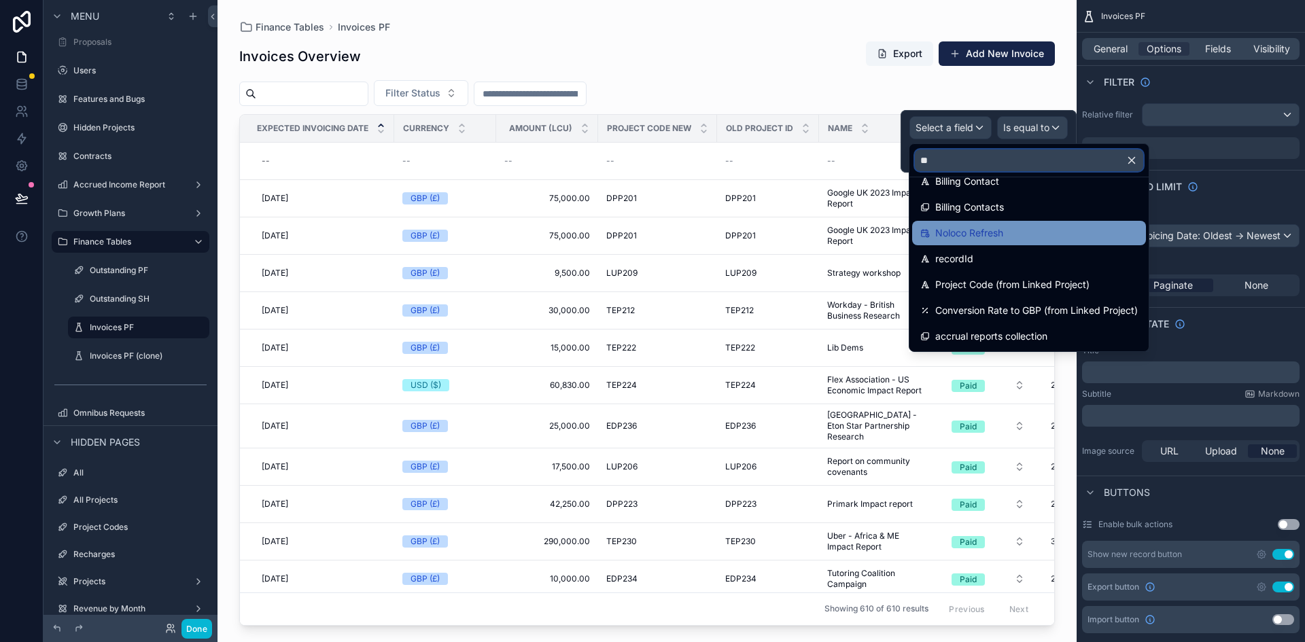
scroll to position [0, 0]
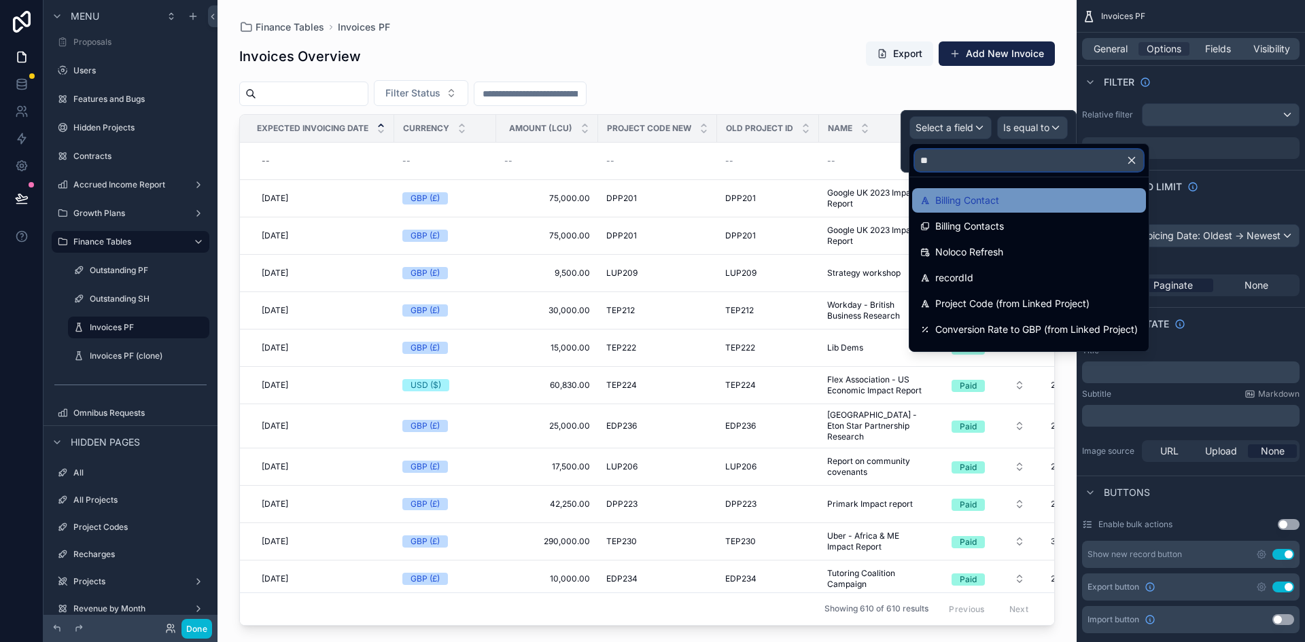
type input "*"
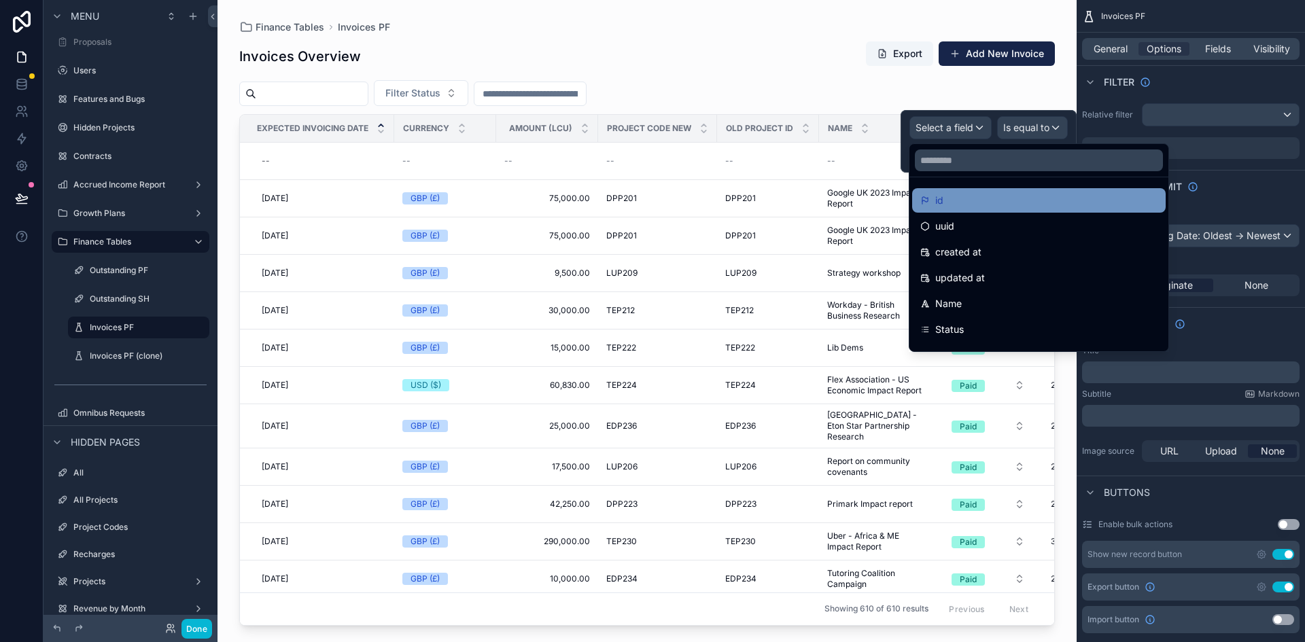
click at [937, 204] on span "id" at bounding box center [939, 200] width 8 height 16
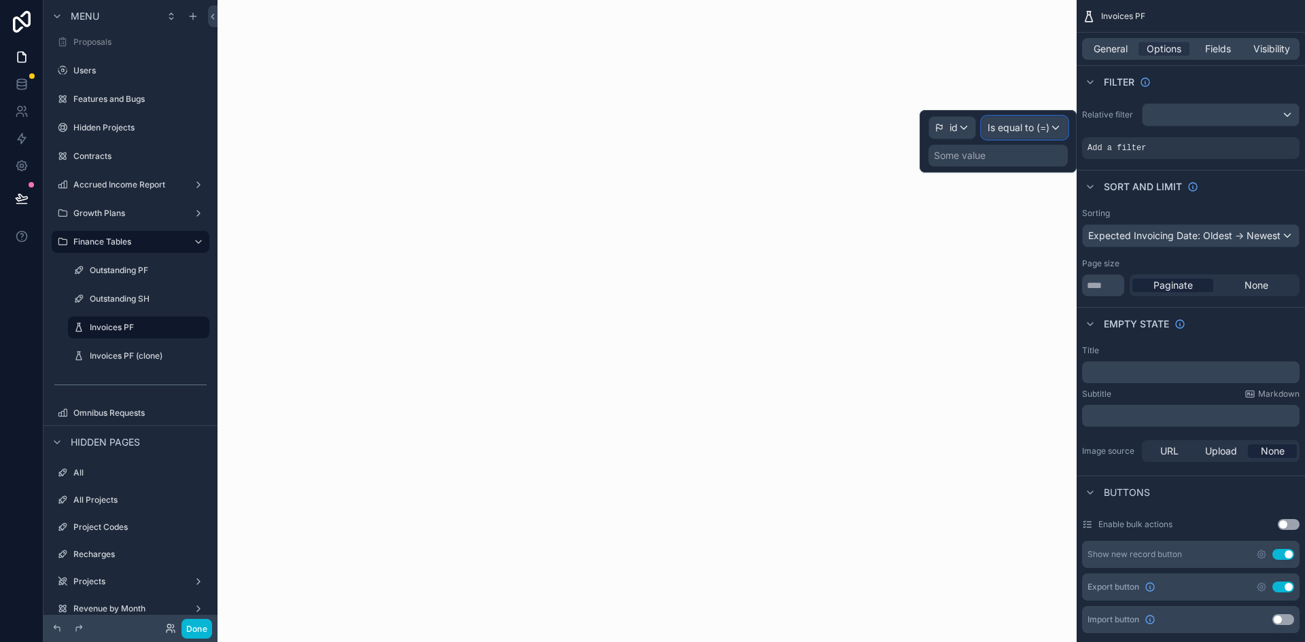
click at [1032, 129] on span "Is equal to (=)" at bounding box center [1019, 128] width 62 height 14
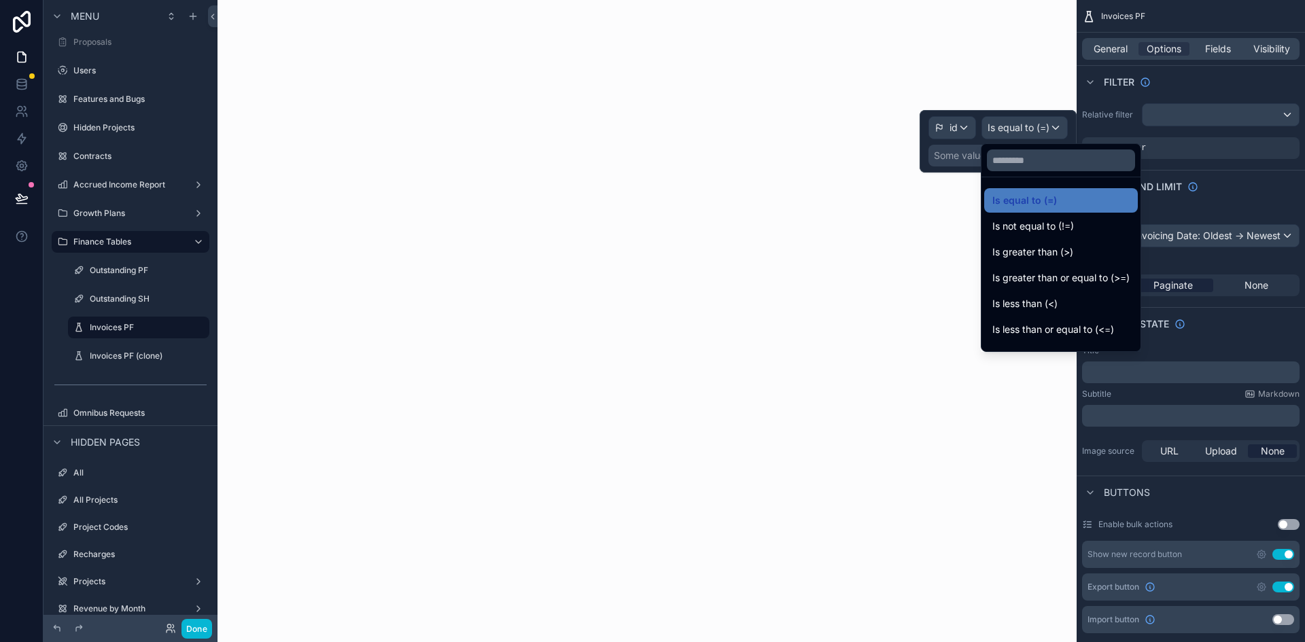
click at [946, 156] on div at bounding box center [998, 141] width 157 height 63
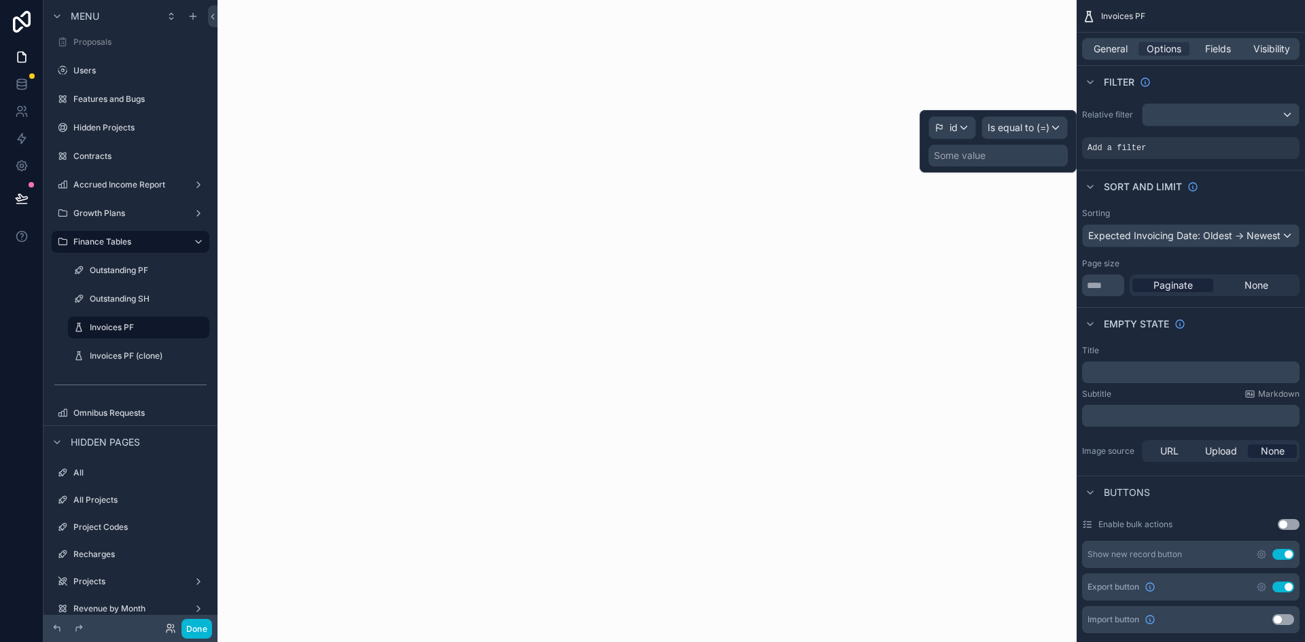
click at [957, 155] on div "Some value" at bounding box center [960, 156] width 52 height 14
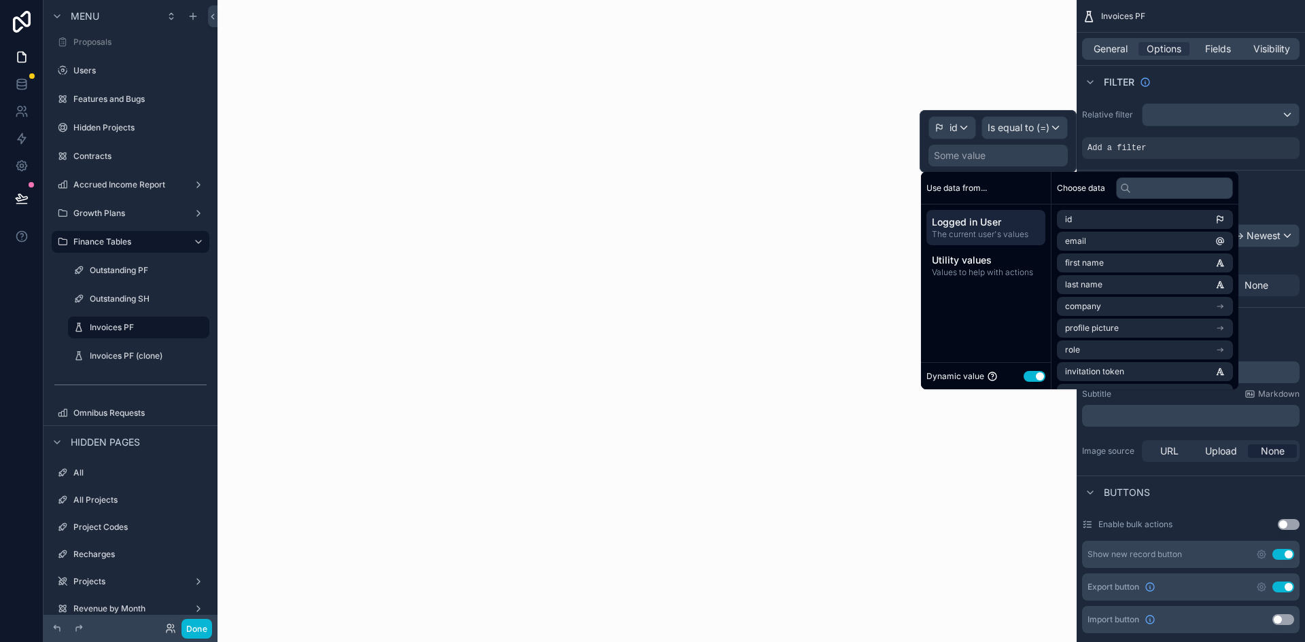
click at [1032, 373] on button "Use setting" at bounding box center [1035, 376] width 22 height 11
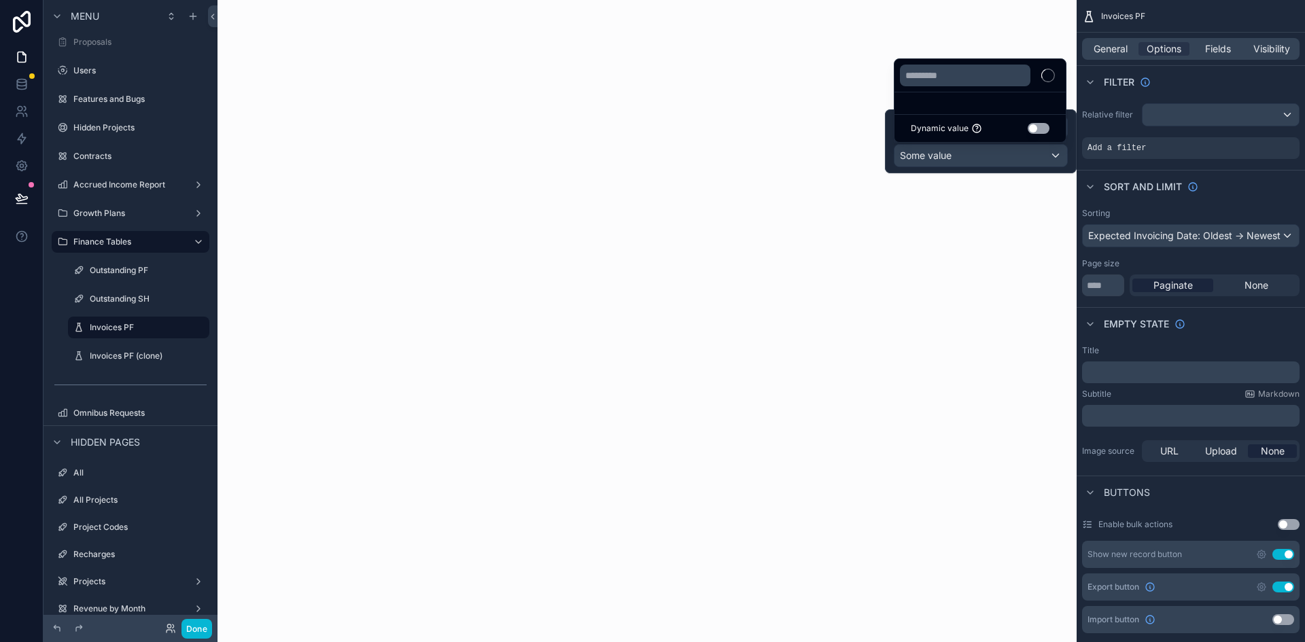
click at [1049, 129] on button "Use setting" at bounding box center [1039, 128] width 22 height 11
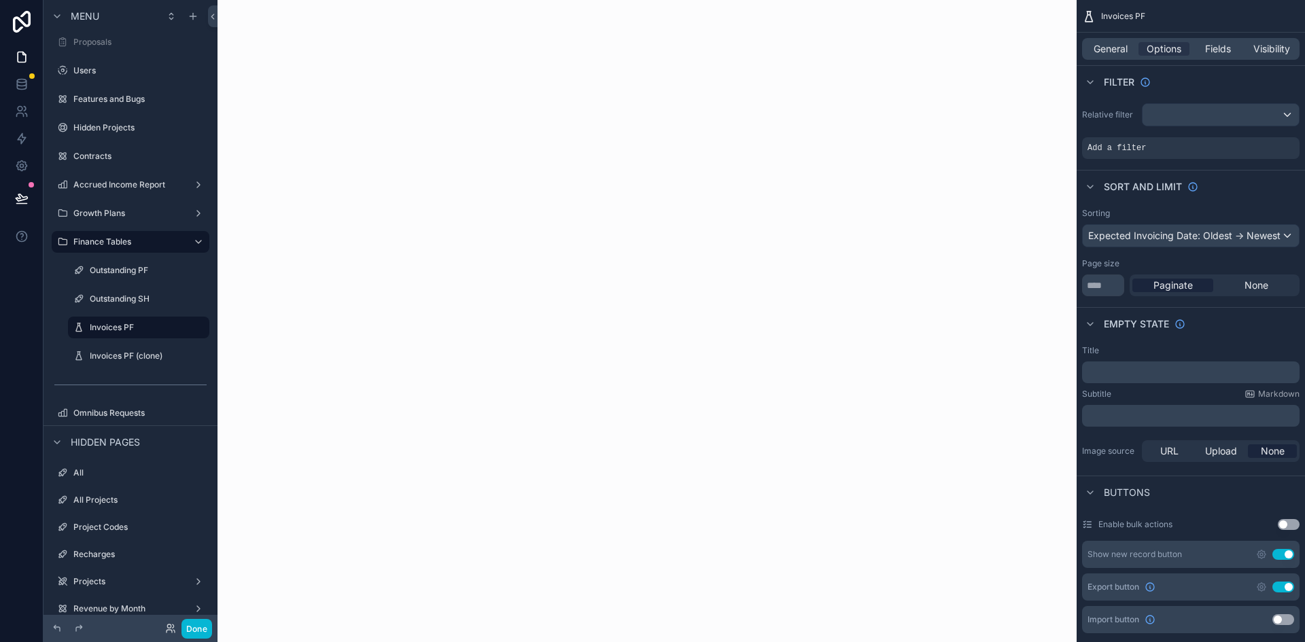
click at [867, 437] on div "scrollable content" at bounding box center [647, 321] width 859 height 642
click at [1270, 137] on div "scrollable content" at bounding box center [1265, 138] width 19 height 19
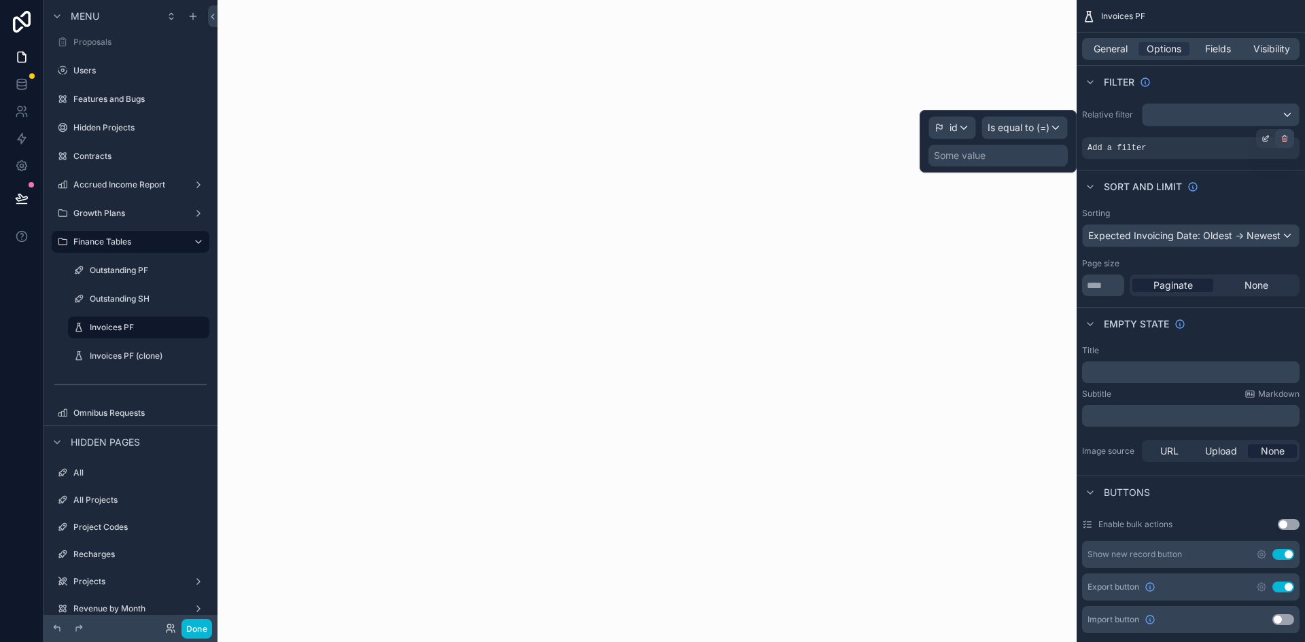
click at [1285, 143] on div "scrollable content" at bounding box center [1284, 138] width 19 height 19
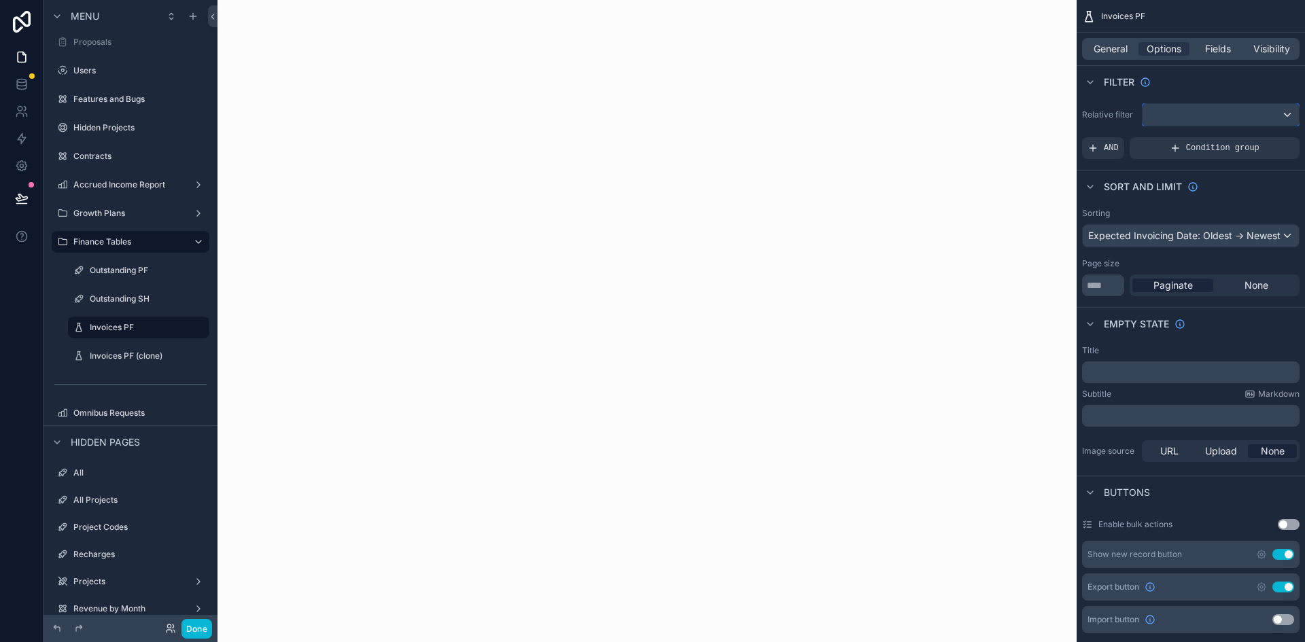
click at [1245, 111] on div "scrollable content" at bounding box center [1221, 115] width 156 height 22
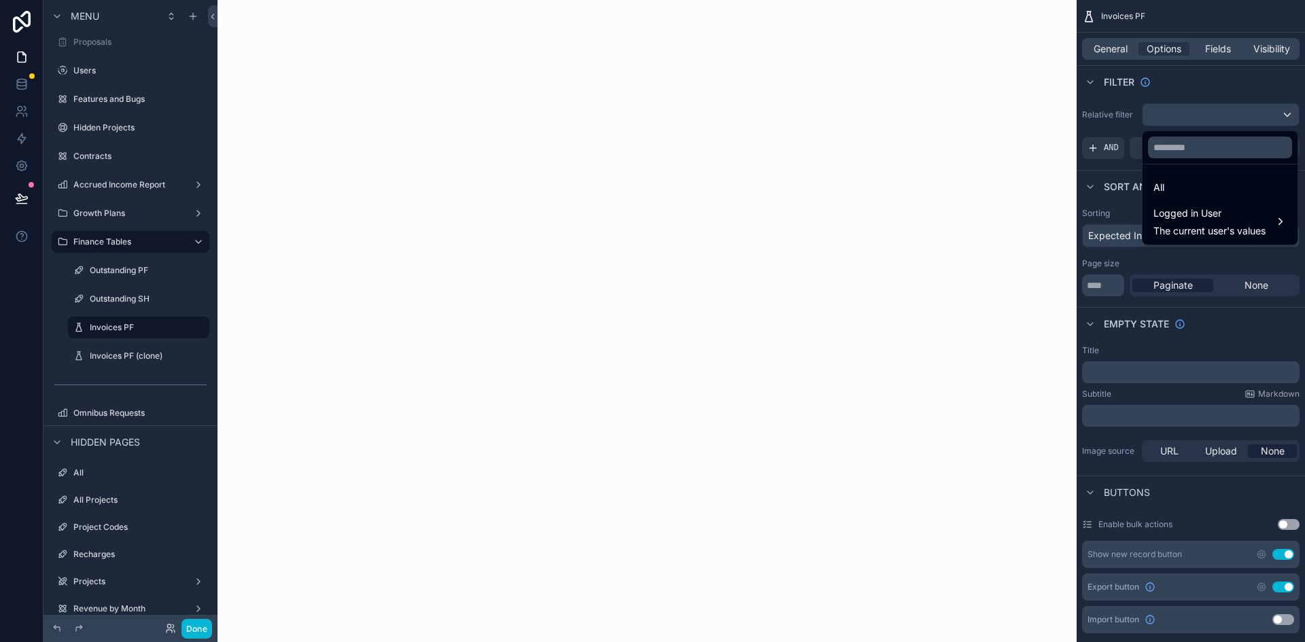
click at [1245, 111] on div "scrollable content" at bounding box center [652, 321] width 1305 height 642
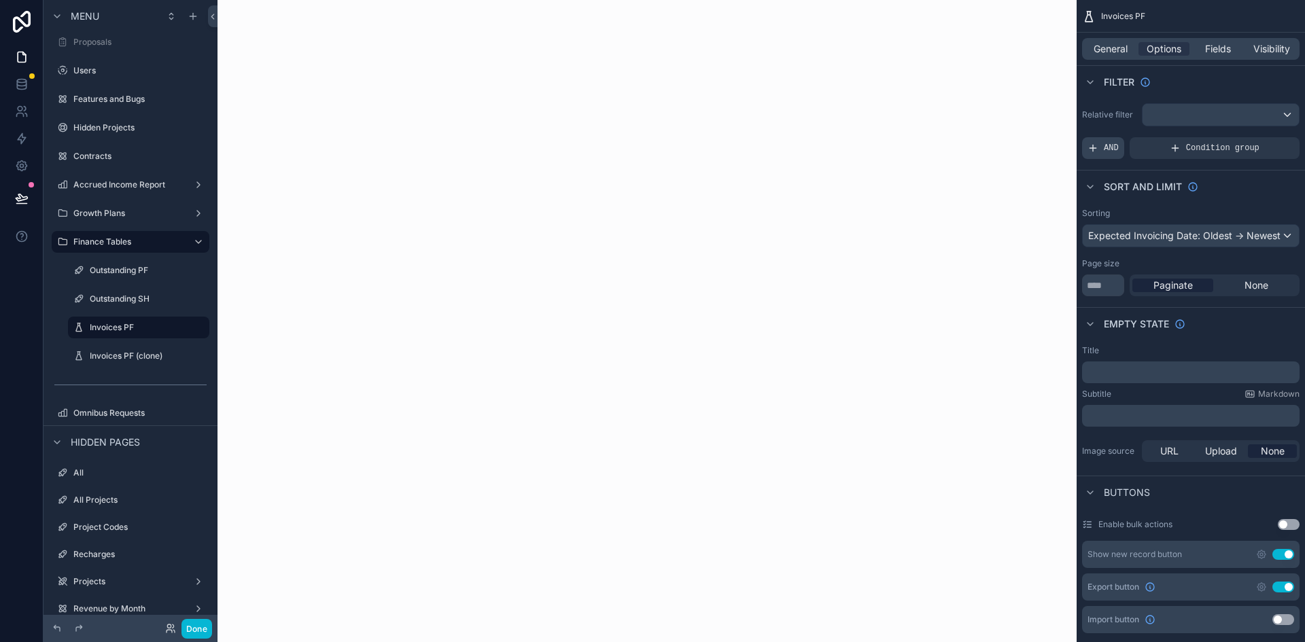
click at [1110, 153] on span "AND" at bounding box center [1111, 148] width 15 height 11
click at [1272, 135] on div "scrollable content" at bounding box center [1265, 138] width 19 height 19
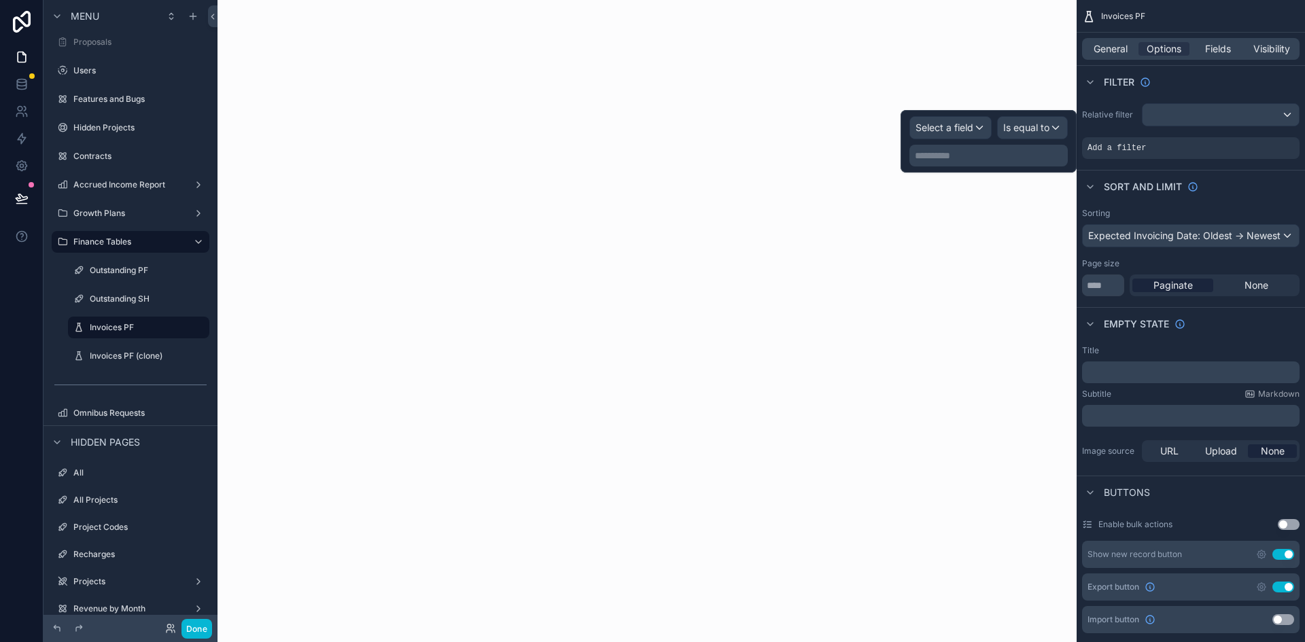
click at [1253, 182] on div "Sort And Limit" at bounding box center [1191, 186] width 228 height 33
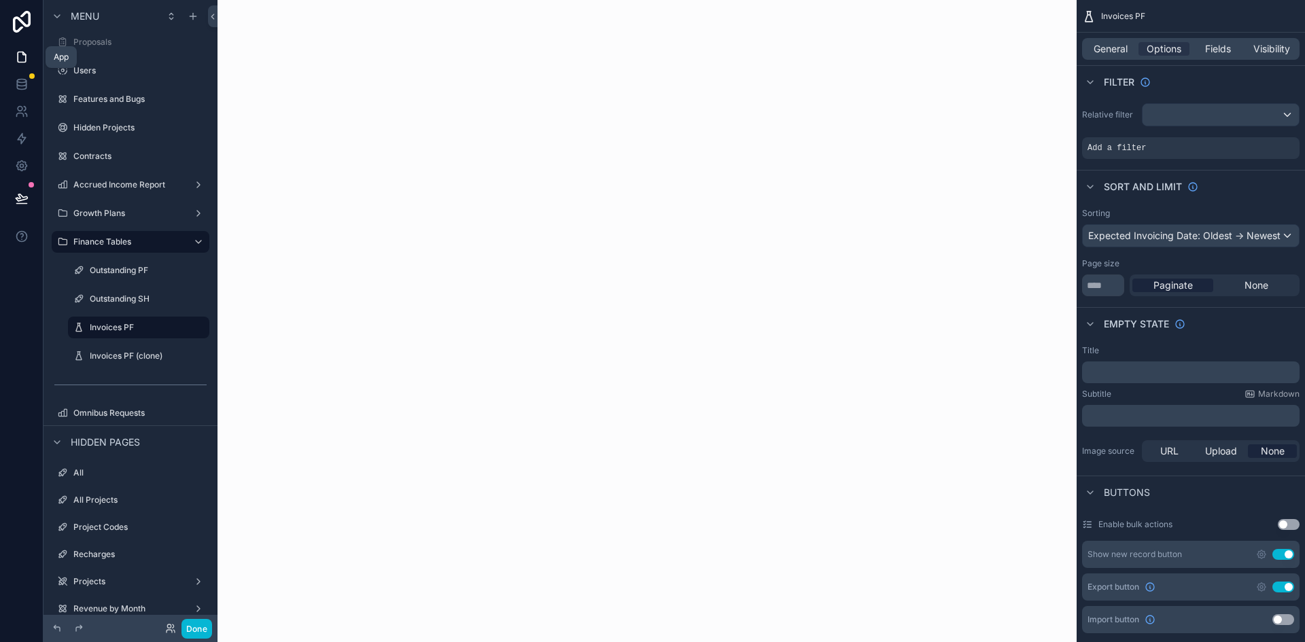
click at [20, 61] on icon at bounding box center [22, 57] width 14 height 14
click at [24, 57] on icon at bounding box center [22, 57] width 14 height 14
click at [1136, 147] on span "Add a filter" at bounding box center [1117, 148] width 58 height 11
click at [533, 159] on div "scrollable content" at bounding box center [647, 321] width 859 height 642
click at [1218, 44] on span "Fields" at bounding box center [1218, 49] width 26 height 14
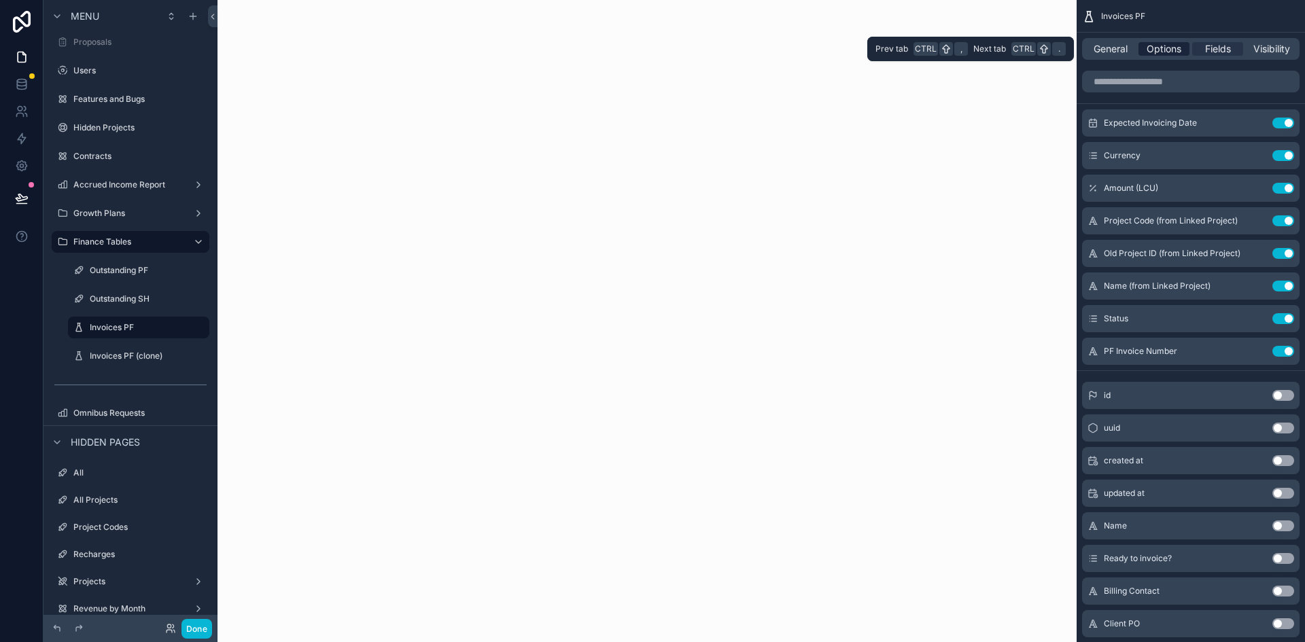
click at [1151, 42] on span "Options" at bounding box center [1164, 49] width 35 height 14
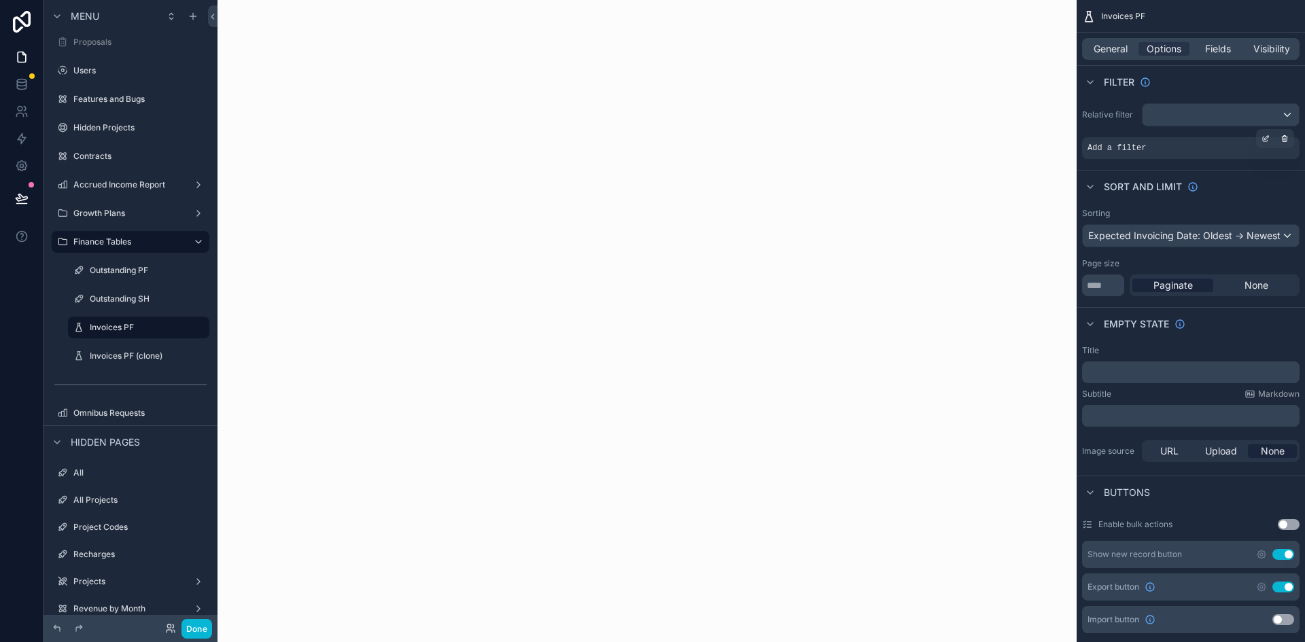
click at [1163, 152] on div "Add a filter" at bounding box center [1191, 148] width 218 height 22
click at [1266, 139] on icon "scrollable content" at bounding box center [1266, 139] width 8 height 8
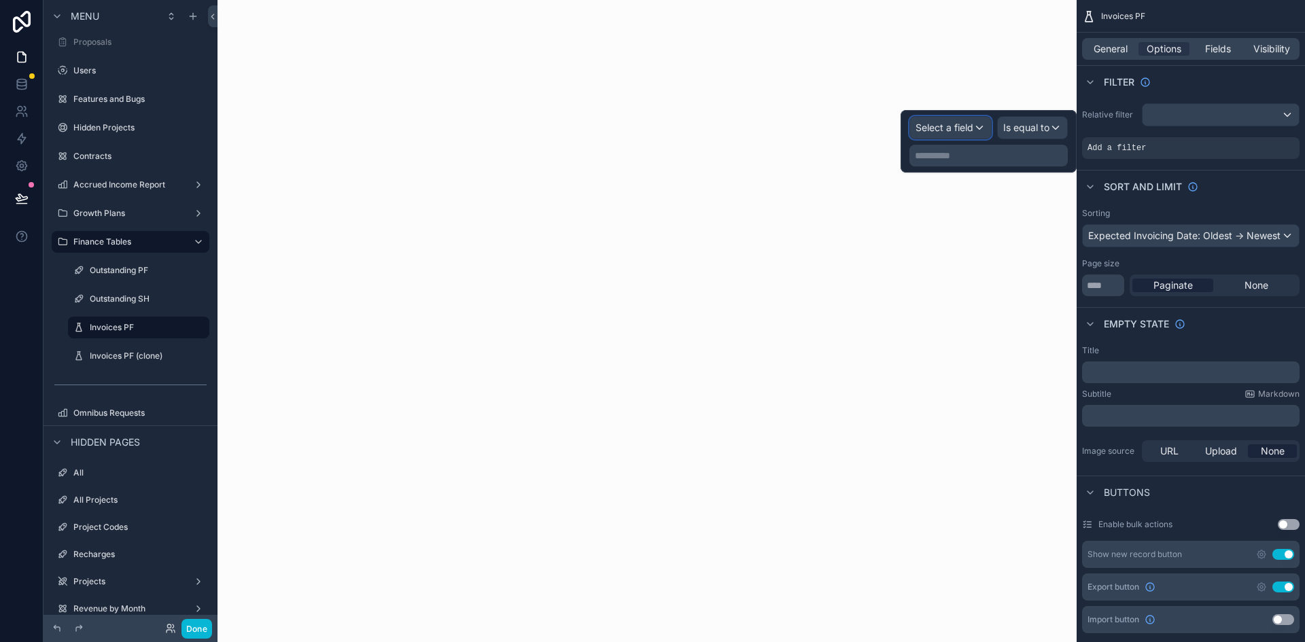
click at [955, 126] on span "Select a field" at bounding box center [945, 128] width 58 height 12
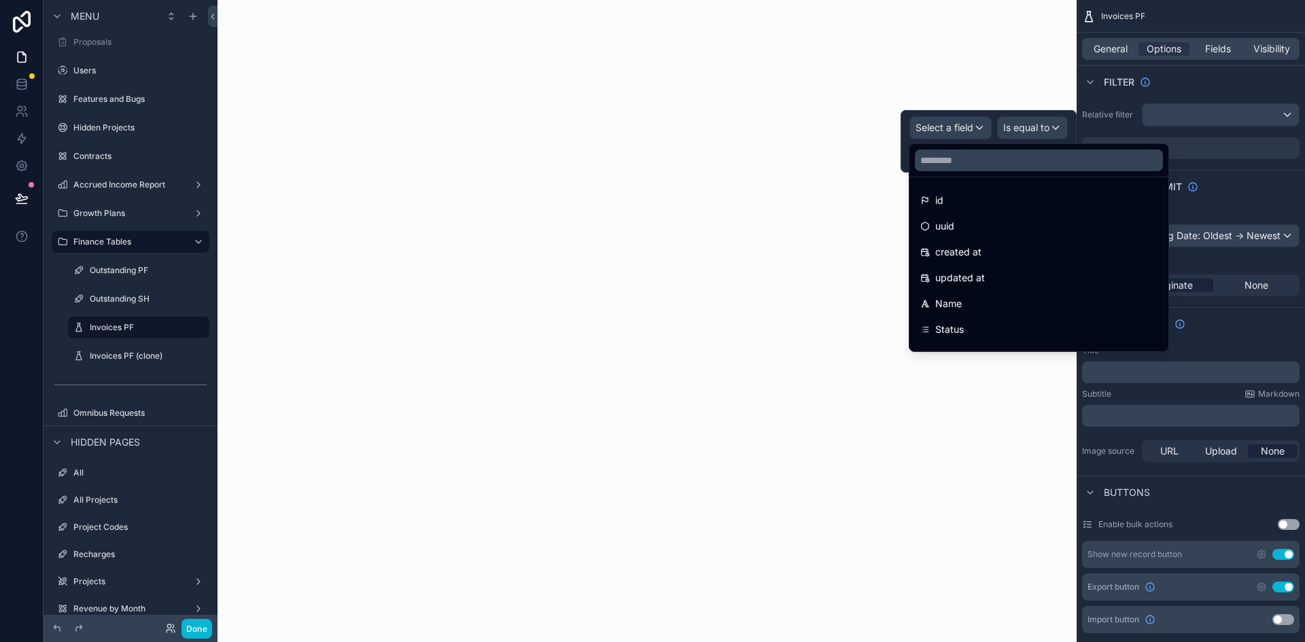
click at [775, 141] on div "scrollable content" at bounding box center [647, 321] width 859 height 642
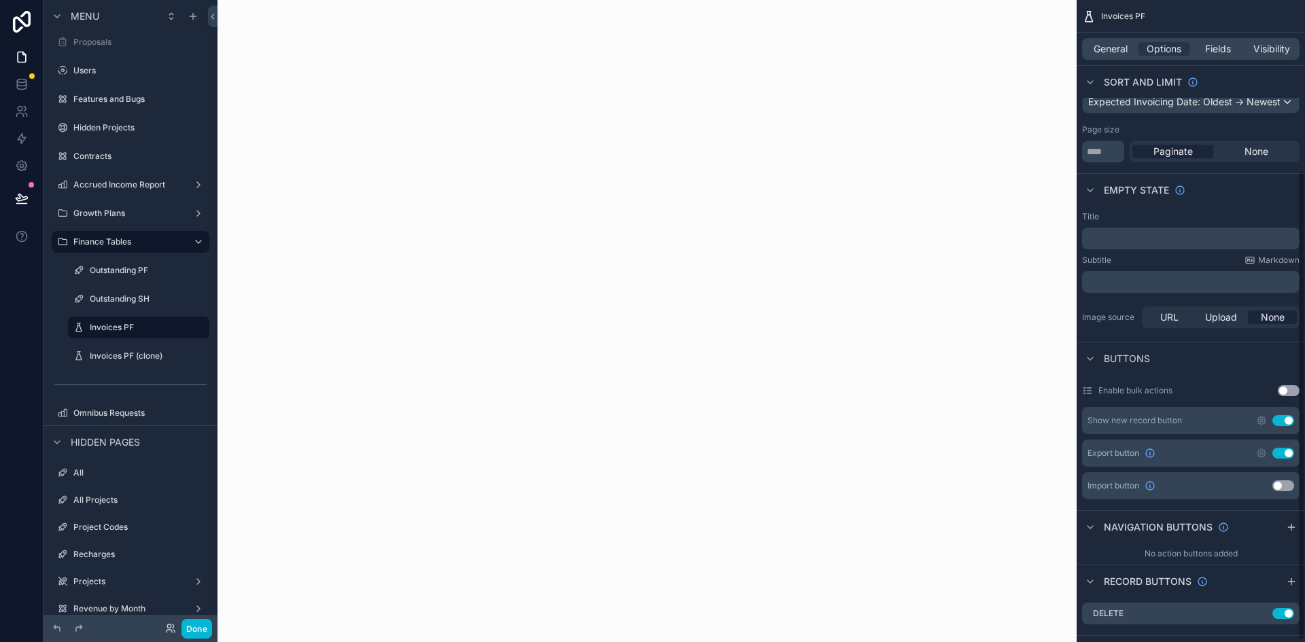
scroll to position [236, 0]
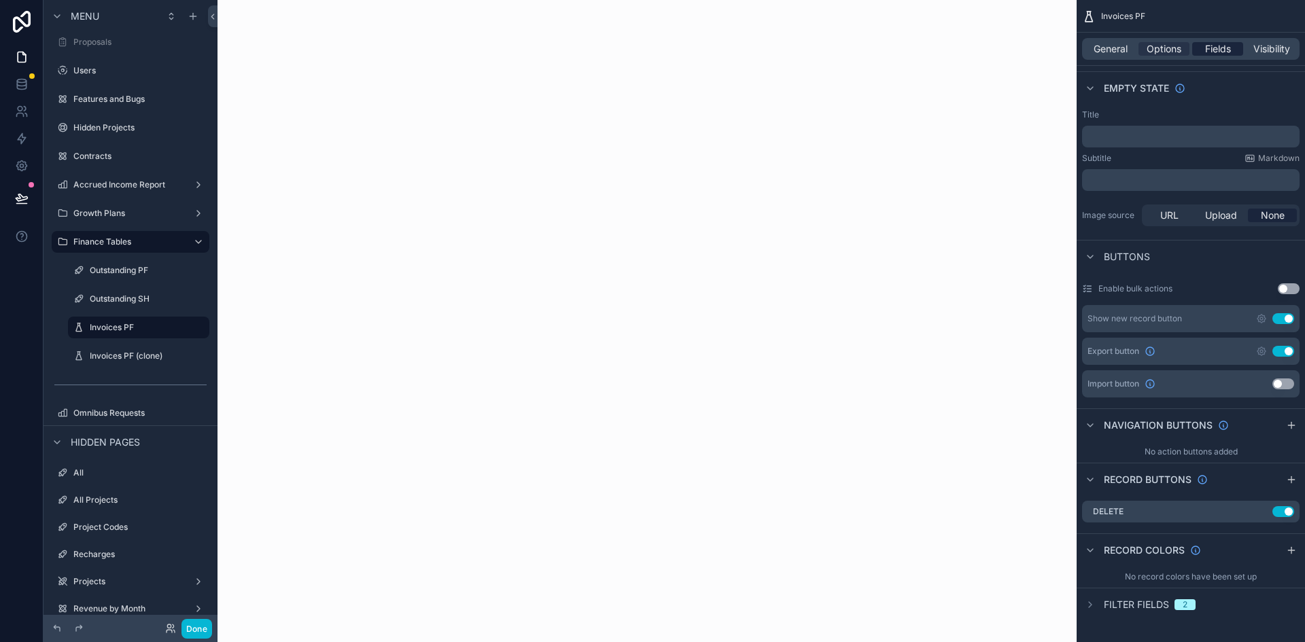
click at [1223, 54] on span "Fields" at bounding box center [1218, 49] width 26 height 14
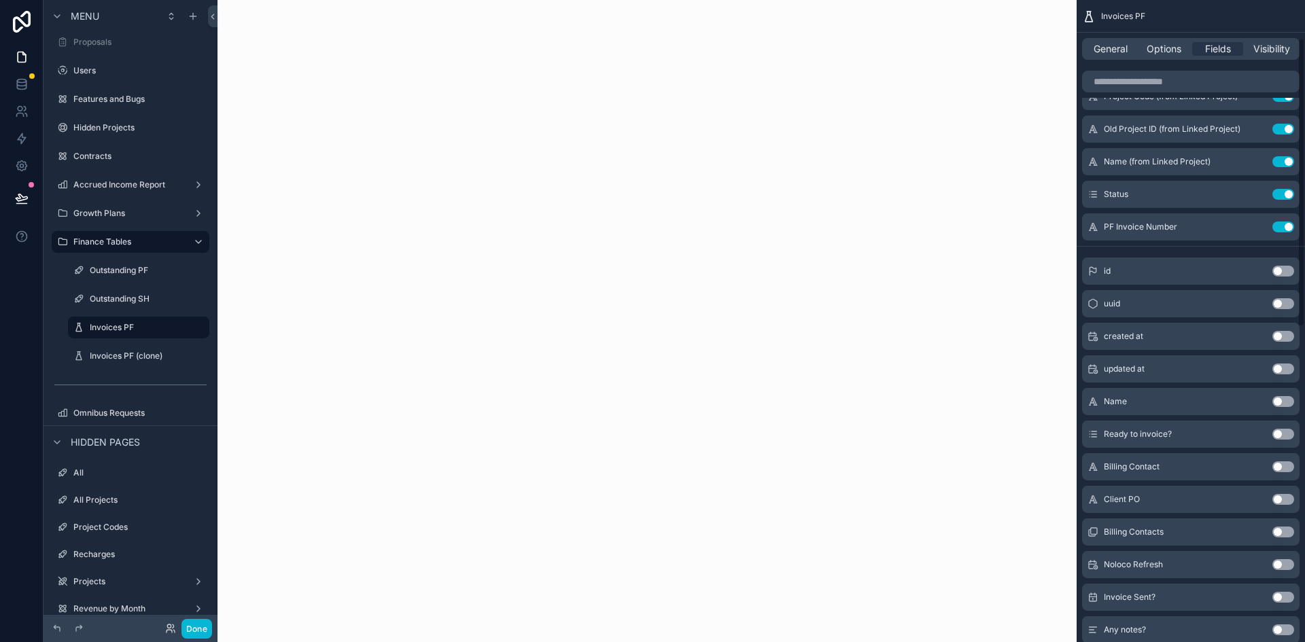
scroll to position [0, 0]
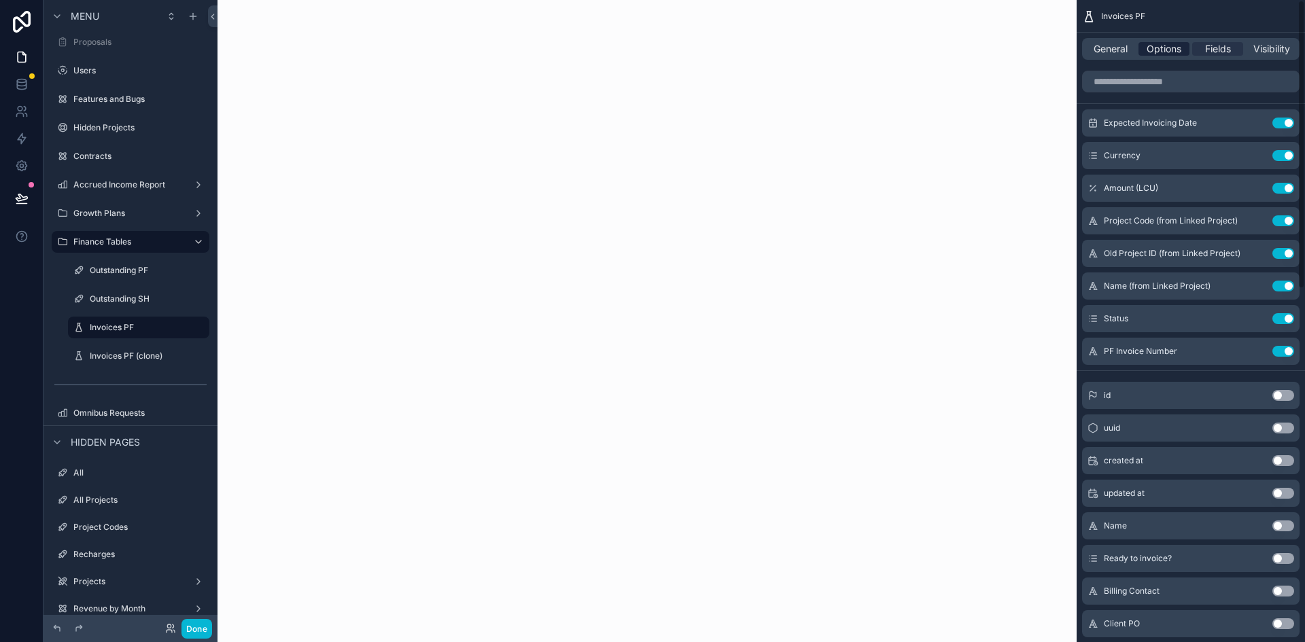
click at [1177, 43] on span "Options" at bounding box center [1164, 49] width 35 height 14
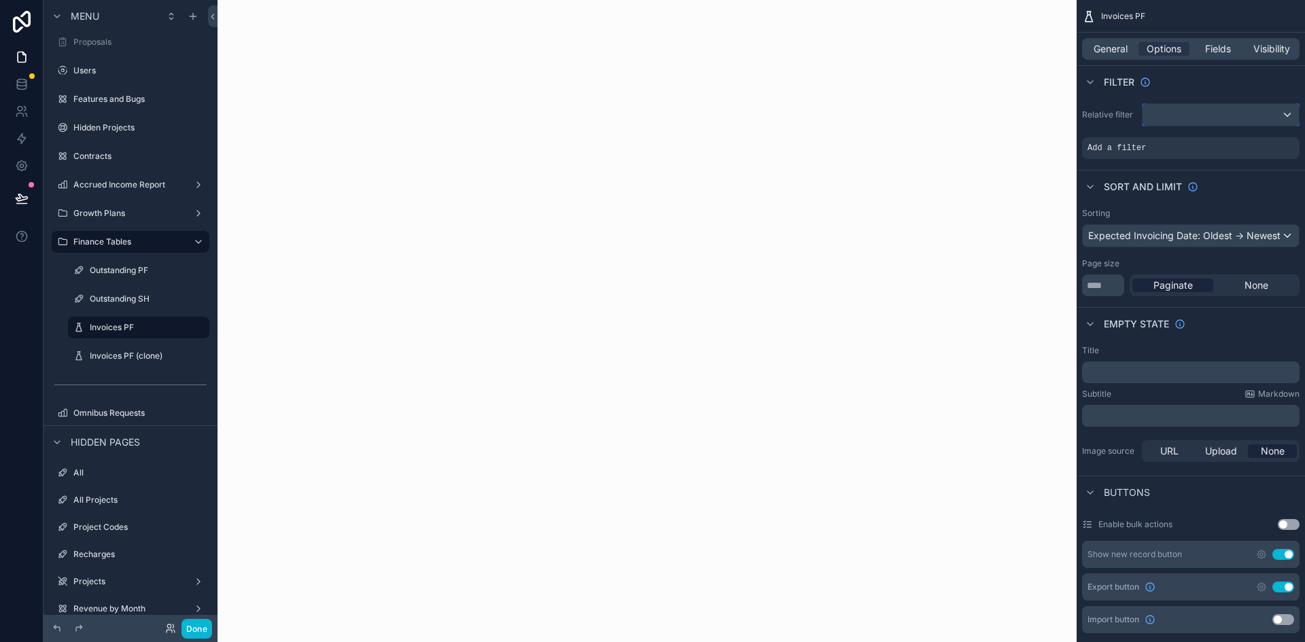
click at [1210, 114] on div "scrollable content" at bounding box center [1221, 115] width 156 height 22
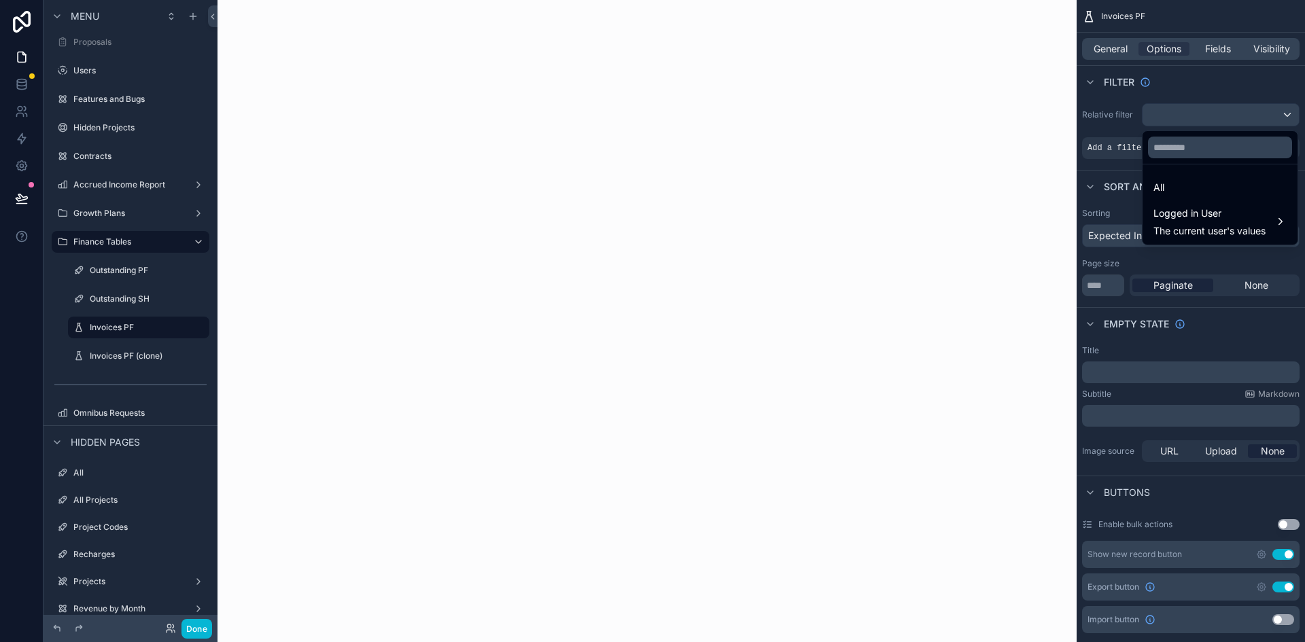
click at [945, 160] on div "scrollable content" at bounding box center [647, 321] width 859 height 642
click at [1113, 177] on div "scrollable content" at bounding box center [652, 321] width 1305 height 642
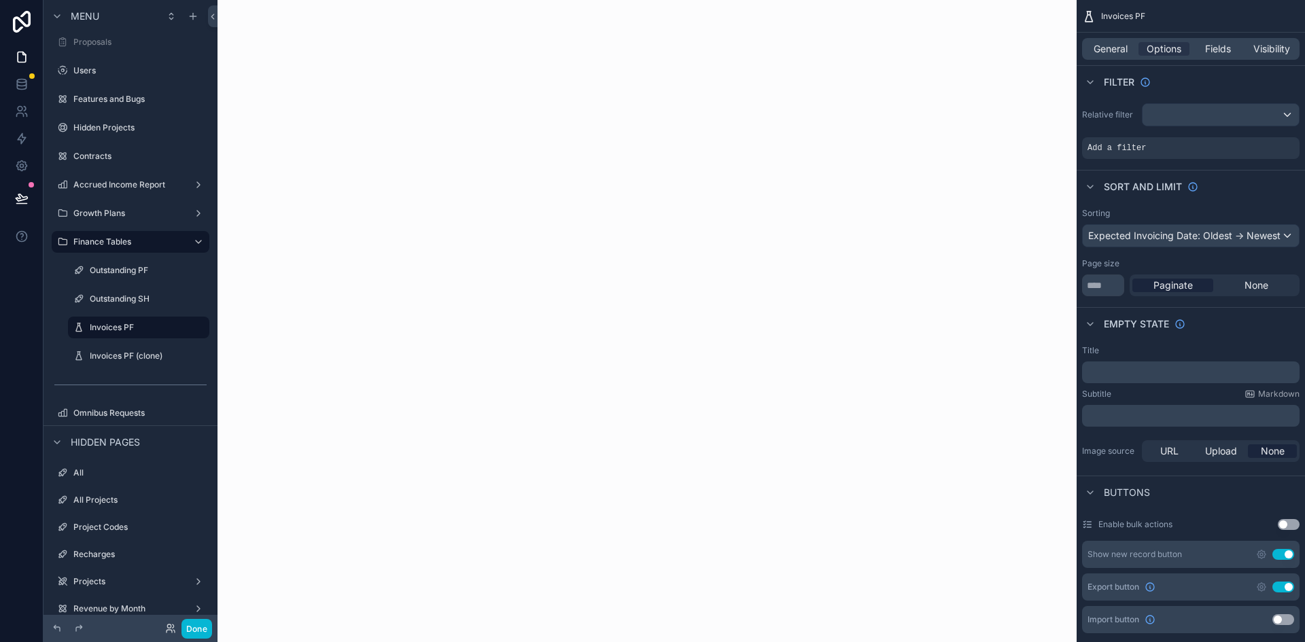
click at [1097, 213] on label "Sorting" at bounding box center [1096, 213] width 28 height 11
click at [126, 309] on div "Outstanding SH" at bounding box center [139, 299] width 136 height 22
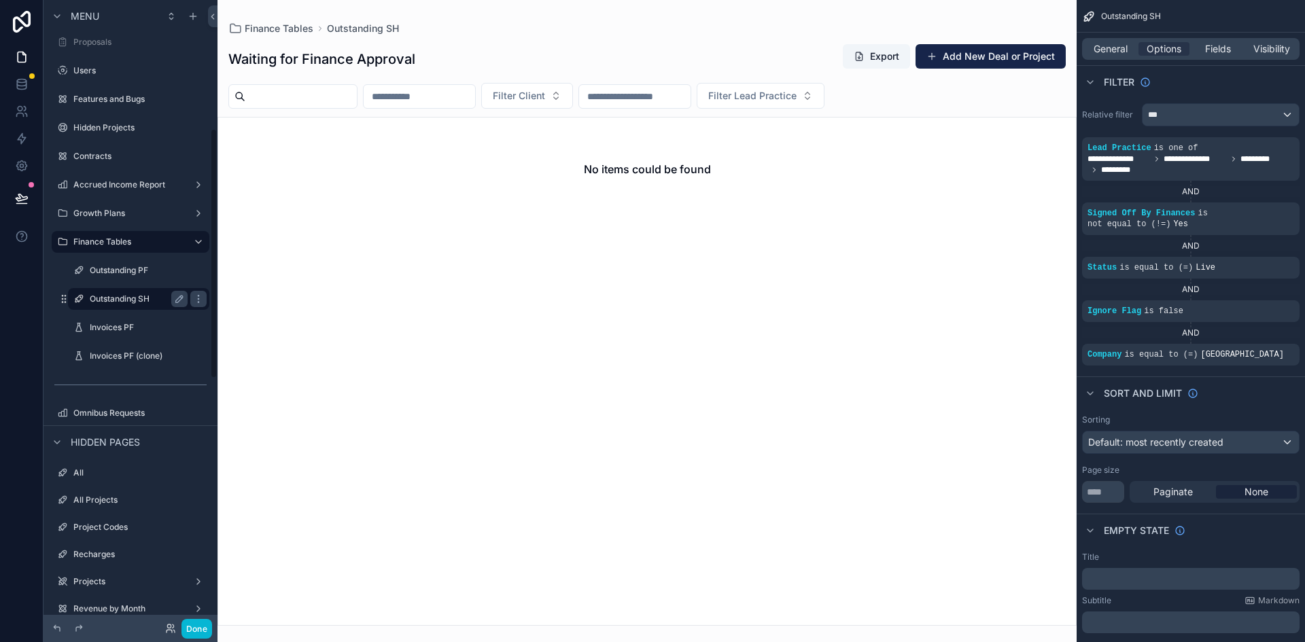
scroll to position [321, 0]
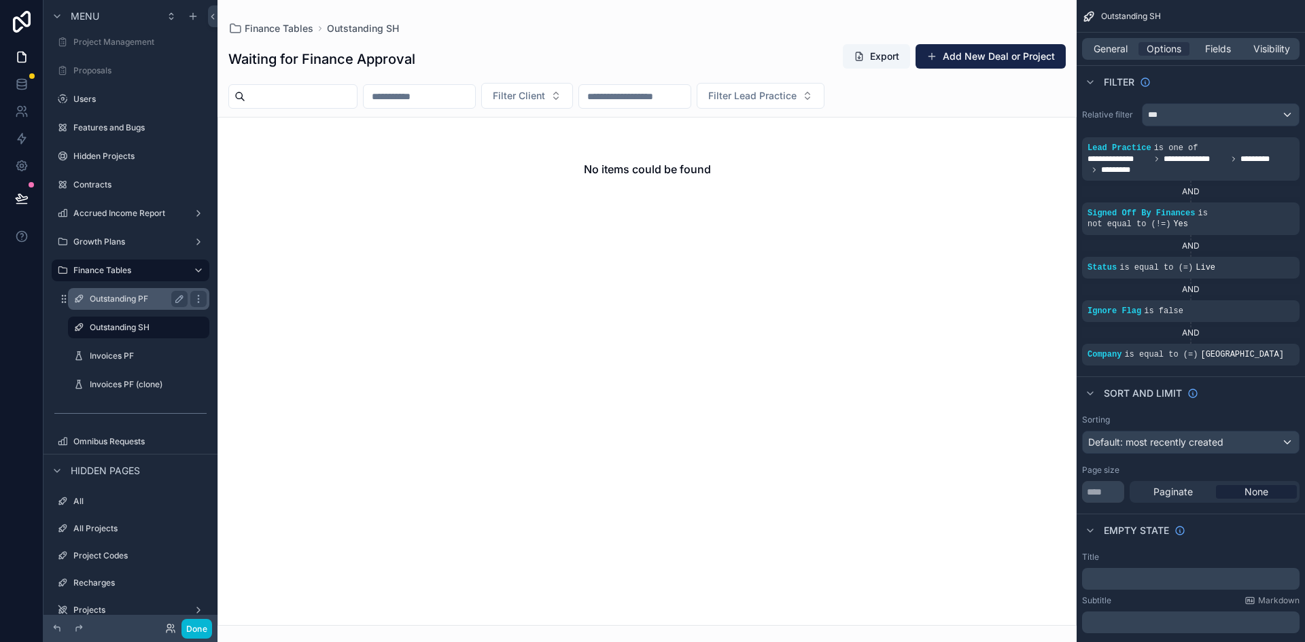
click at [127, 298] on label "Outstanding PF" at bounding box center [136, 299] width 92 height 11
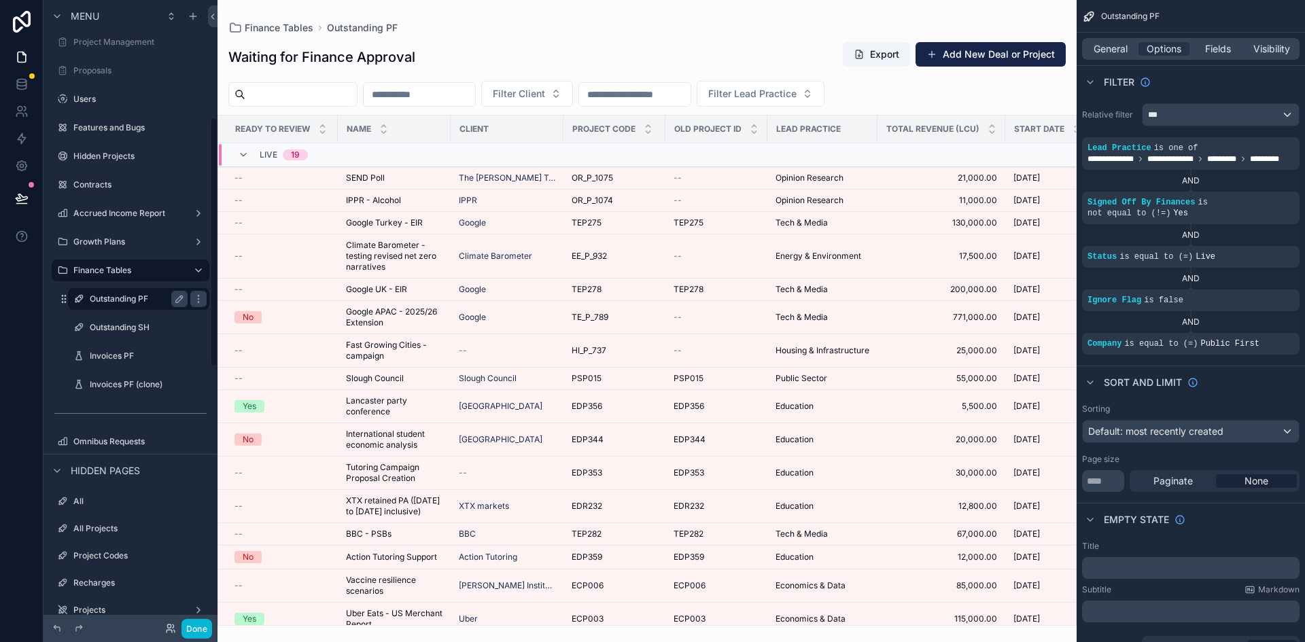
scroll to position [292, 0]
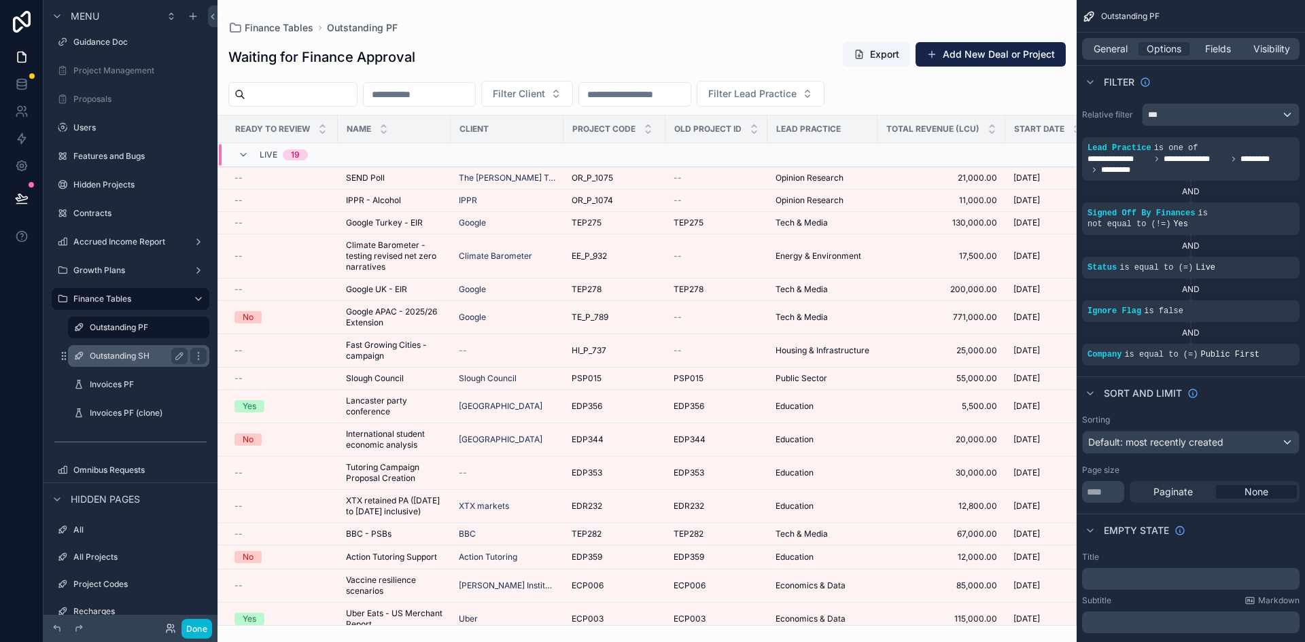
click at [133, 358] on label "Outstanding SH" at bounding box center [136, 356] width 92 height 11
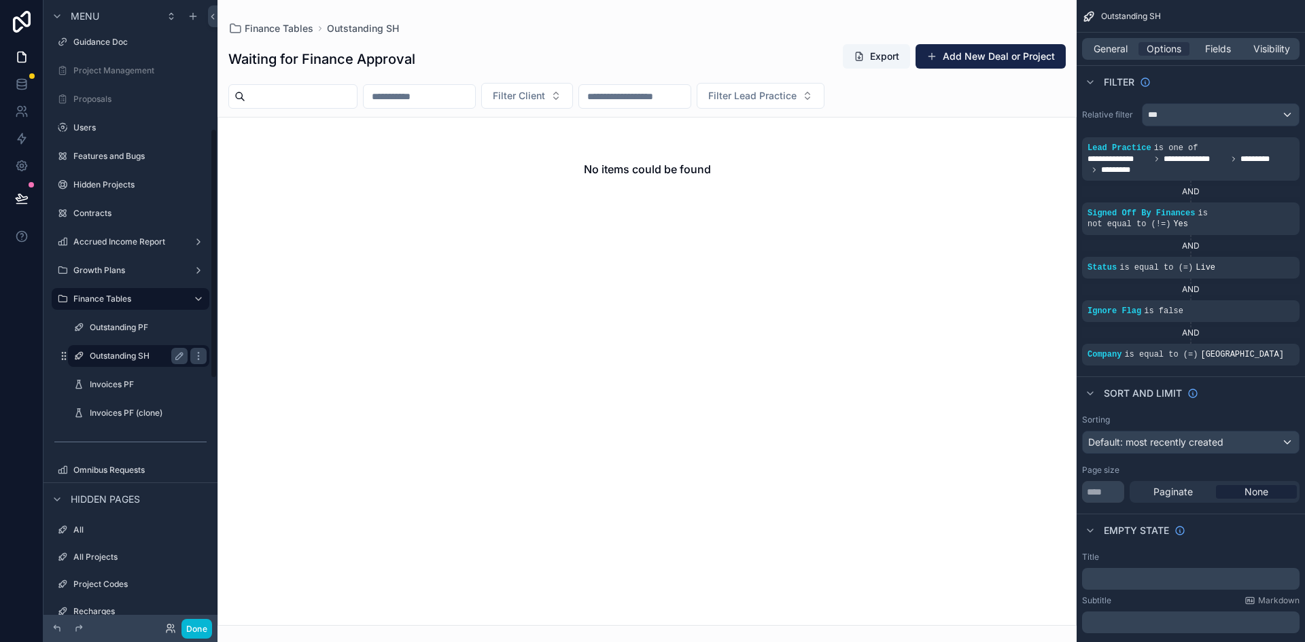
scroll to position [321, 0]
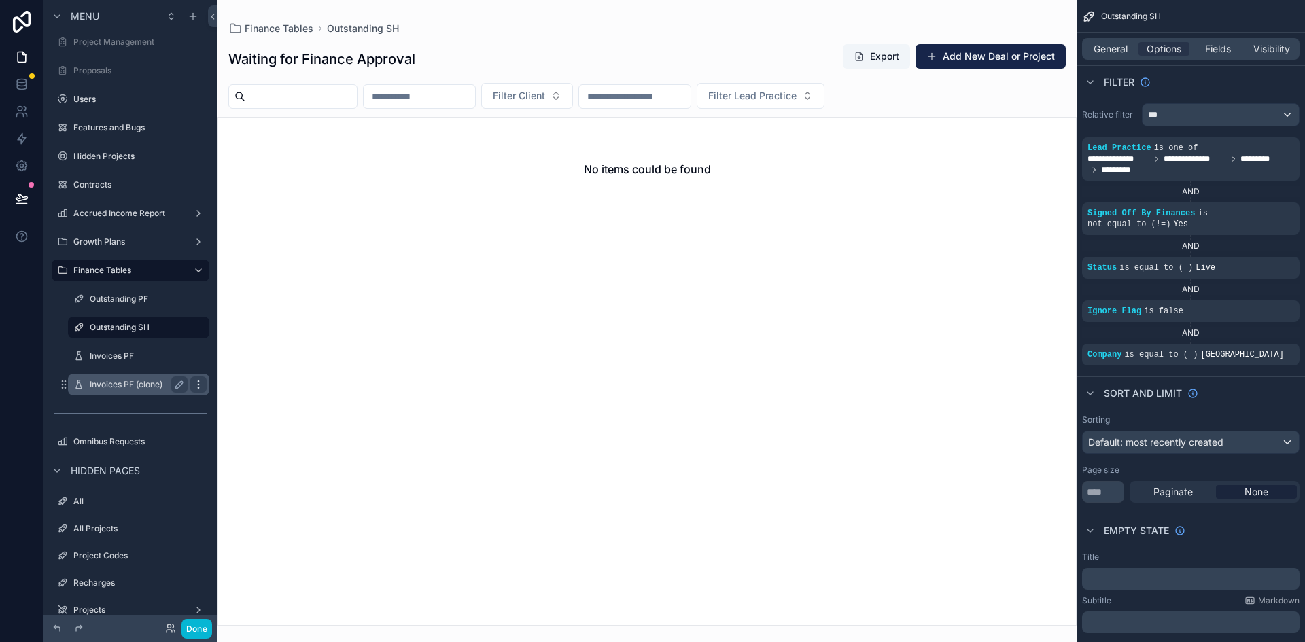
click at [202, 384] on icon "scrollable content" at bounding box center [198, 384] width 11 height 11
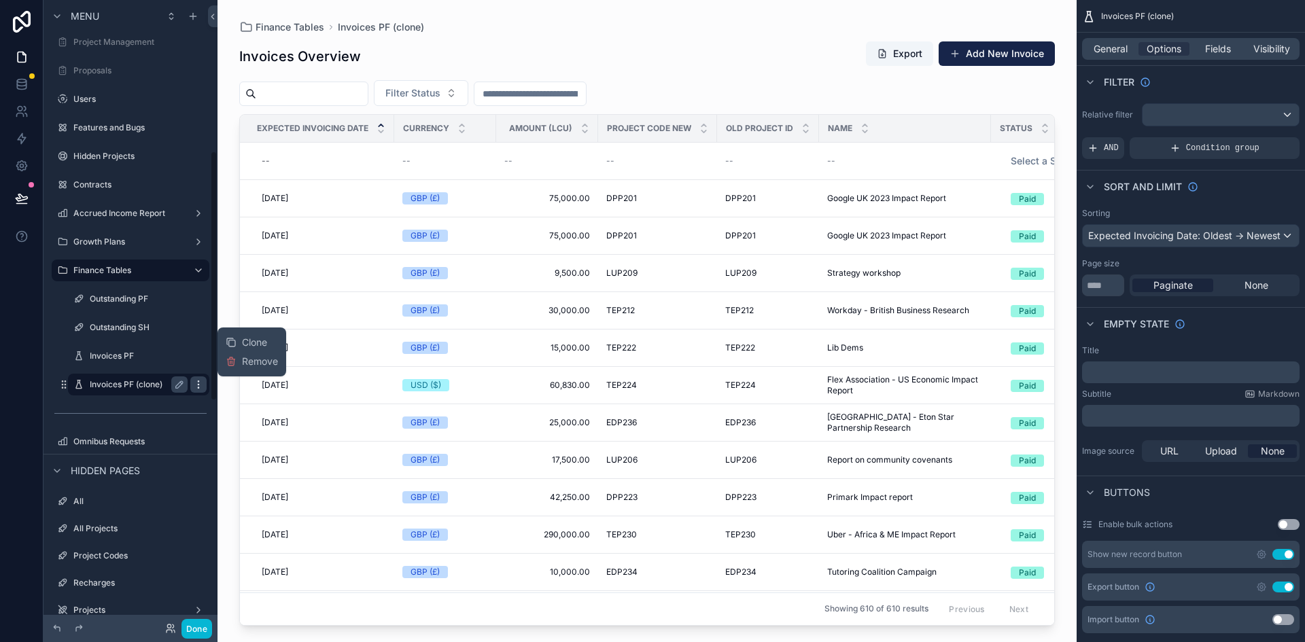
scroll to position [378, 0]
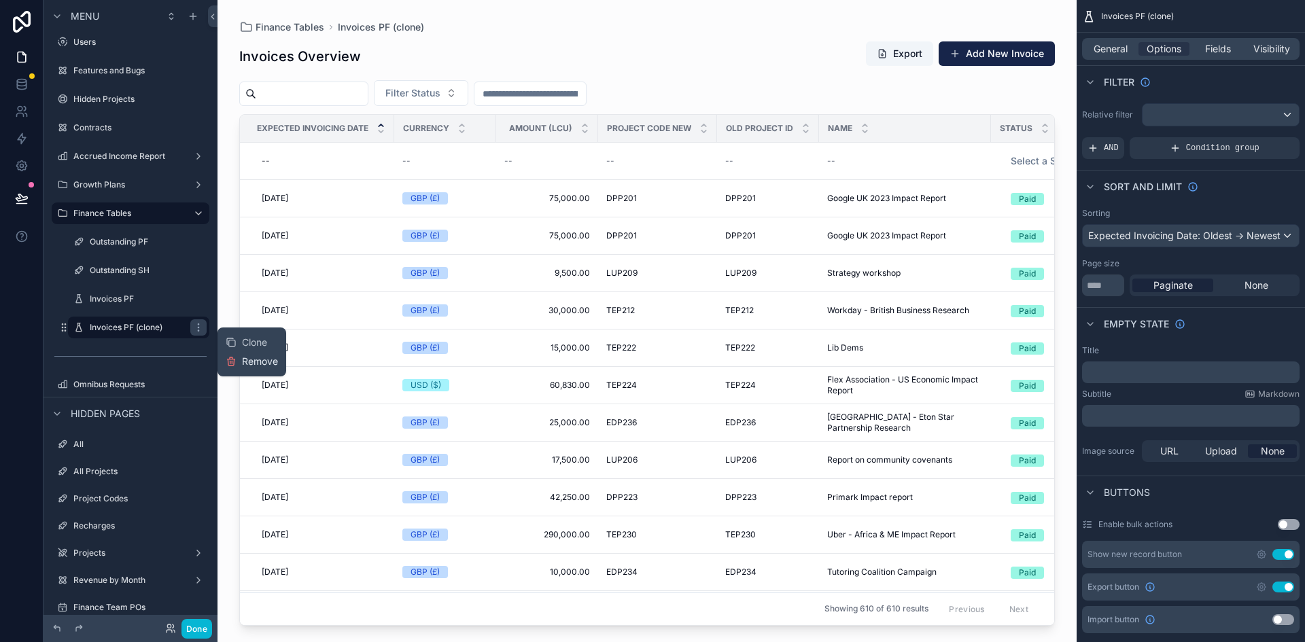
click at [262, 357] on span "Remove" at bounding box center [260, 362] width 36 height 14
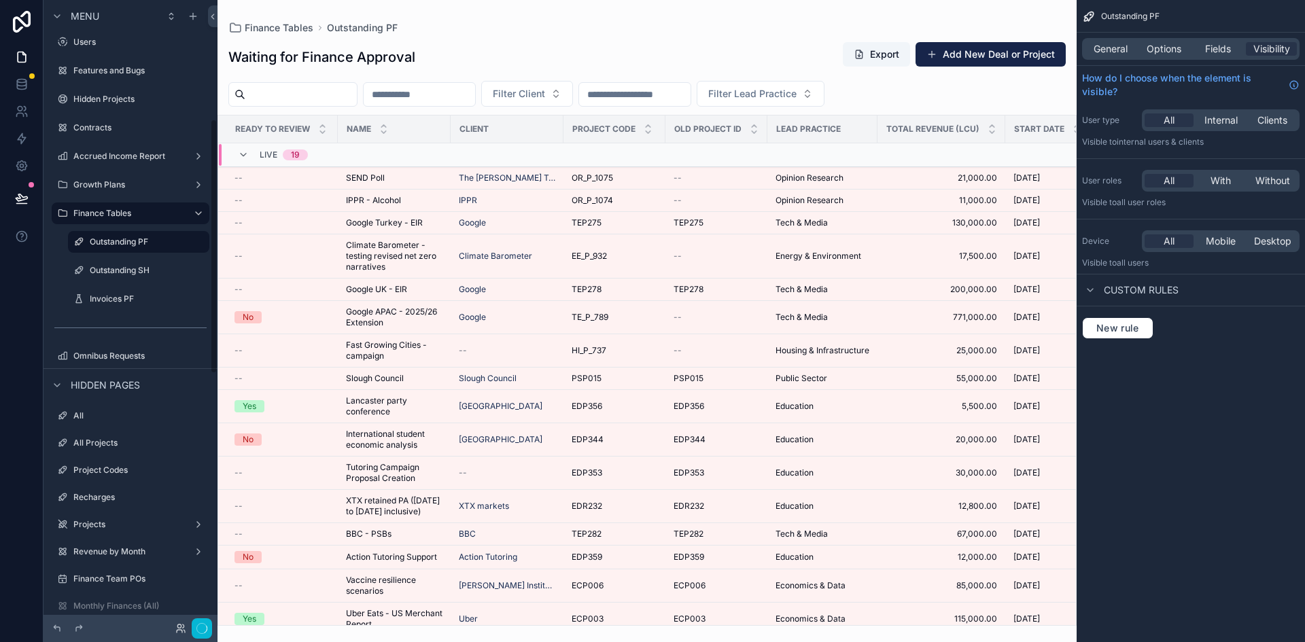
scroll to position [292, 0]
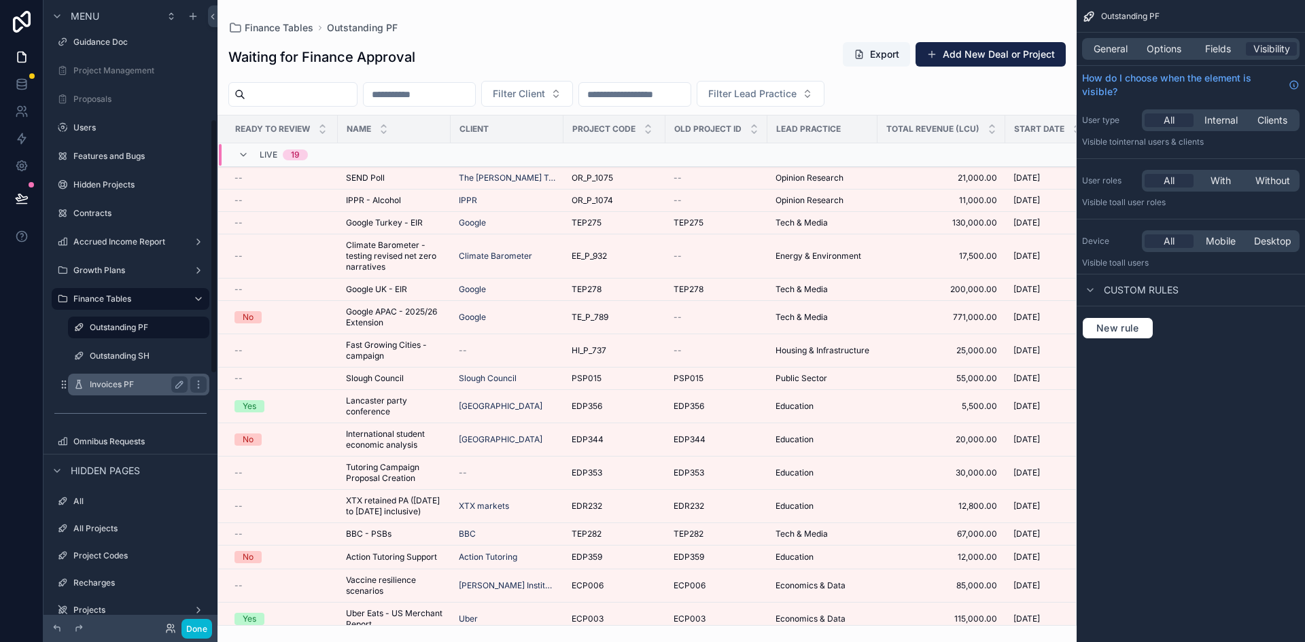
click at [159, 383] on label "Invoices PF" at bounding box center [136, 384] width 92 height 11
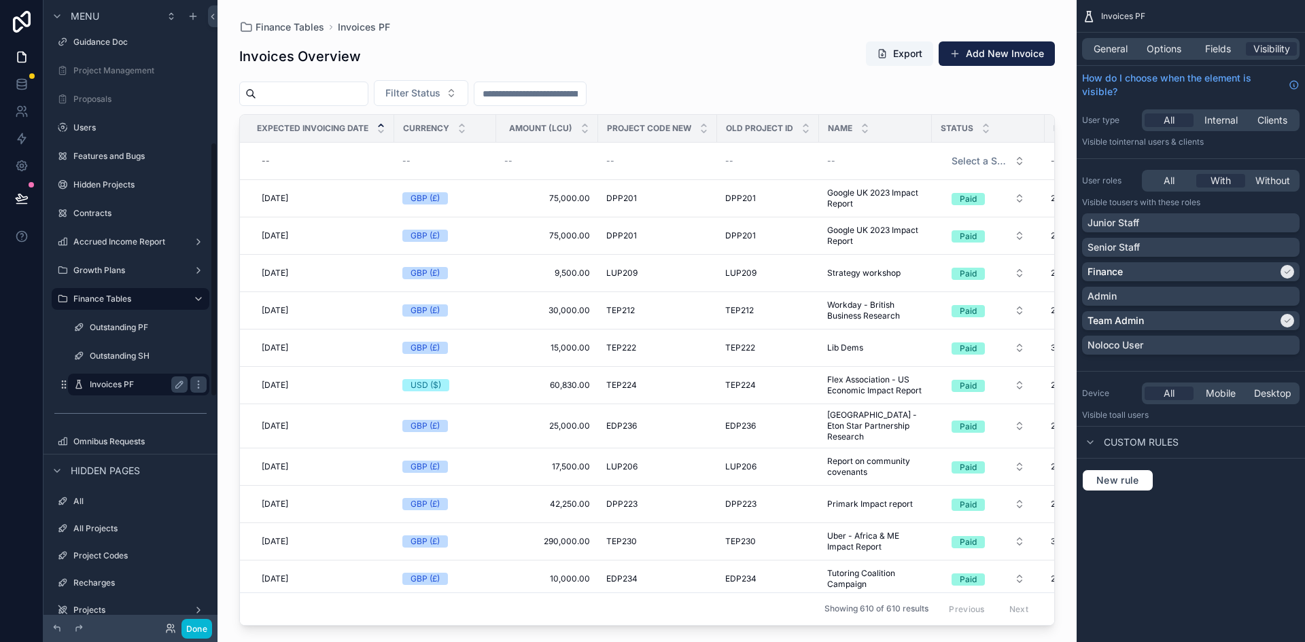
scroll to position [349, 0]
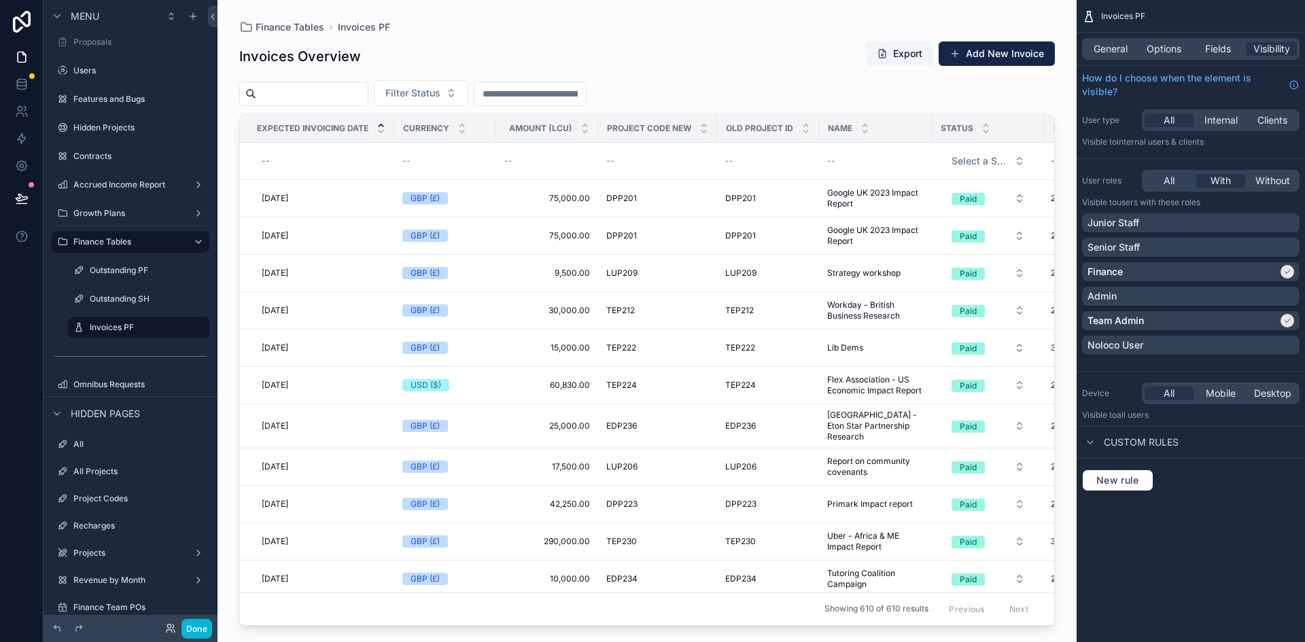
drag, startPoint x: 729, startPoint y: 625, endPoint x: 773, endPoint y: 622, distance: 43.6
click at [773, 622] on div "scrollable content" at bounding box center [647, 313] width 859 height 626
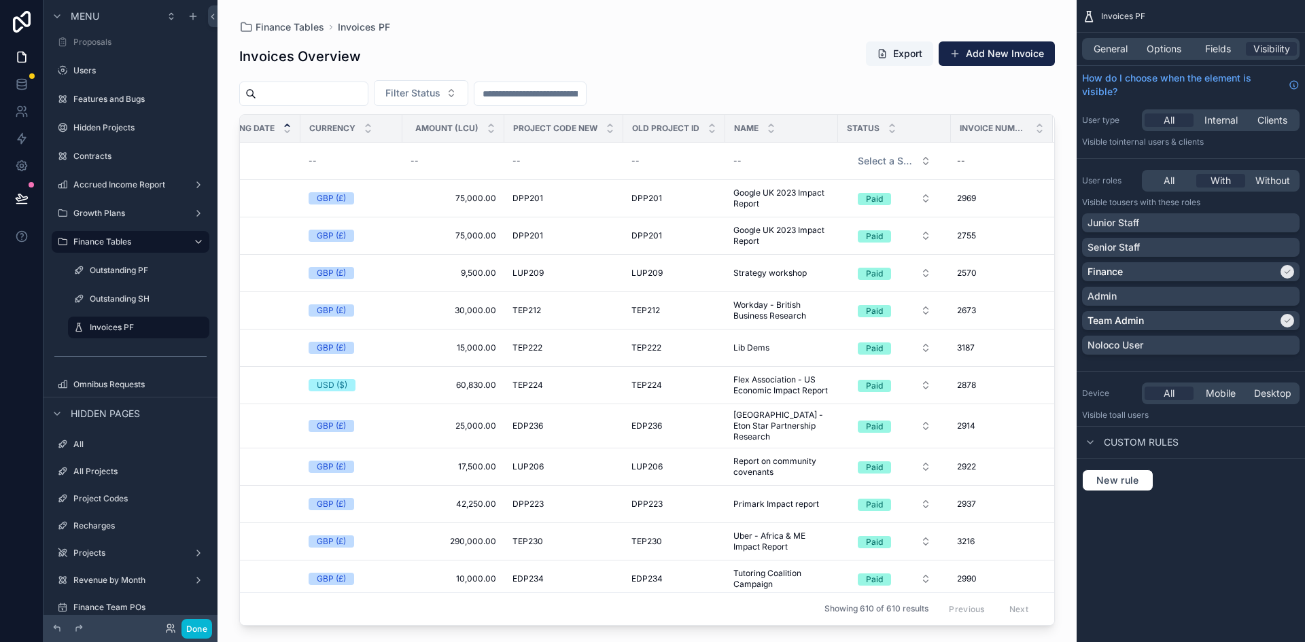
scroll to position [0, 0]
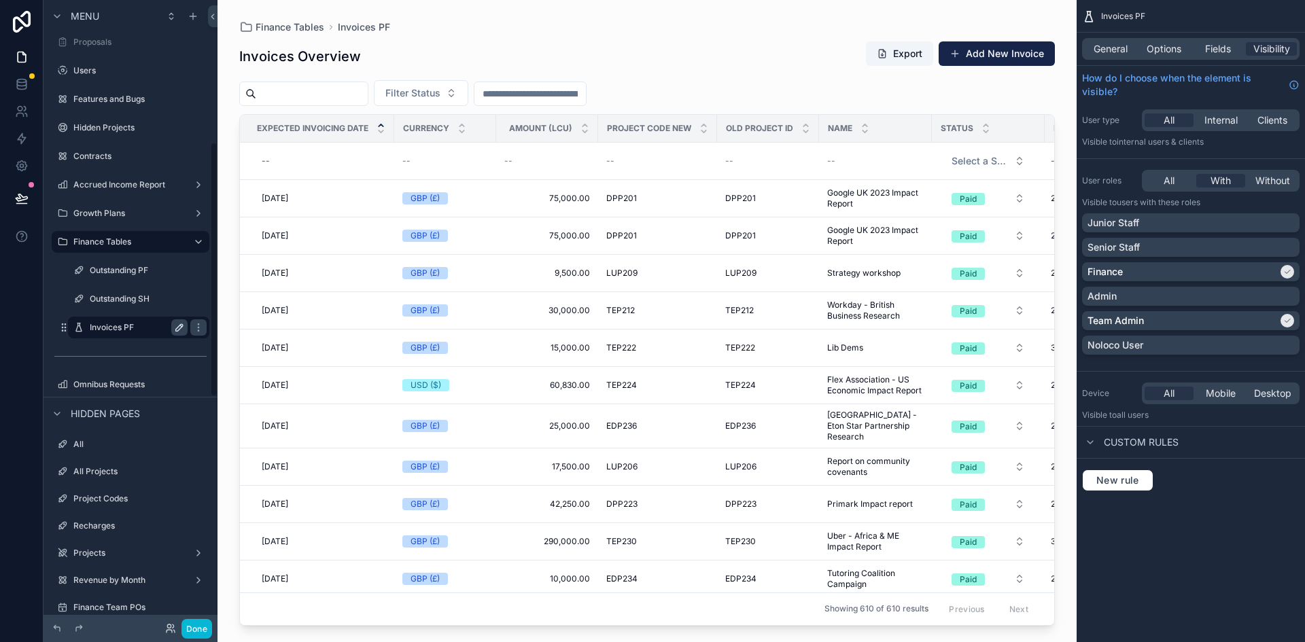
click at [178, 326] on icon "scrollable content" at bounding box center [179, 327] width 11 height 11
click at [159, 328] on input "**********" at bounding box center [128, 327] width 76 height 16
type input "********"
click at [193, 327] on icon "scrollable content" at bounding box center [198, 327] width 11 height 11
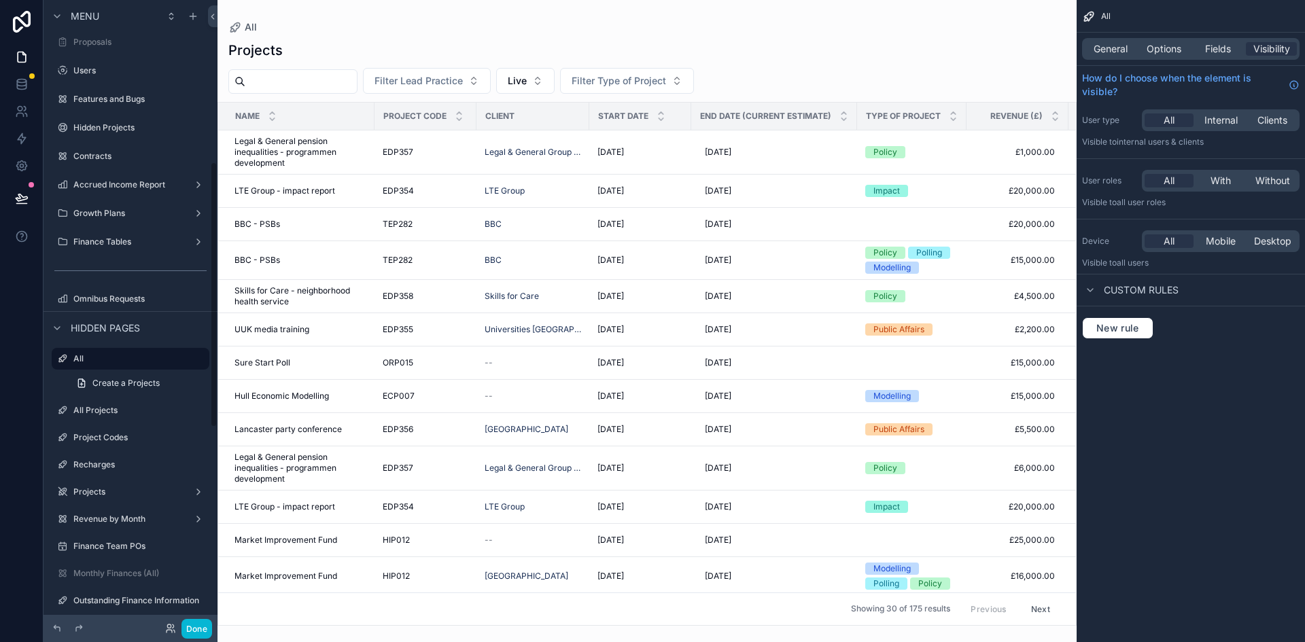
scroll to position [382, 0]
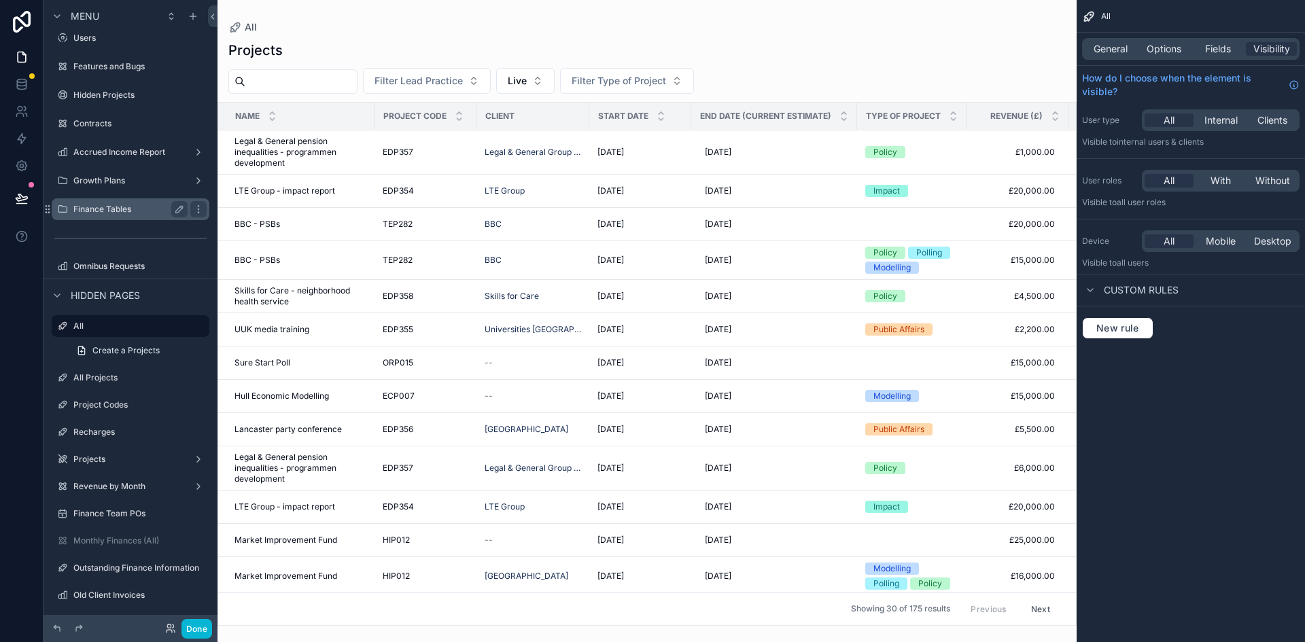
click at [116, 206] on label "Finance Tables" at bounding box center [127, 209] width 109 height 11
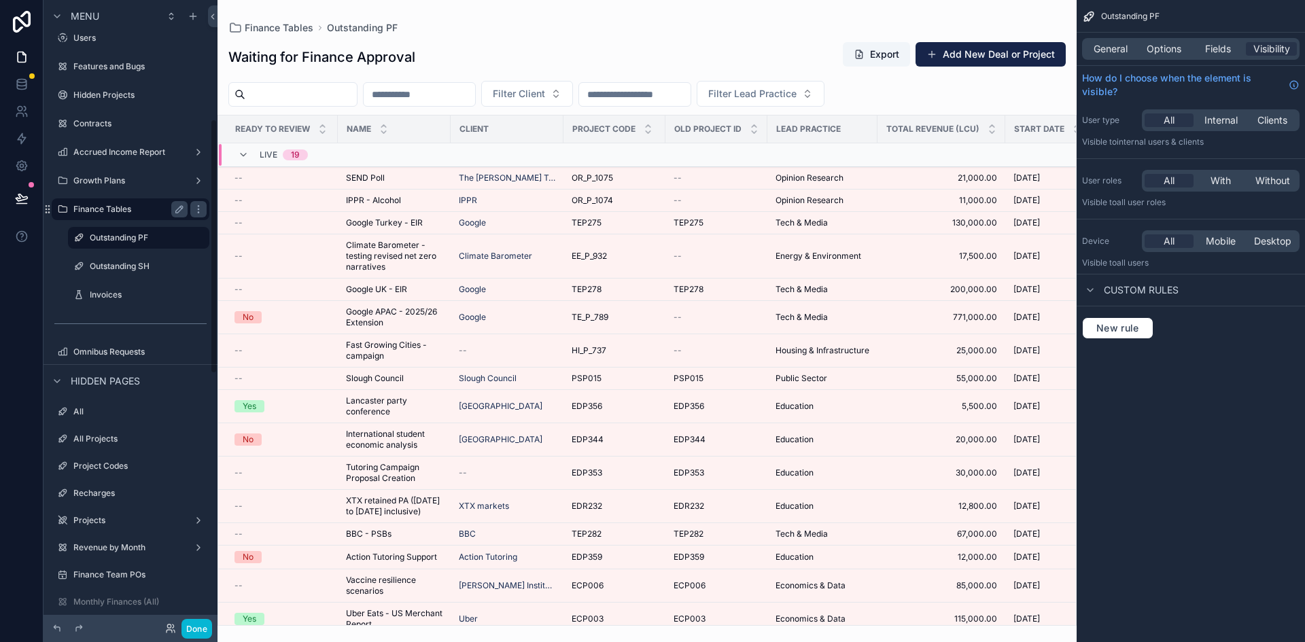
scroll to position [292, 0]
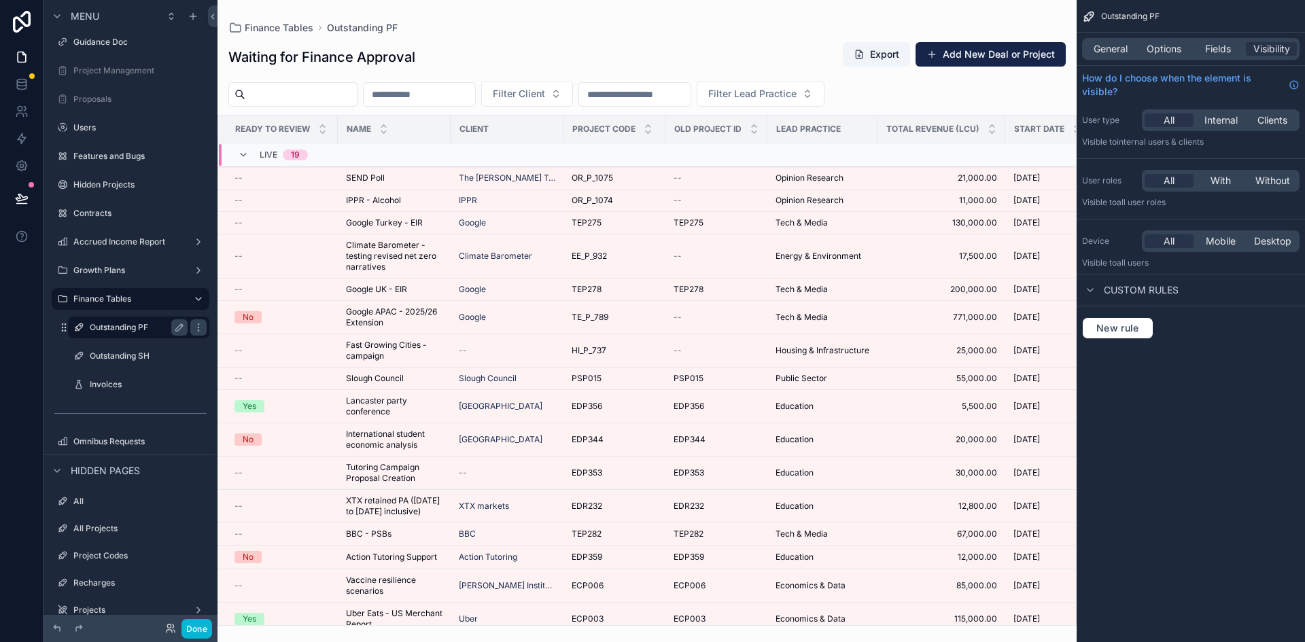
click at [109, 330] on label "Outstanding PF" at bounding box center [136, 327] width 92 height 11
click at [364, 156] on div "Live 19" at bounding box center [391, 155] width 344 height 22
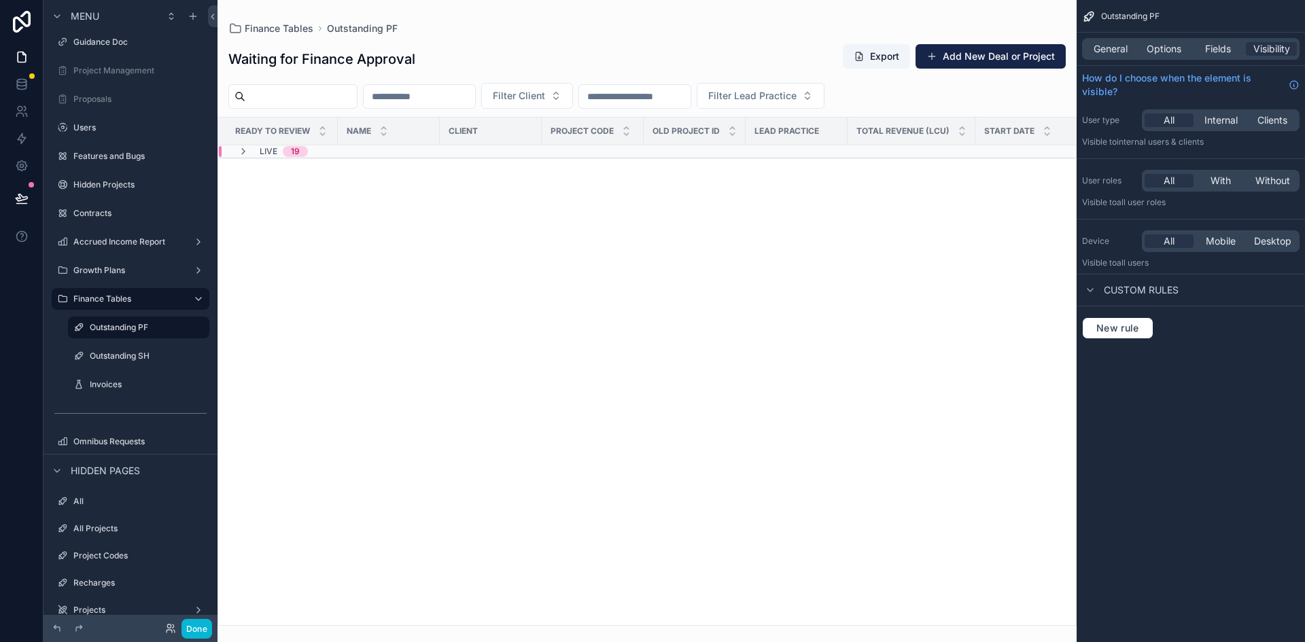
click at [364, 156] on div "Live 19" at bounding box center [380, 151] width 322 height 11
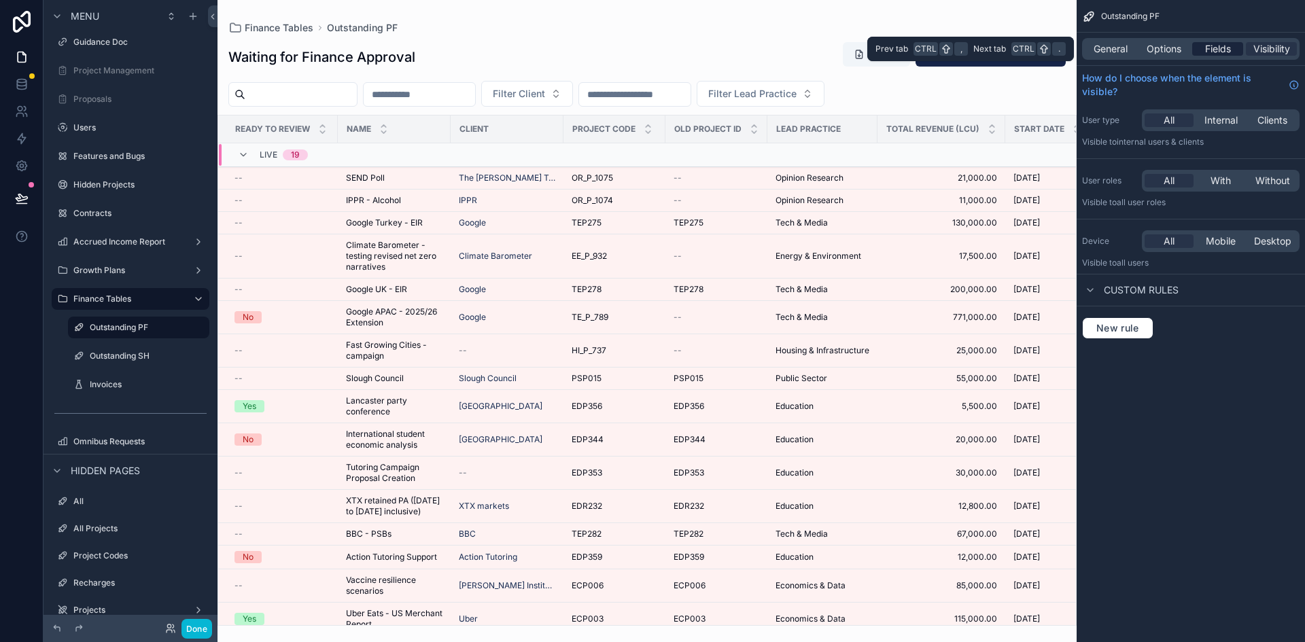
click at [1217, 48] on span "Fields" at bounding box center [1218, 49] width 26 height 14
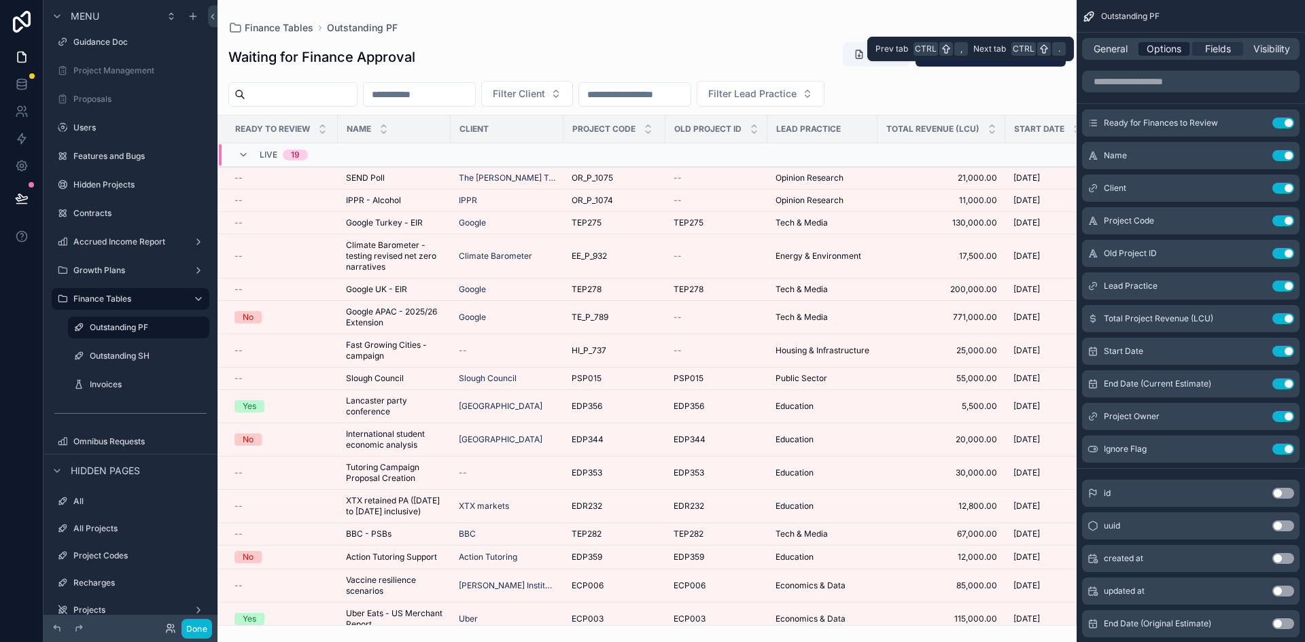
click at [1160, 48] on span "Options" at bounding box center [1164, 49] width 35 height 14
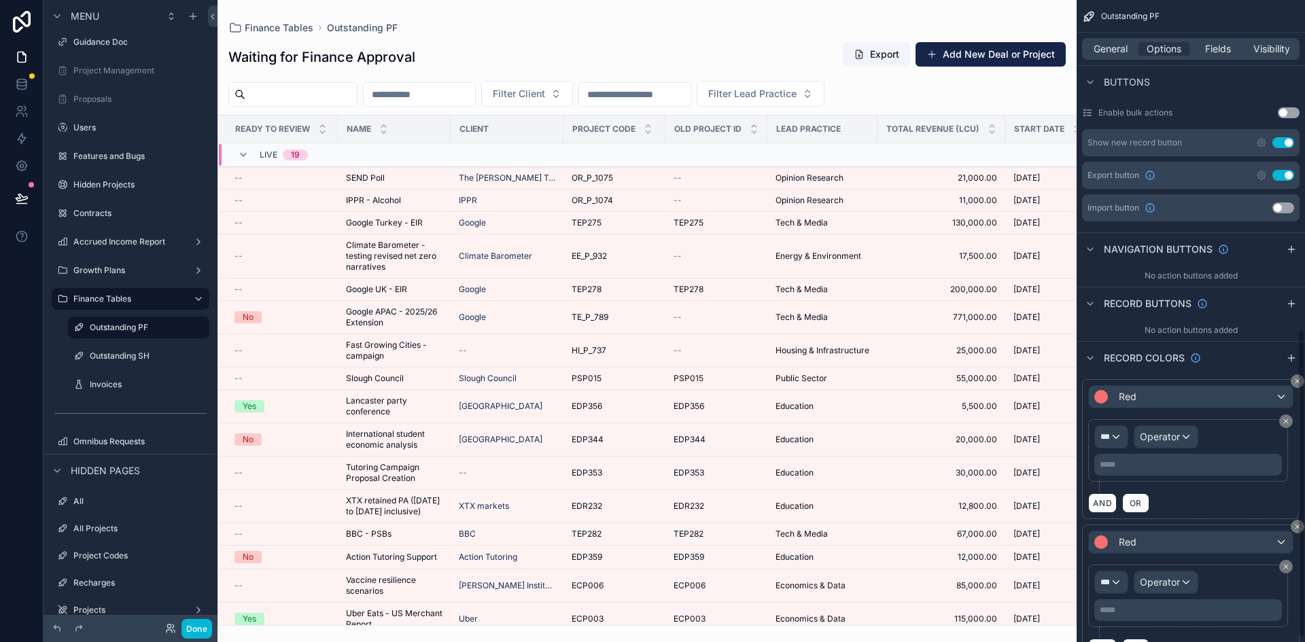
scroll to position [695, 0]
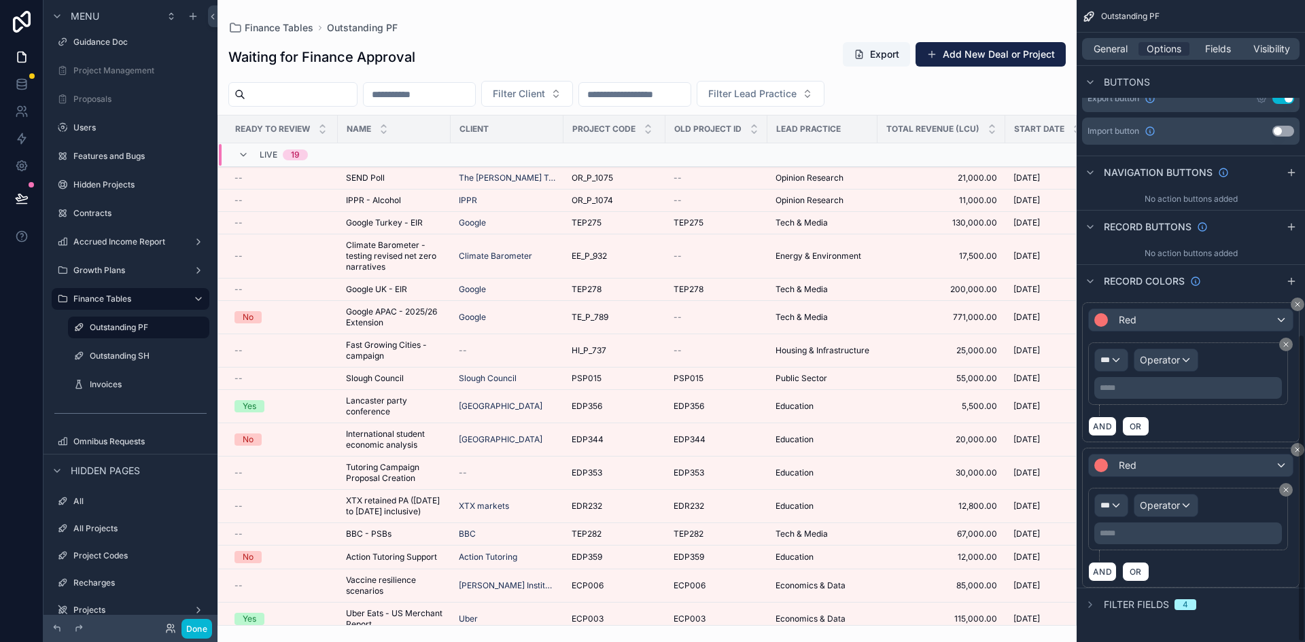
click at [1098, 606] on div "scrollable content" at bounding box center [1090, 605] width 16 height 16
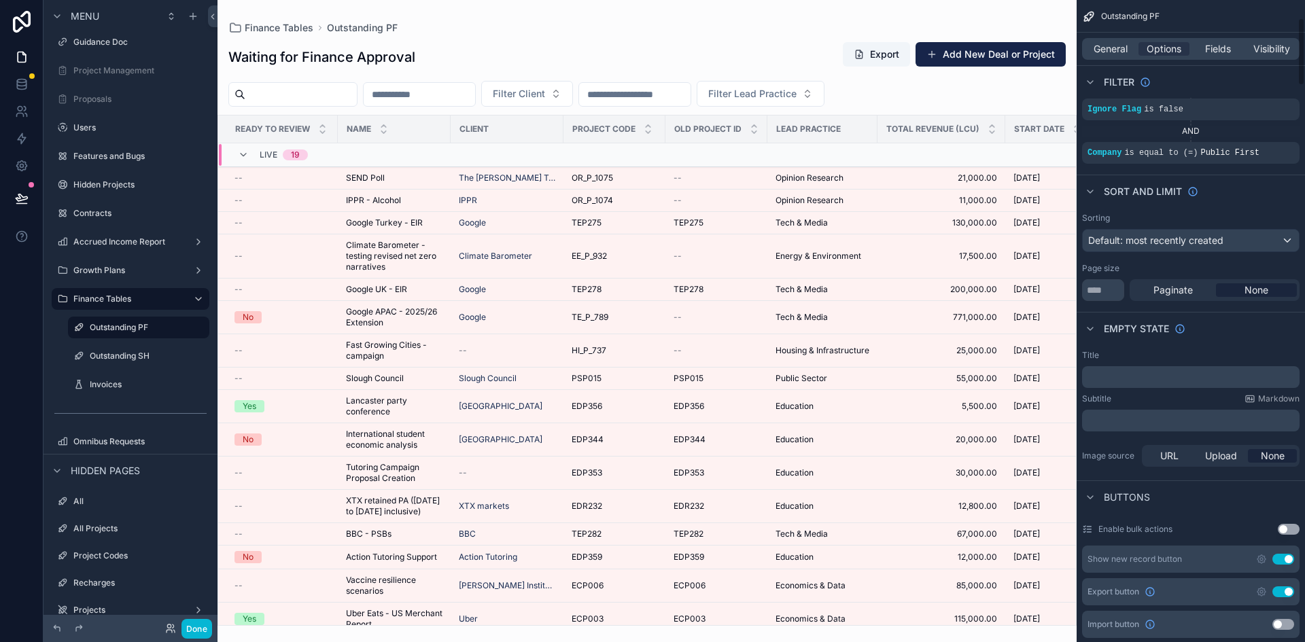
scroll to position [0, 0]
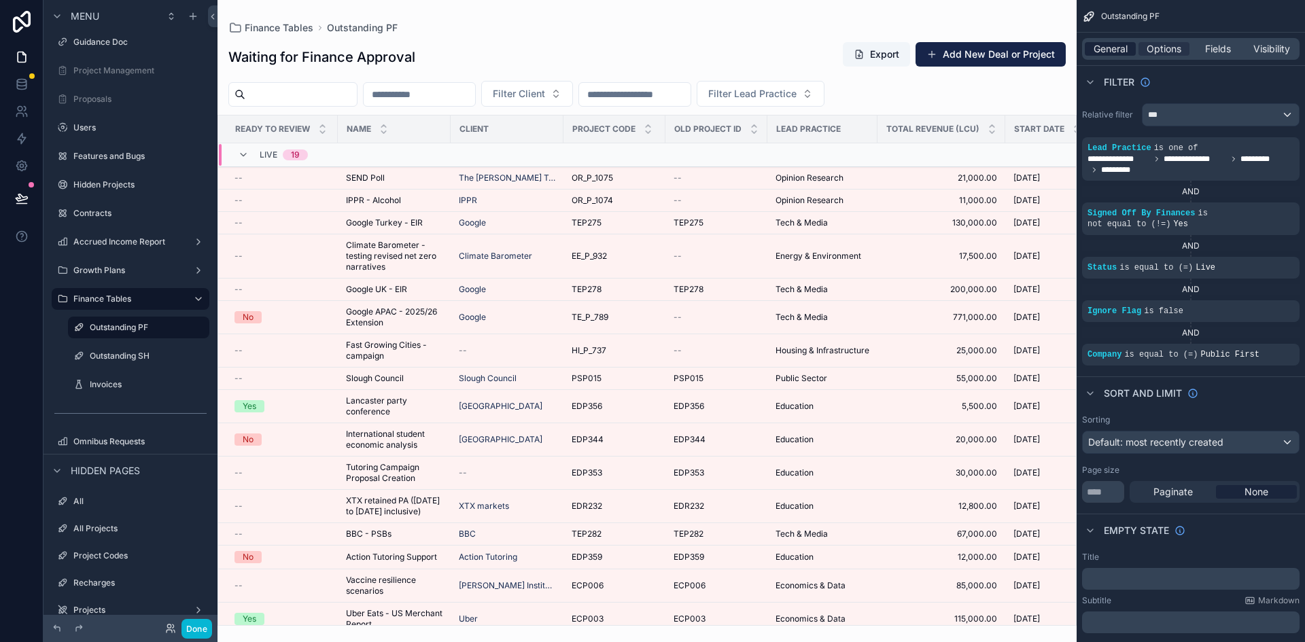
click at [1118, 50] on span "General" at bounding box center [1111, 49] width 34 height 14
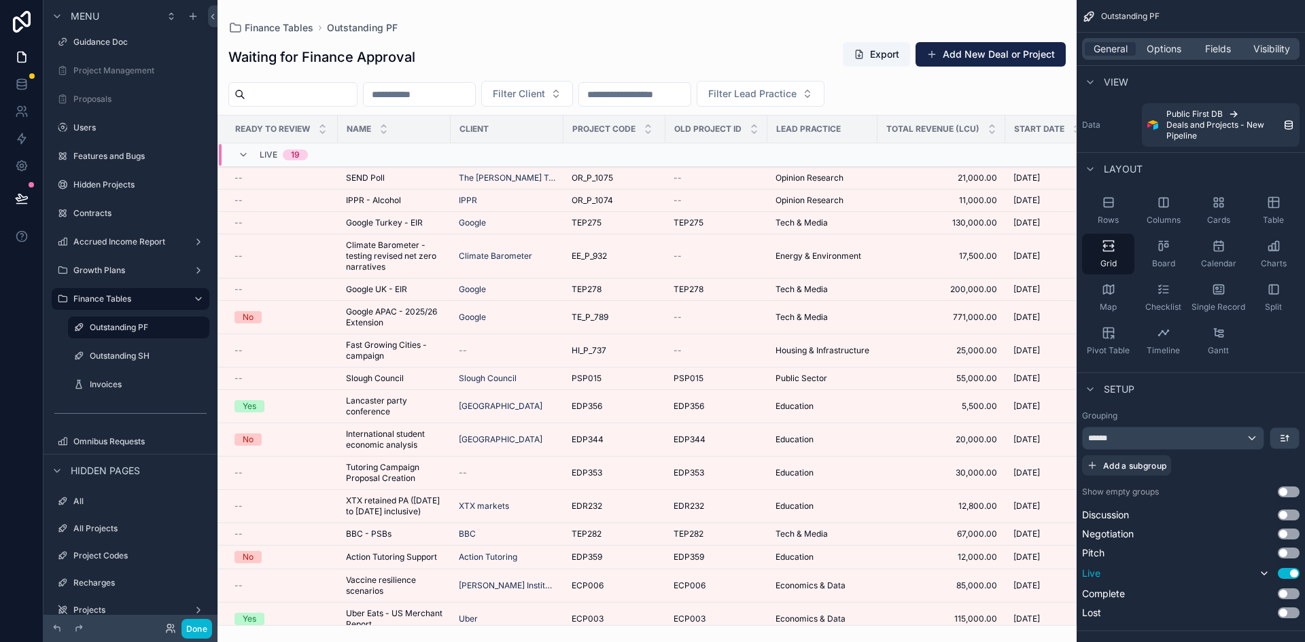
click at [1289, 571] on button "Use setting" at bounding box center [1289, 573] width 22 height 11
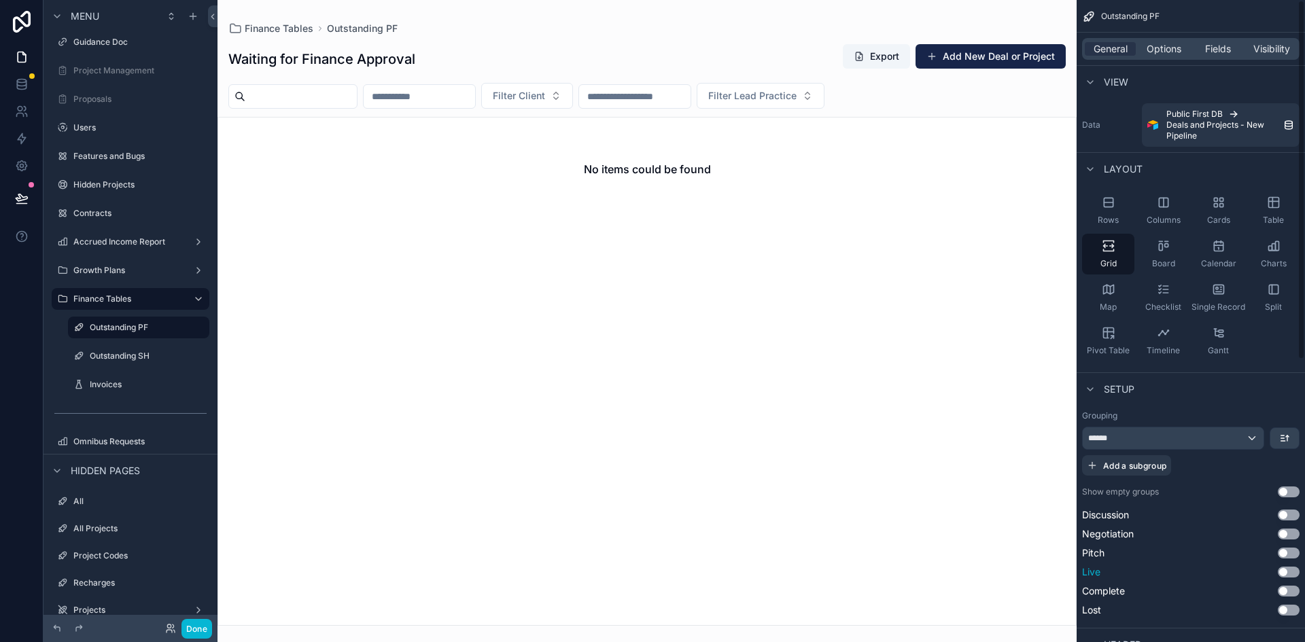
click at [1291, 575] on button "Use setting" at bounding box center [1289, 572] width 22 height 11
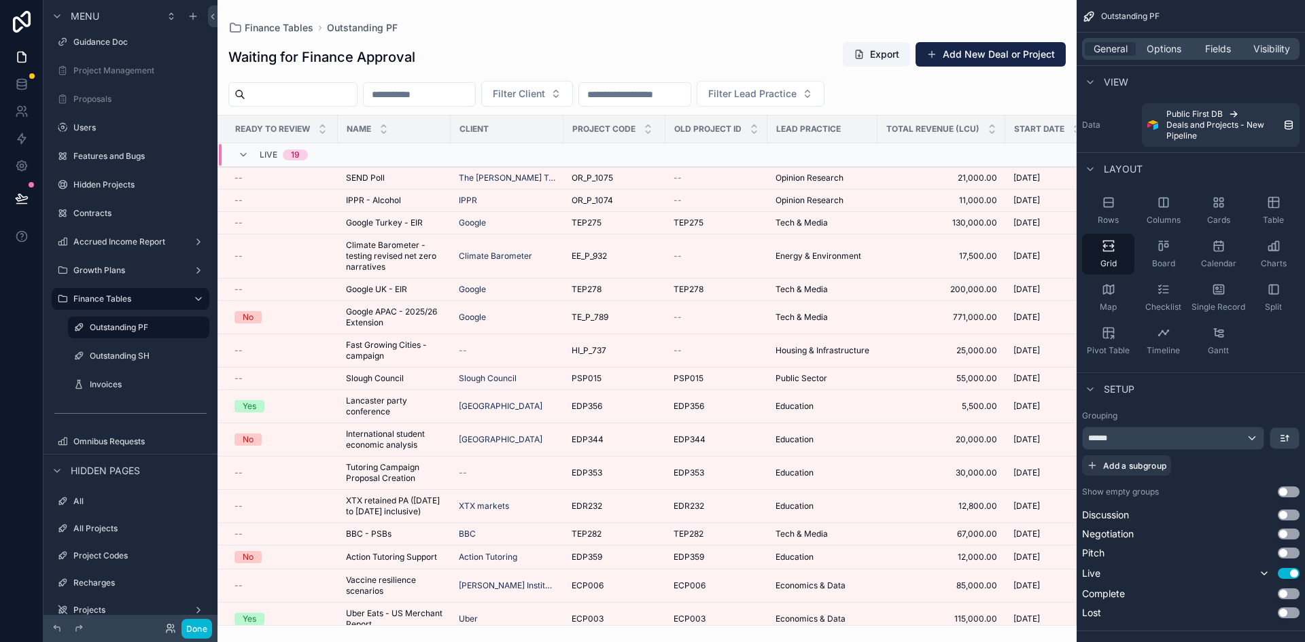
click at [459, 154] on div "Live 19" at bounding box center [391, 155] width 344 height 22
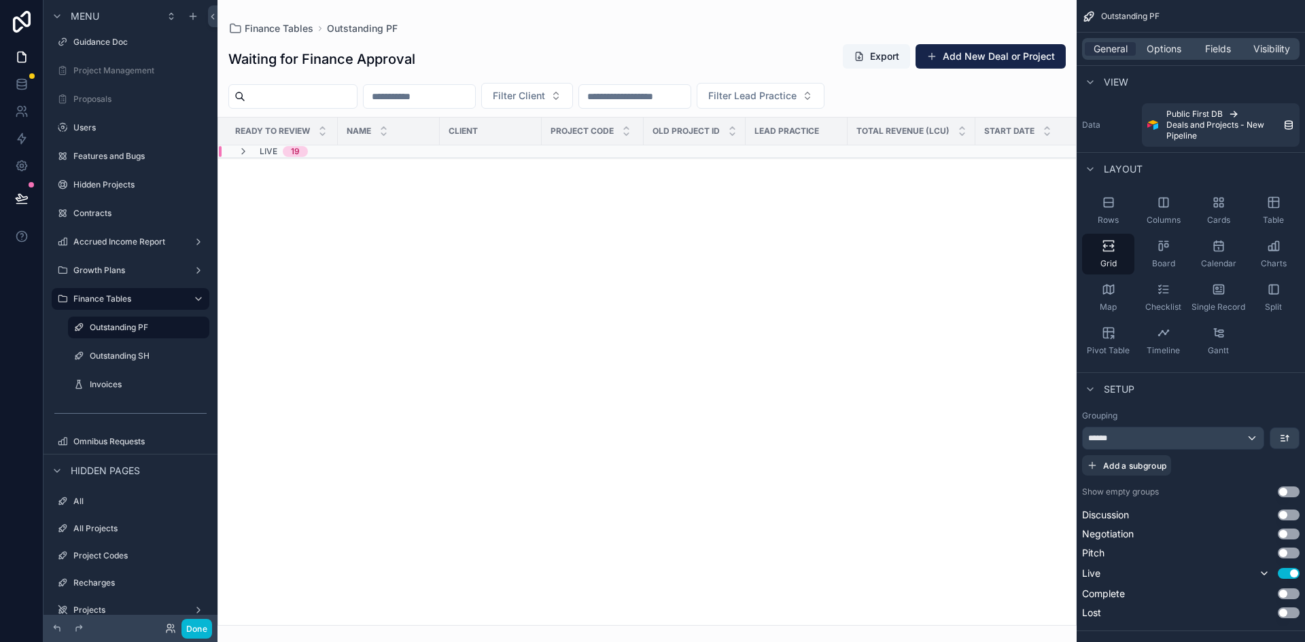
click at [459, 154] on div "Live 19" at bounding box center [380, 151] width 322 height 11
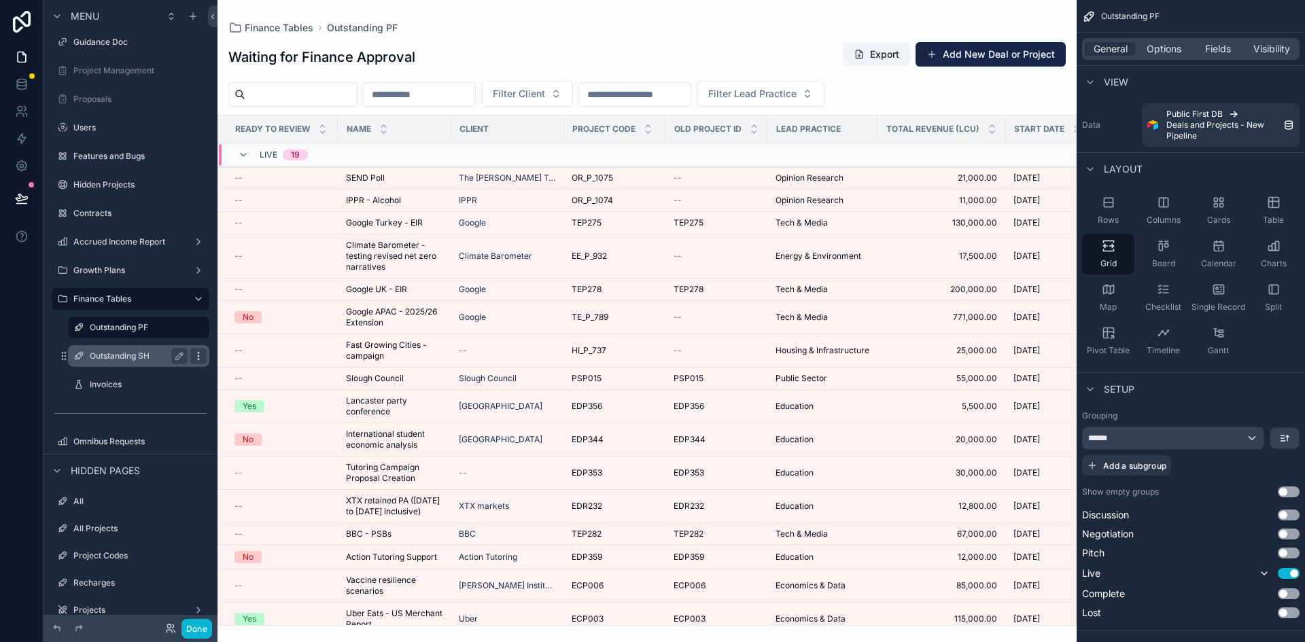
click at [196, 355] on icon "scrollable content" at bounding box center [198, 356] width 11 height 11
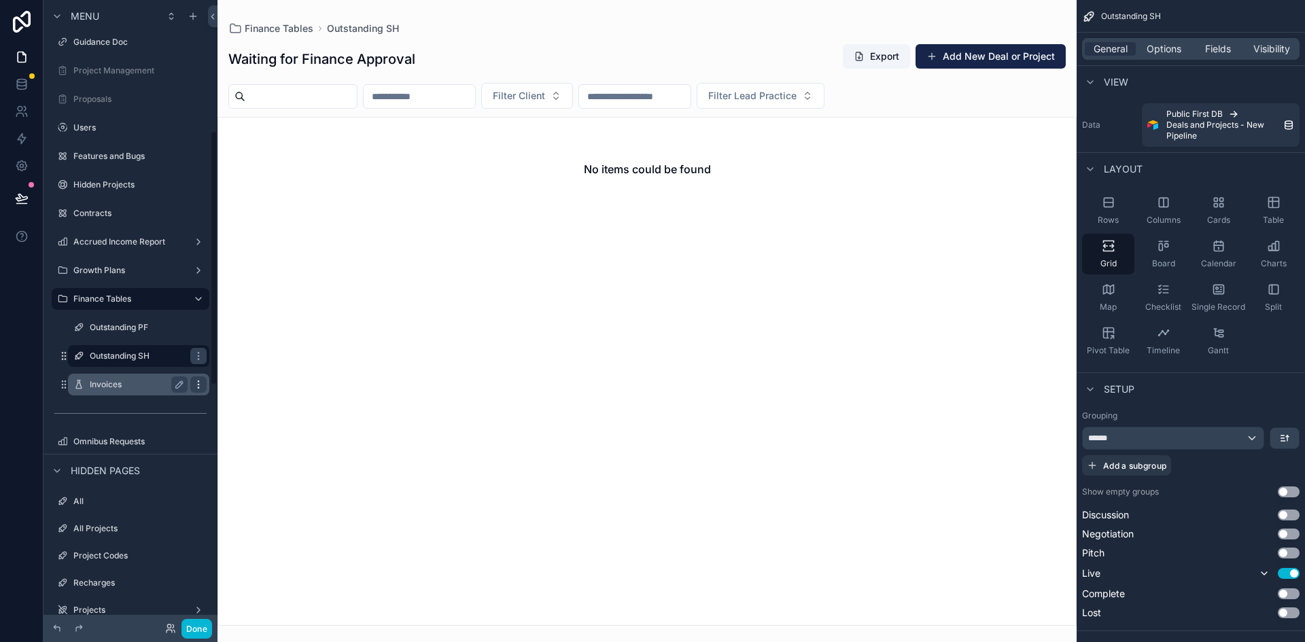
scroll to position [321, 0]
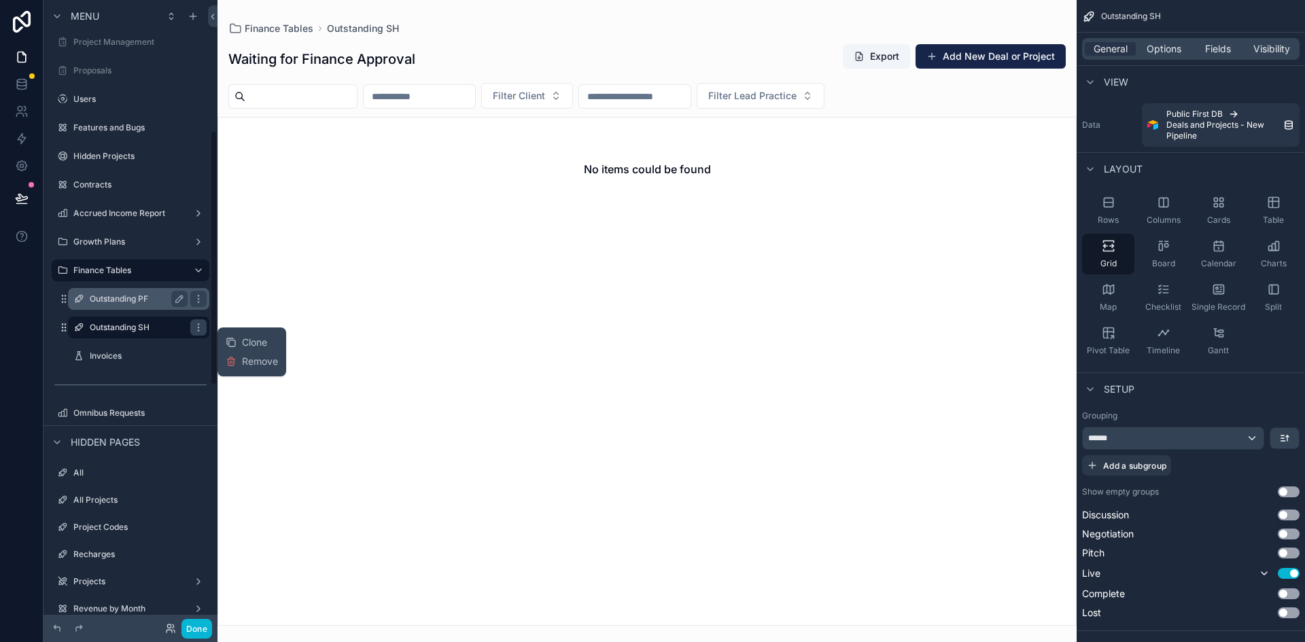
click at [251, 363] on span "Remove" at bounding box center [260, 362] width 36 height 14
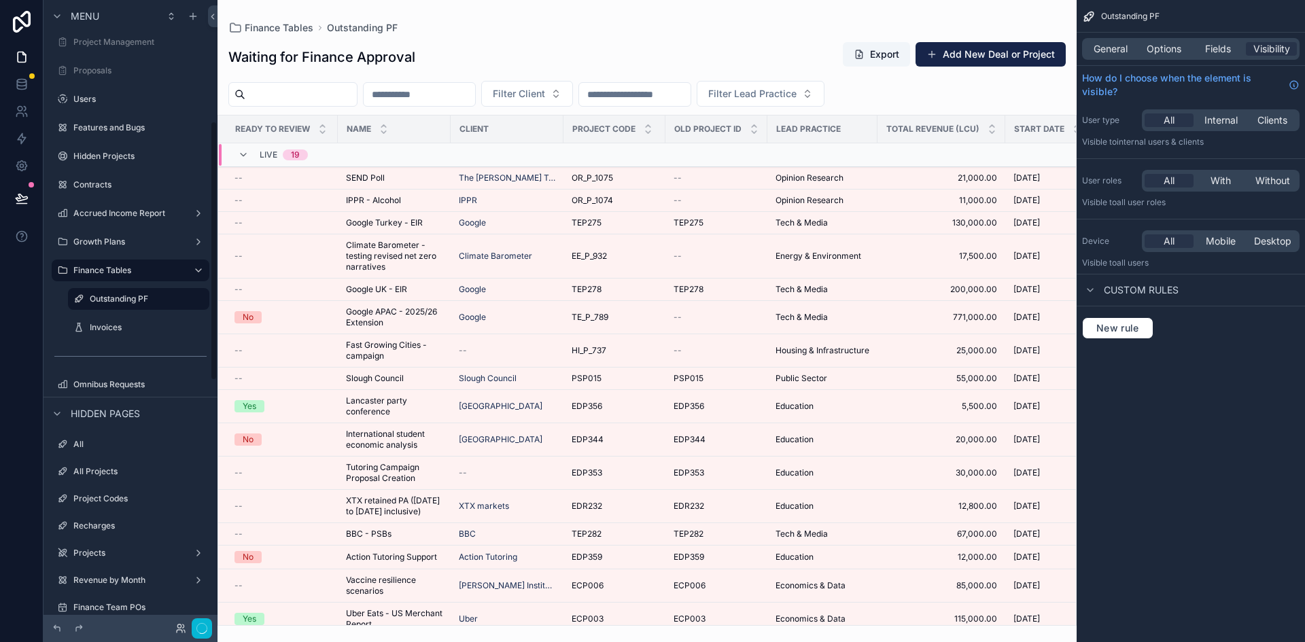
scroll to position [292, 0]
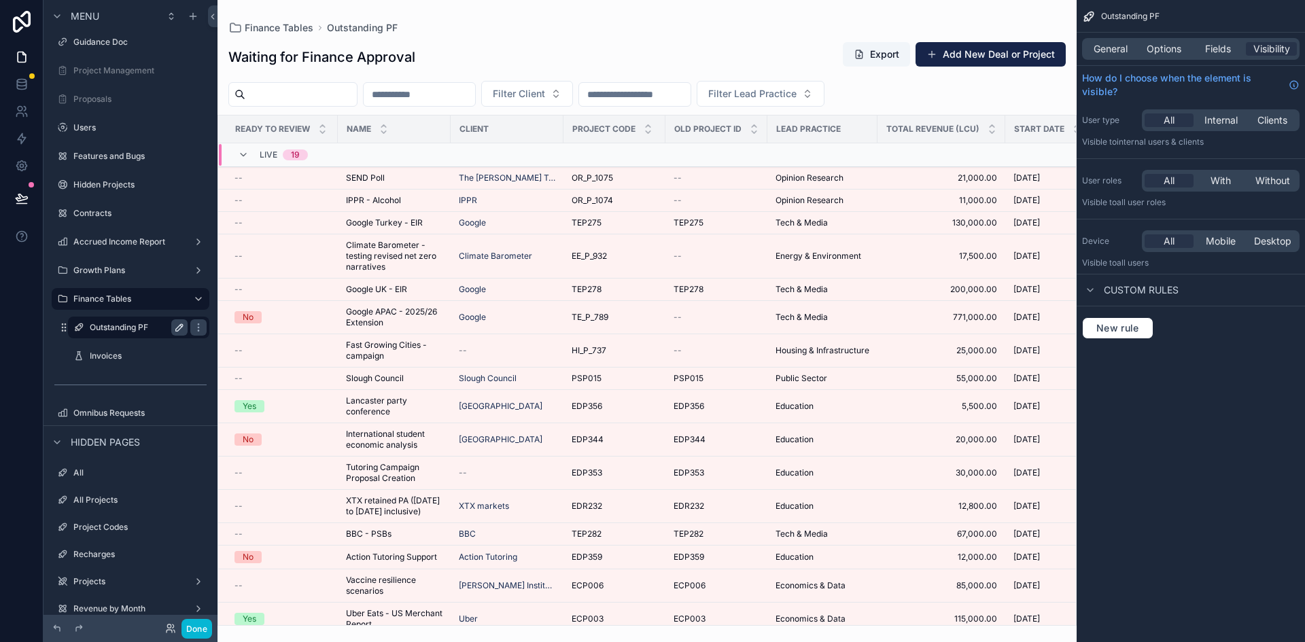
click at [177, 327] on icon "scrollable content" at bounding box center [179, 327] width 11 height 11
click at [150, 327] on input "**********" at bounding box center [128, 327] width 76 height 16
type input "*"
type input "**********"
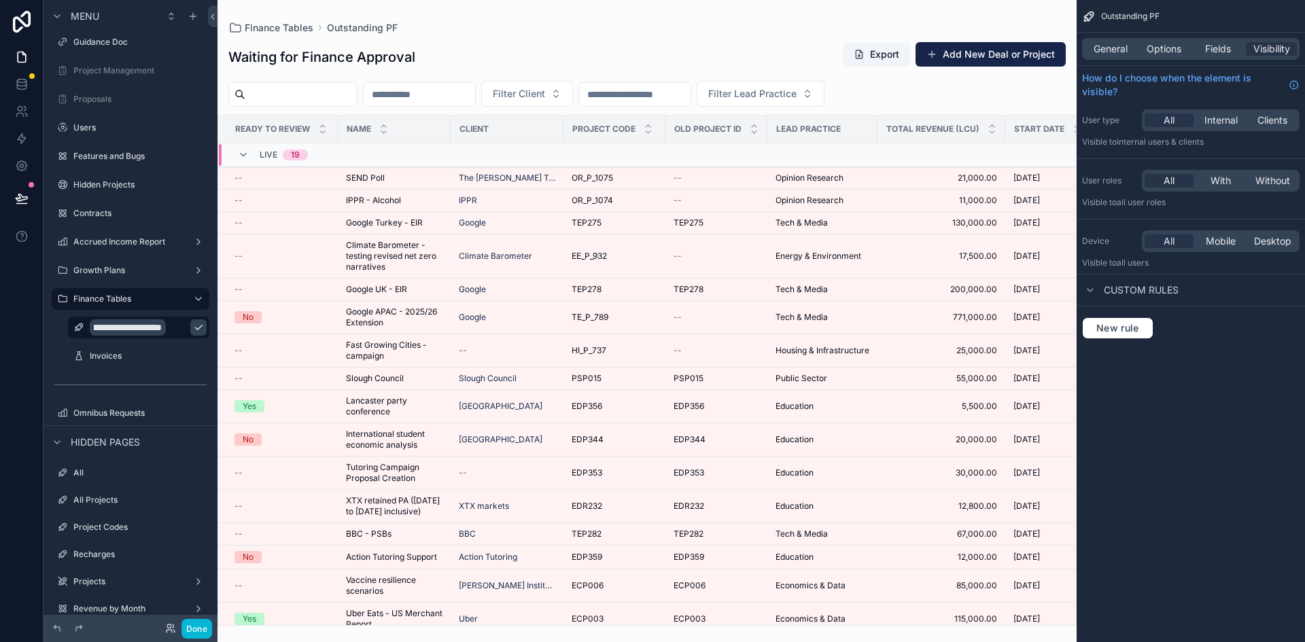
click at [193, 326] on icon "scrollable content" at bounding box center [198, 327] width 11 height 11
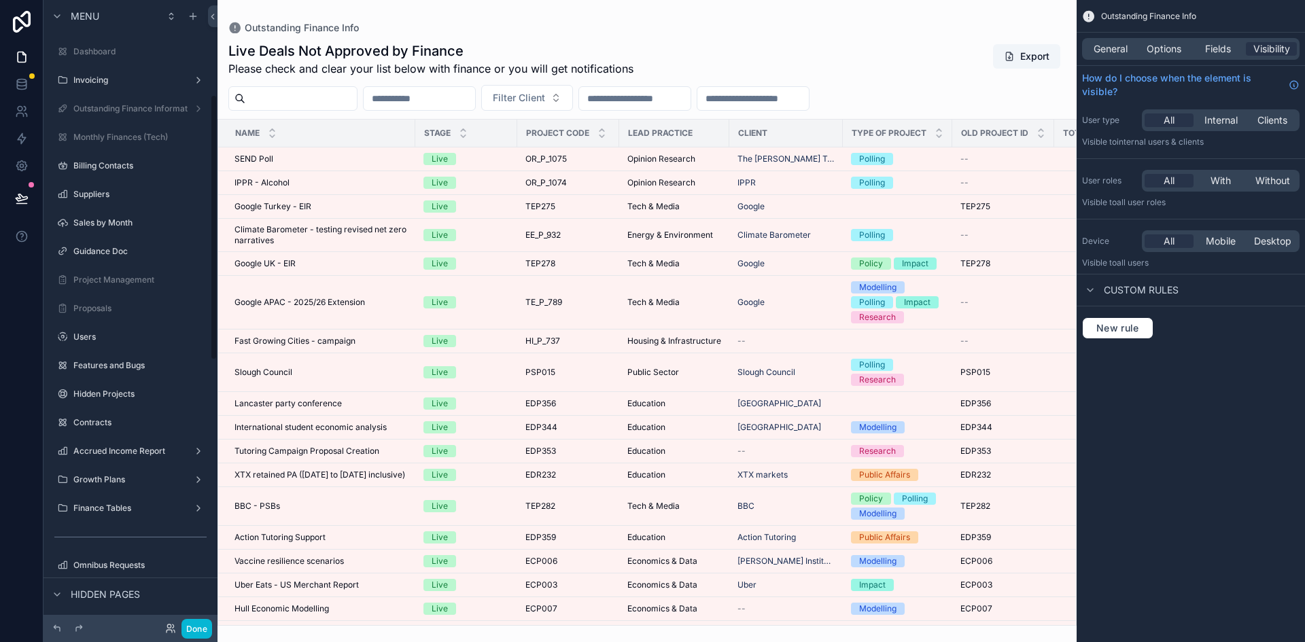
scroll to position [272, 0]
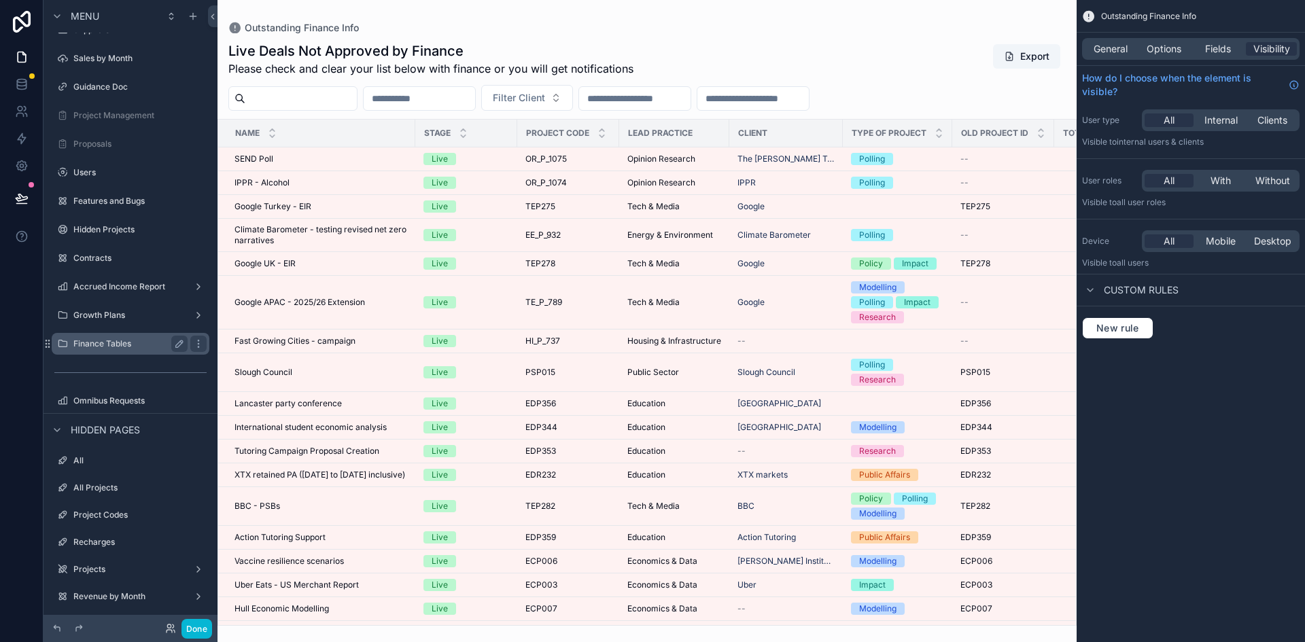
click at [97, 344] on label "Finance Tables" at bounding box center [127, 343] width 109 height 11
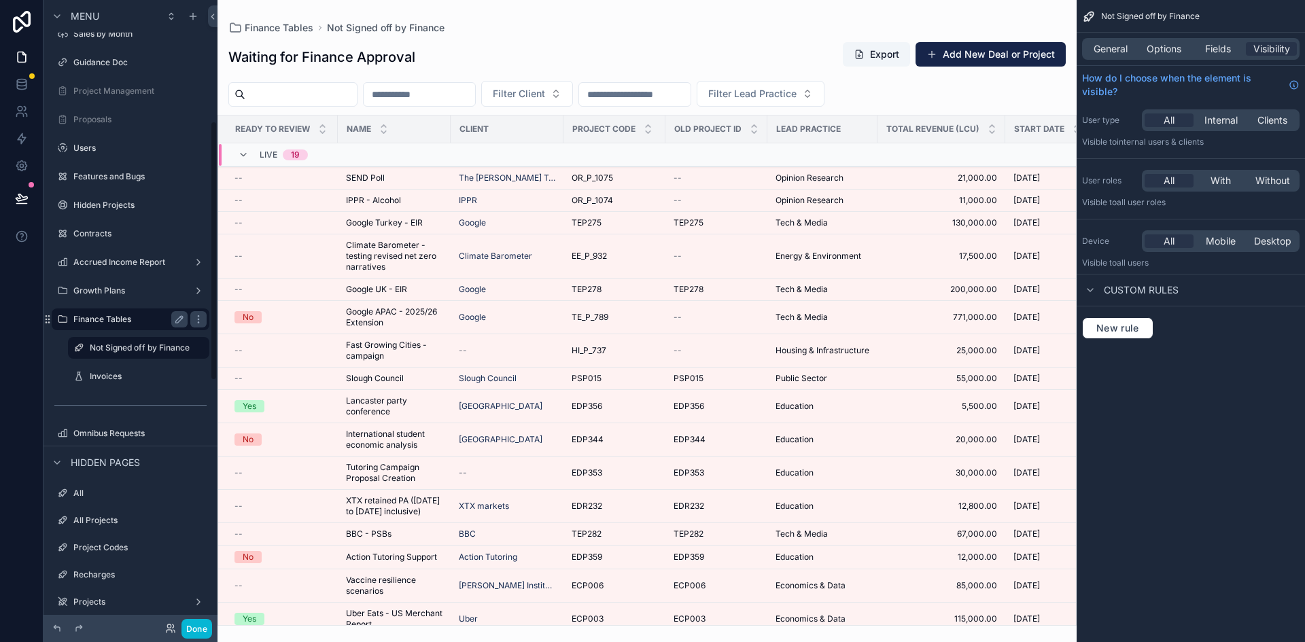
scroll to position [292, 0]
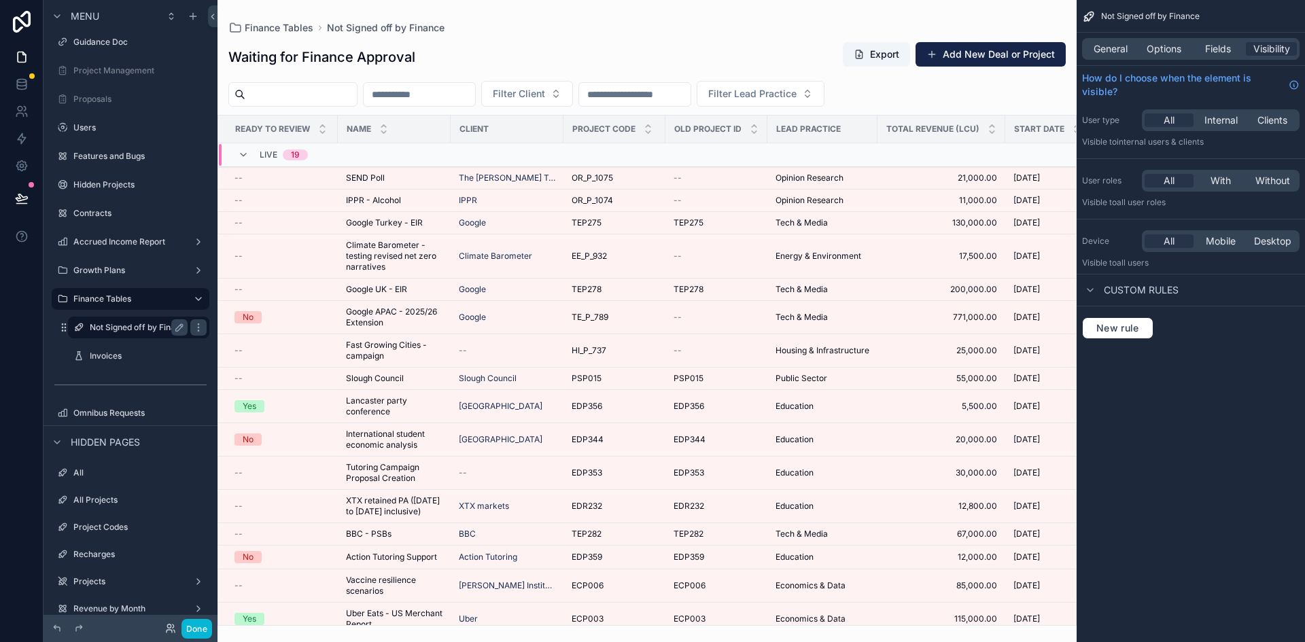
click at [120, 334] on div "Not Signed off by Finance" at bounding box center [139, 327] width 98 height 16
click at [1170, 45] on span "Options" at bounding box center [1164, 49] width 35 height 14
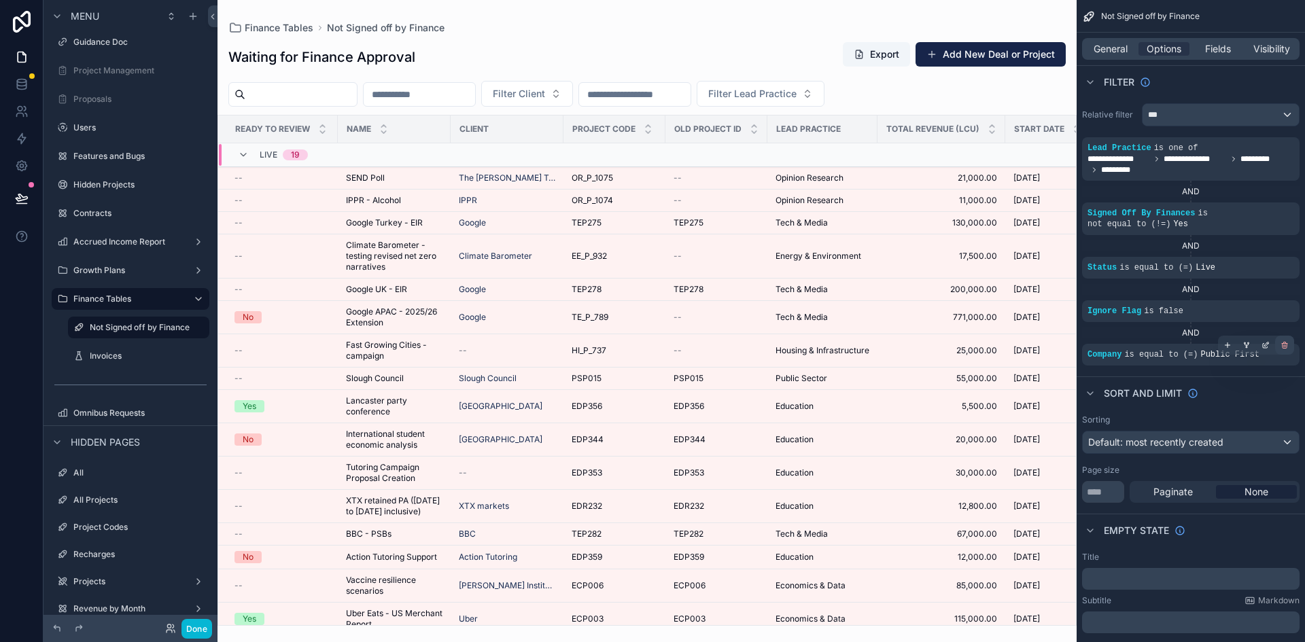
click at [1285, 343] on icon "scrollable content" at bounding box center [1285, 343] width 2 height 1
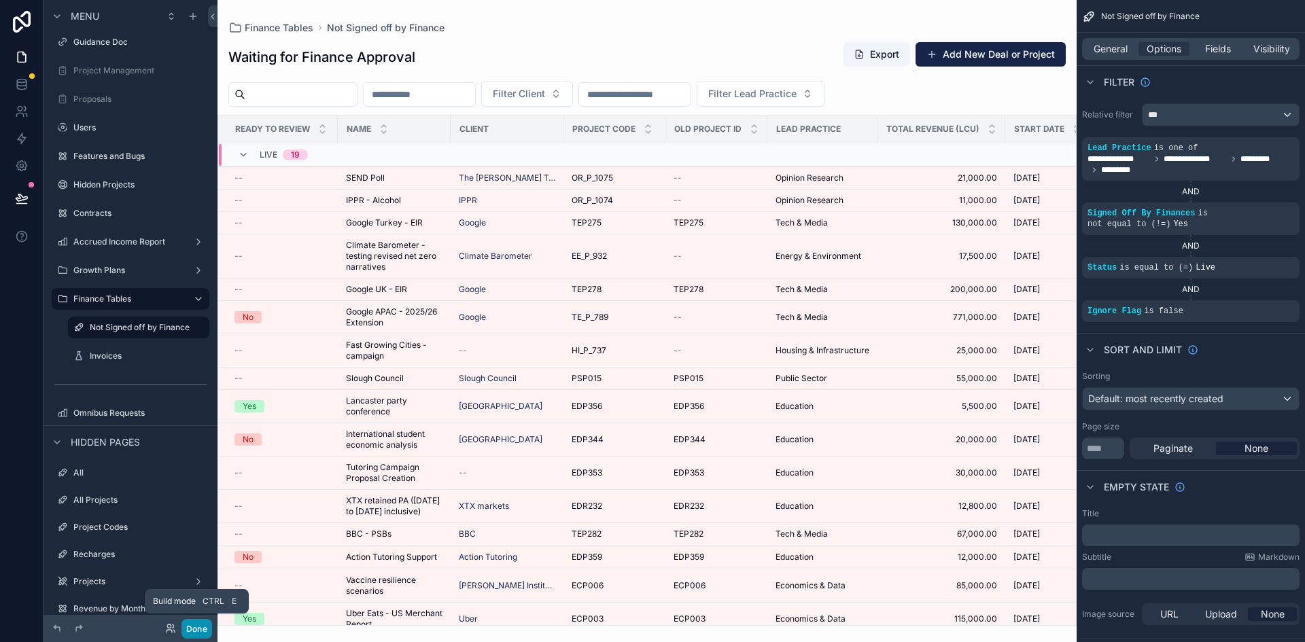
click at [207, 630] on button "Done" at bounding box center [196, 629] width 31 height 20
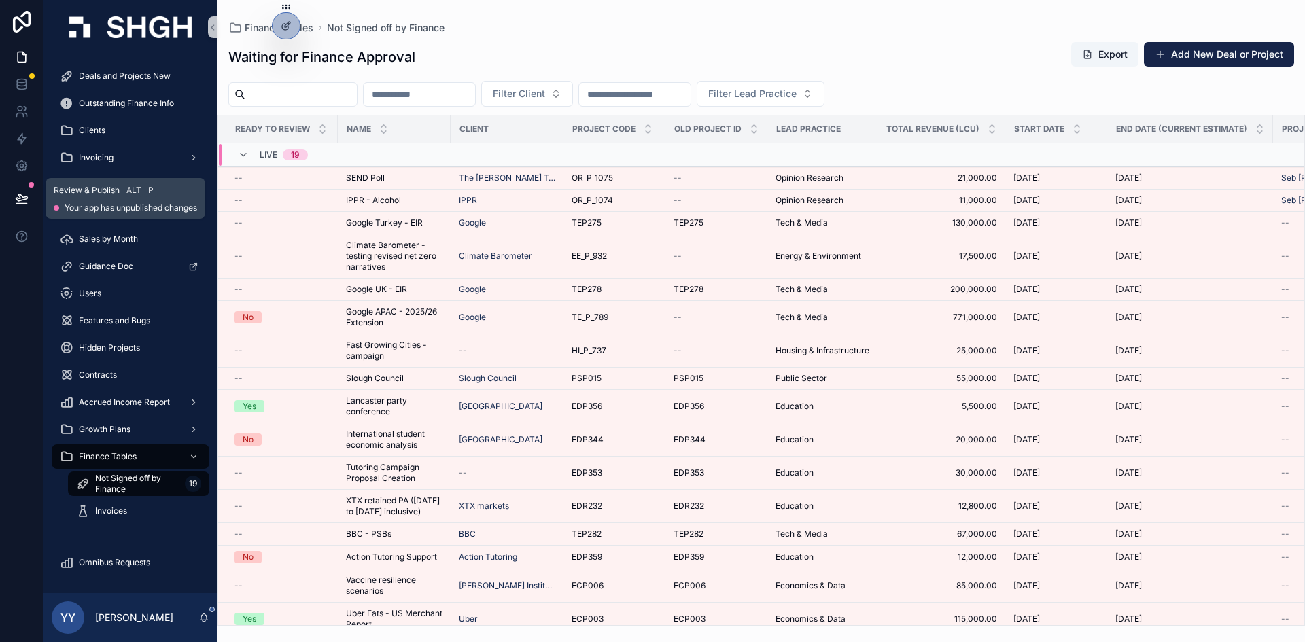
click at [19, 197] on icon at bounding box center [22, 197] width 12 height 7
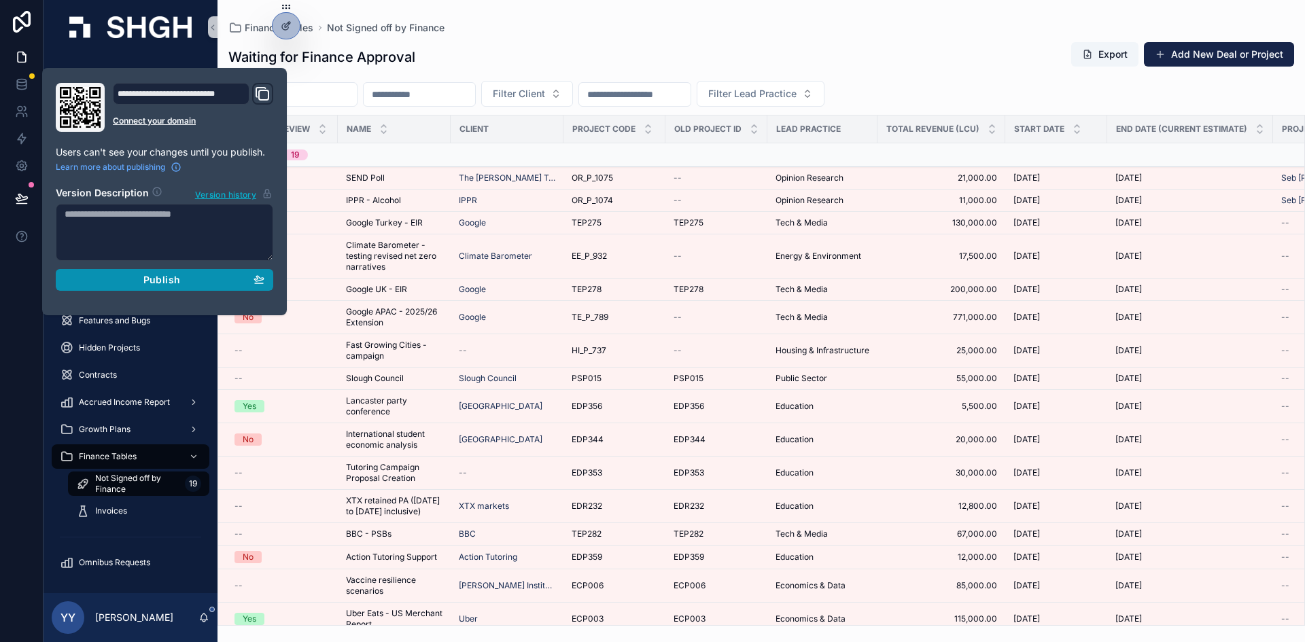
click at [142, 283] on div "Publish" at bounding box center [165, 280] width 200 height 12
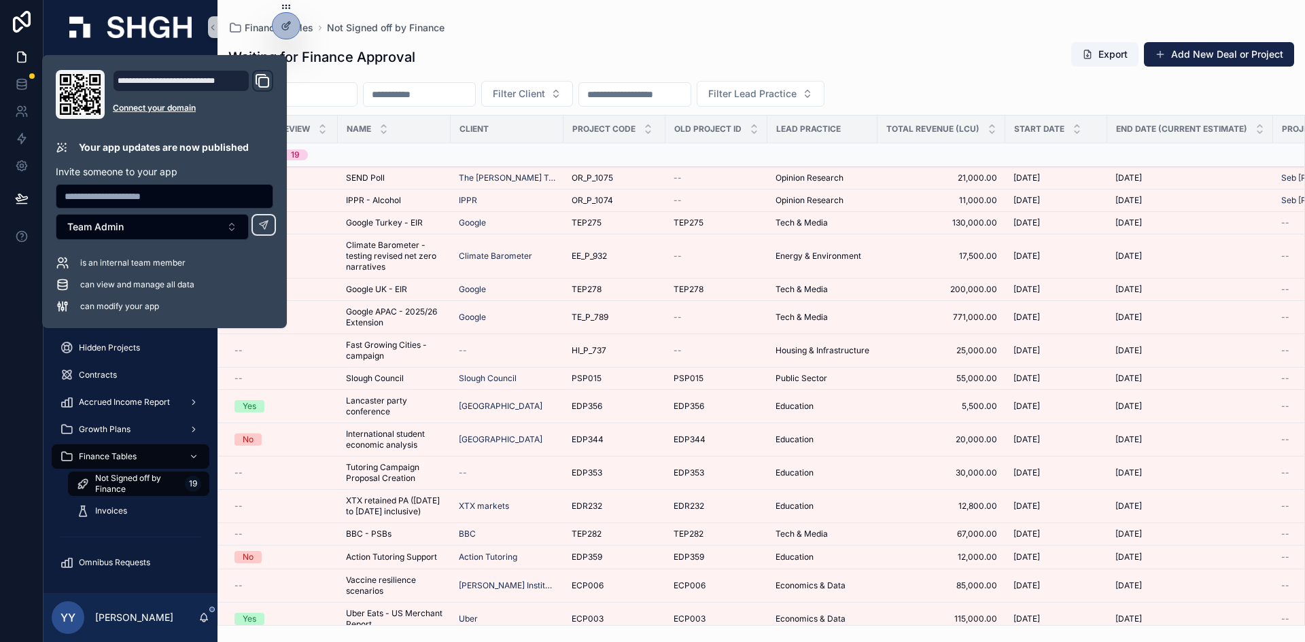
click at [497, 18] on div "Finance Tables Not Signed off by Finance Waiting for Finance Approval Export Ad…" at bounding box center [762, 313] width 1088 height 626
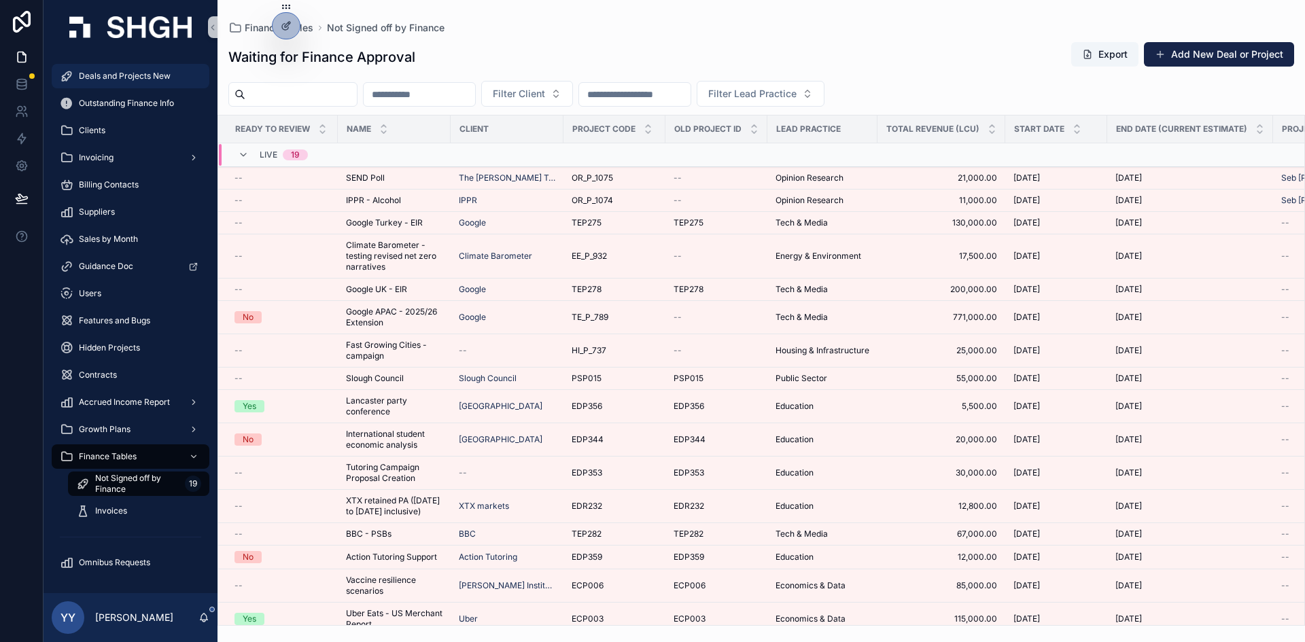
click at [88, 82] on div "Deals and Projects New" at bounding box center [130, 76] width 141 height 22
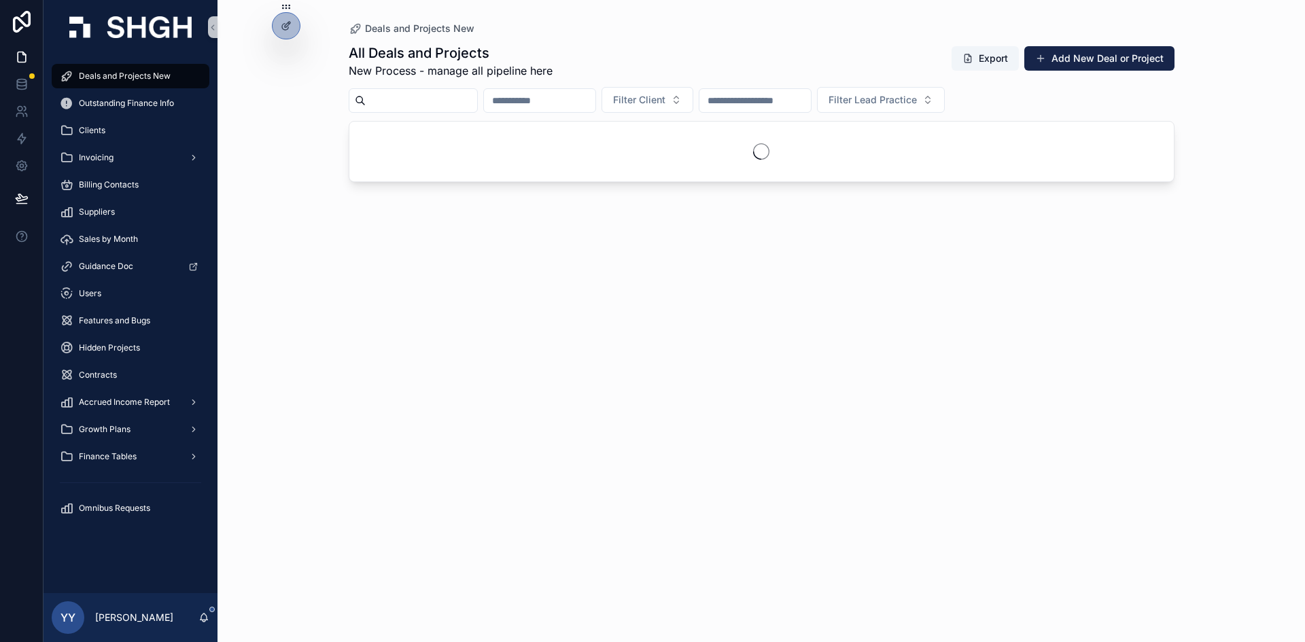
click at [420, 91] on input "scrollable content" at bounding box center [421, 100] width 111 height 19
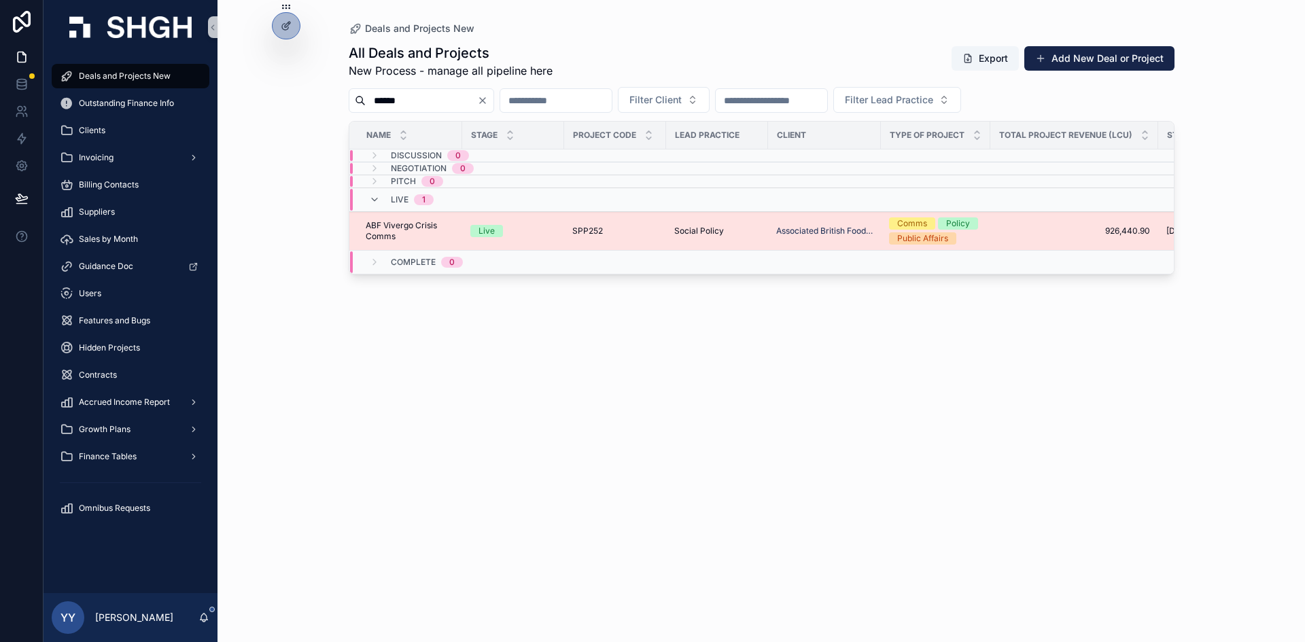
type input "******"
click at [526, 240] on td "Live" at bounding box center [513, 231] width 102 height 39
click at [545, 226] on div "Live" at bounding box center [513, 231] width 86 height 12
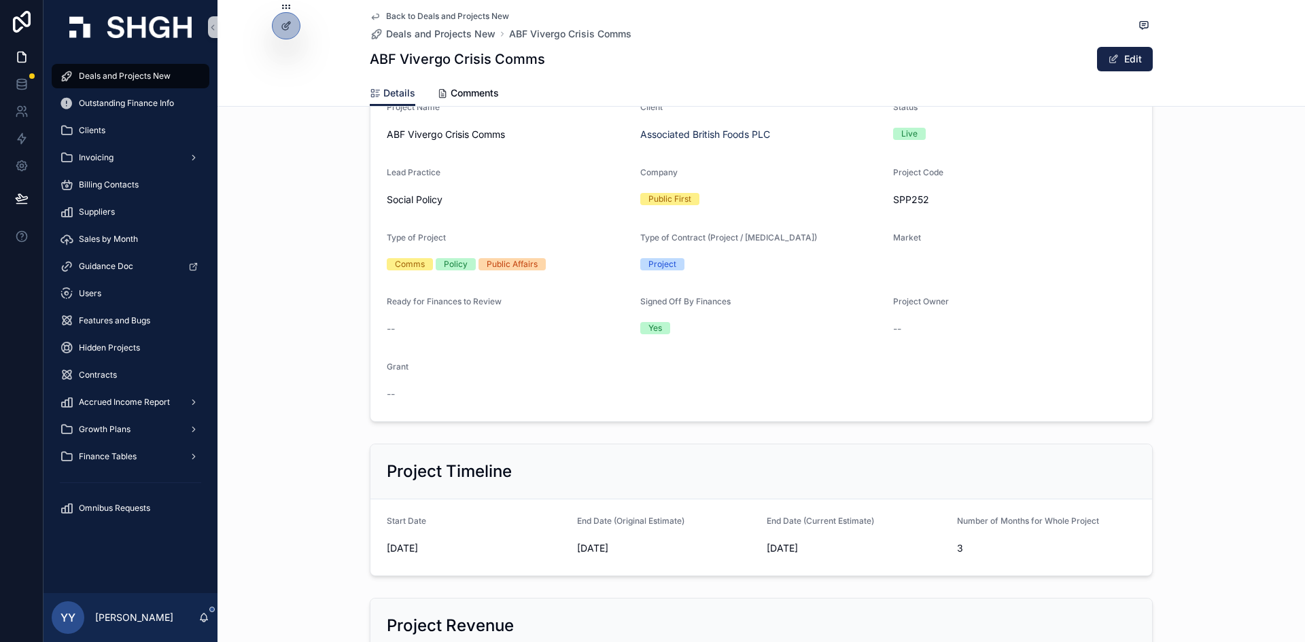
scroll to position [340, 0]
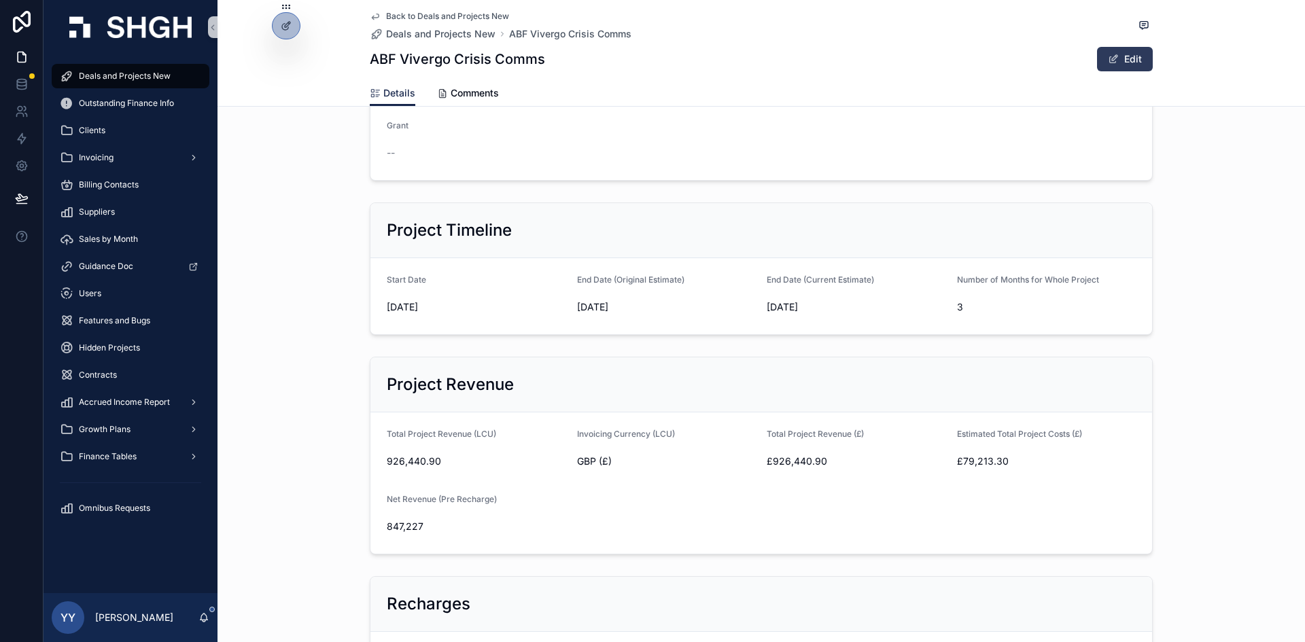
click at [1109, 68] on button "Edit" at bounding box center [1125, 59] width 56 height 24
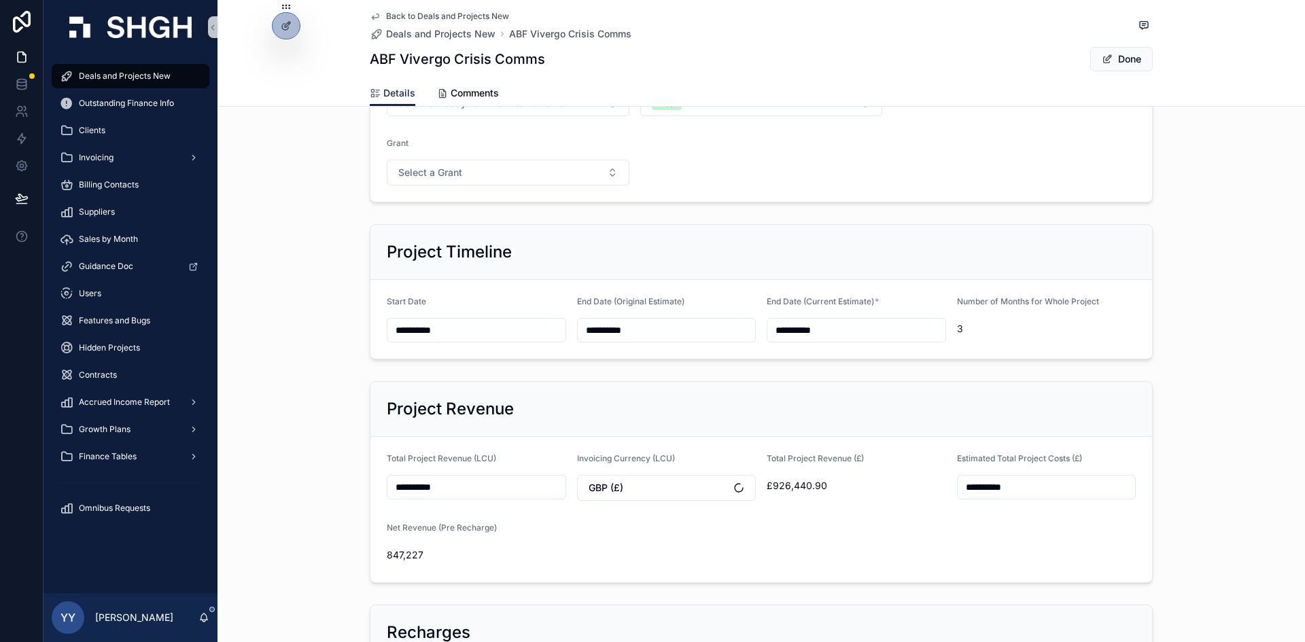
scroll to position [348, 0]
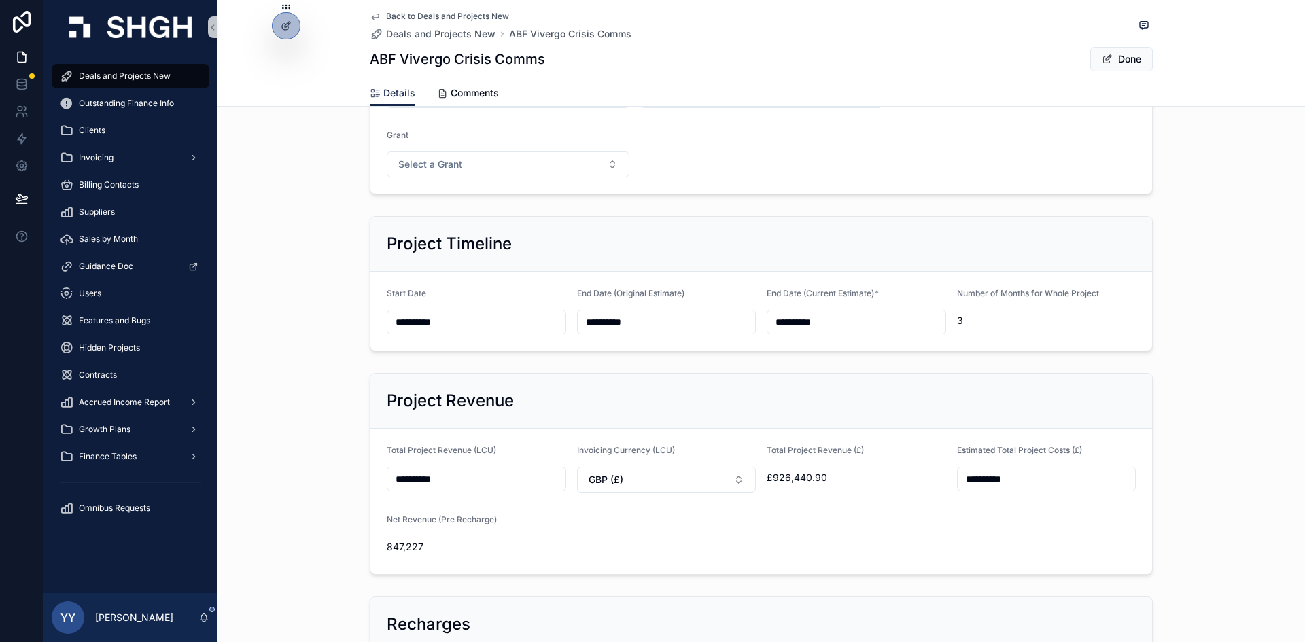
drag, startPoint x: 975, startPoint y: 478, endPoint x: 955, endPoint y: 479, distance: 20.4
click at [958, 479] on input "**********" at bounding box center [1047, 479] width 178 height 19
type input "**********"
click at [1136, 60] on span "Done" at bounding box center [1121, 59] width 63 height 24
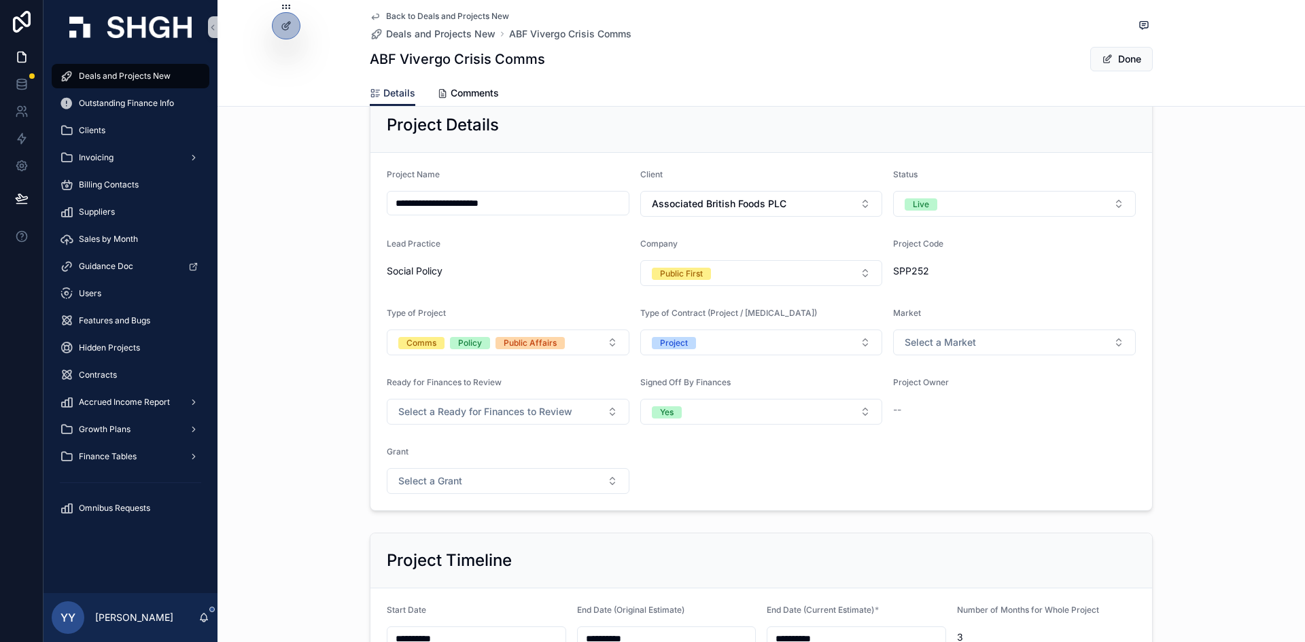
scroll to position [0, 0]
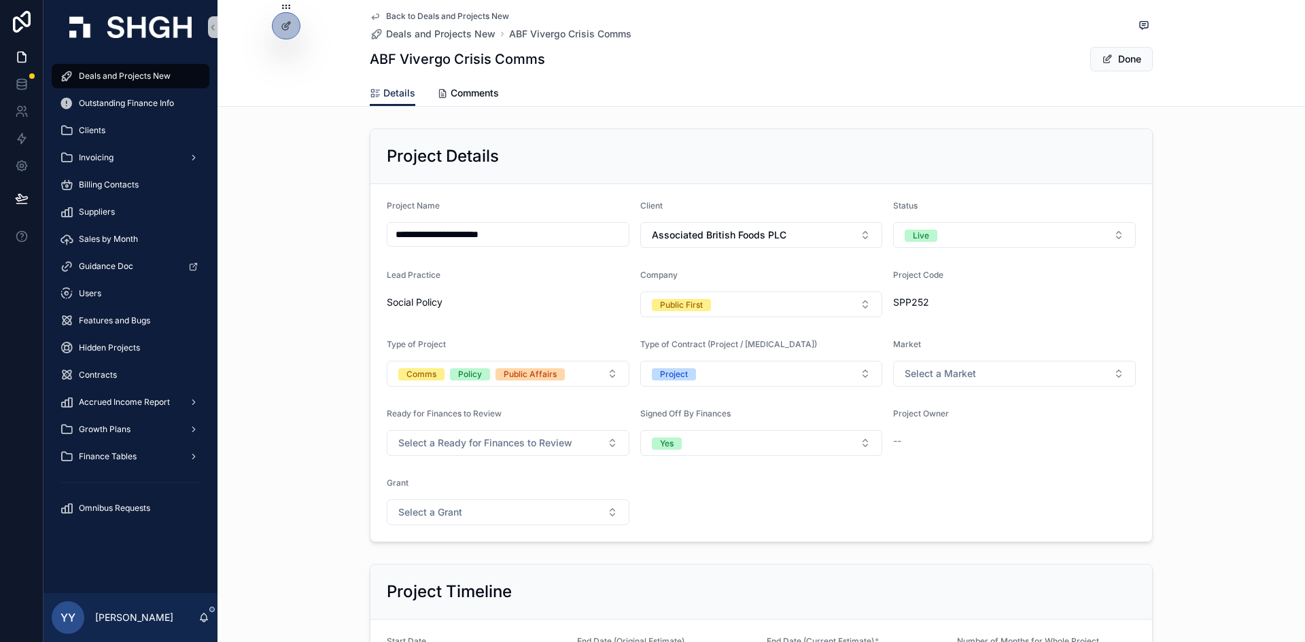
drag, startPoint x: 1125, startPoint y: 60, endPoint x: 1110, endPoint y: 75, distance: 21.1
click at [1126, 60] on button "Done" at bounding box center [1121, 59] width 63 height 24
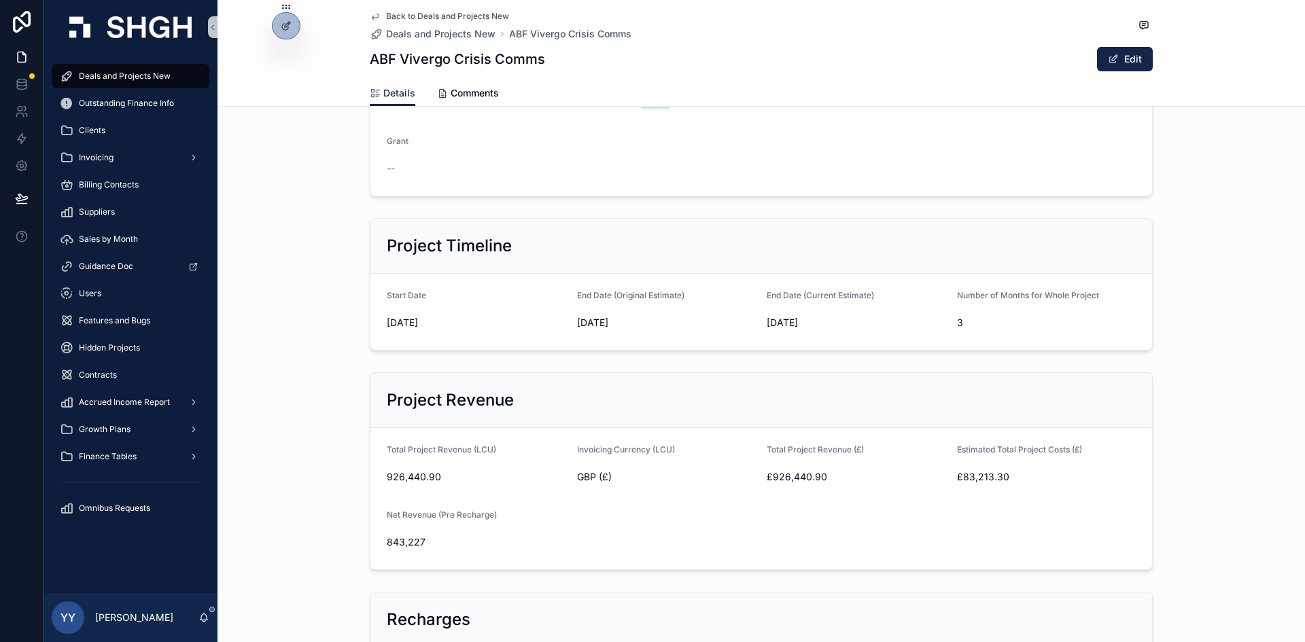
scroll to position [340, 0]
